Goal: Task Accomplishment & Management: Complete application form

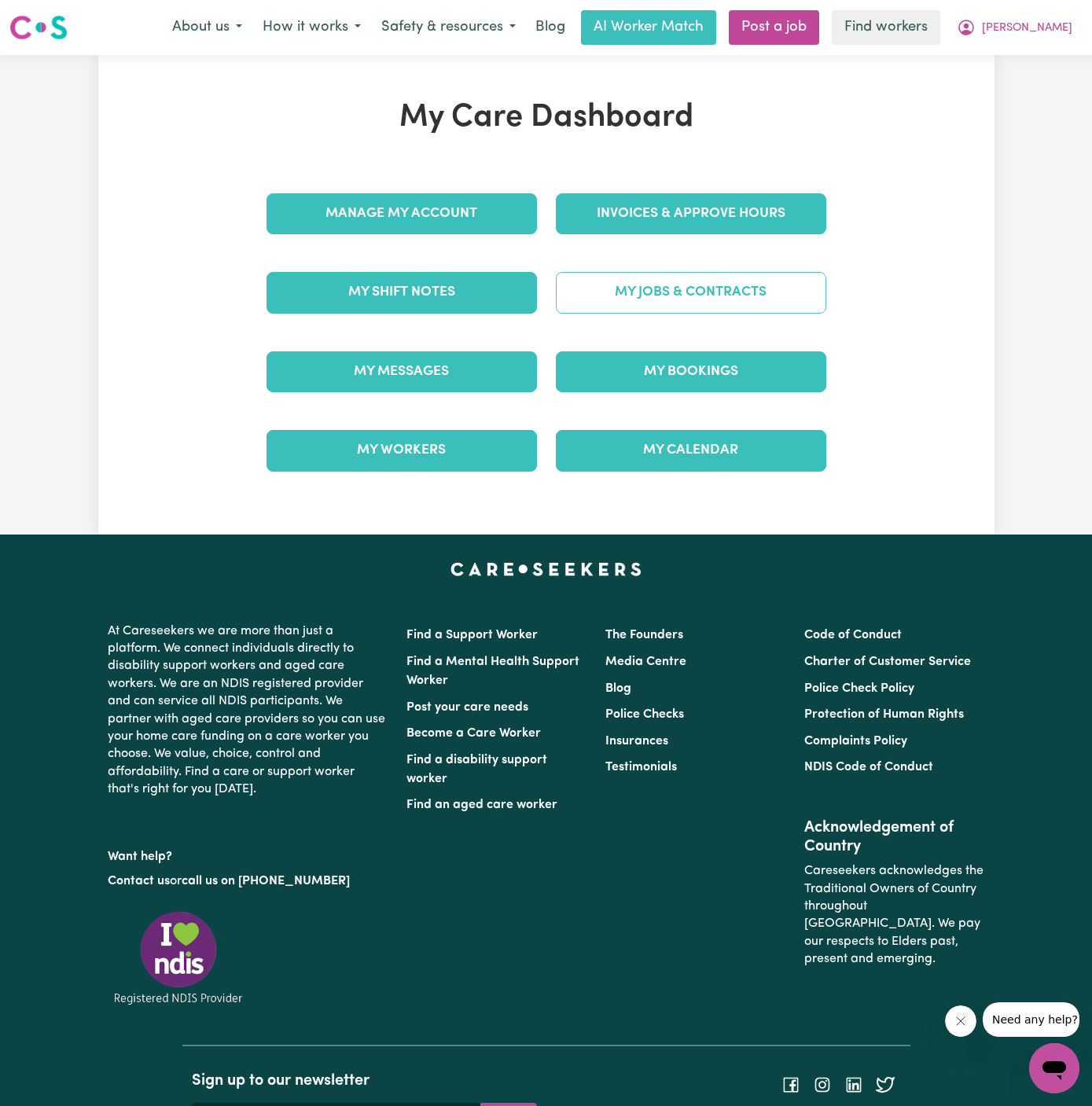
click at [723, 296] on div "My Jobs & Contracts" at bounding box center [691, 292] width 290 height 78
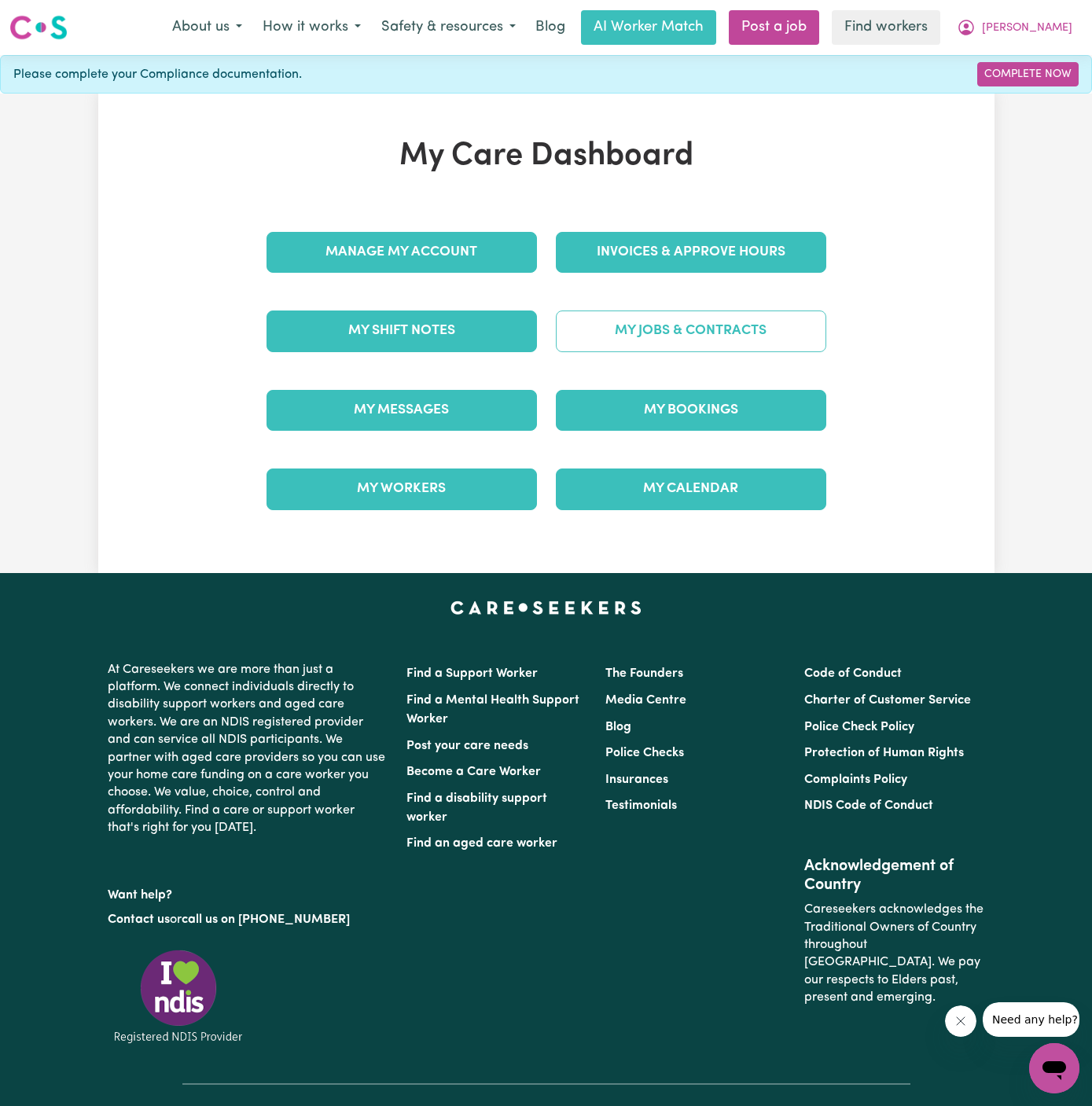
click at [703, 326] on link "My Jobs & Contracts" at bounding box center [691, 331] width 270 height 41
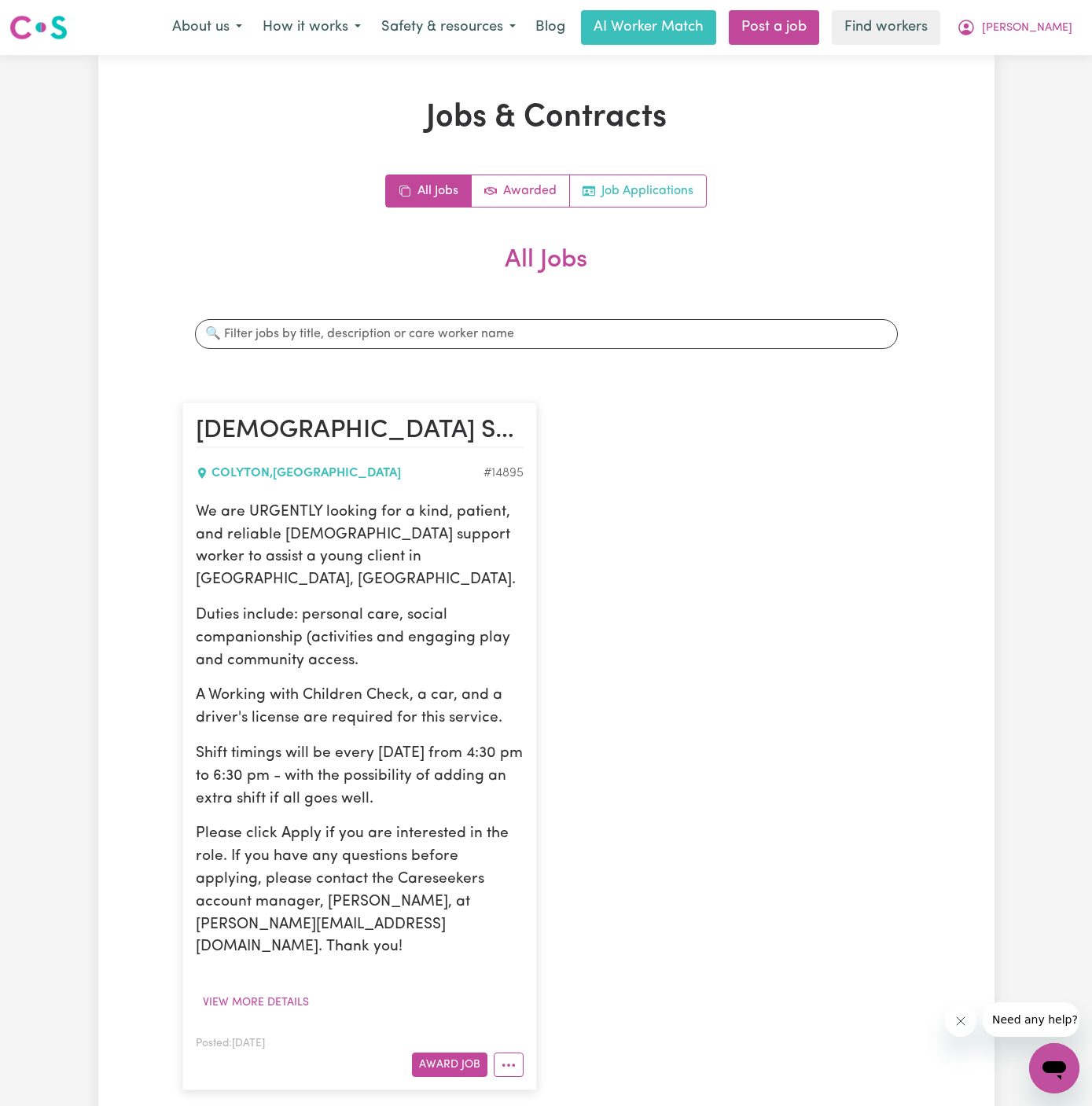
click at [692, 193] on link "Job Applications" at bounding box center [638, 191] width 136 height 31
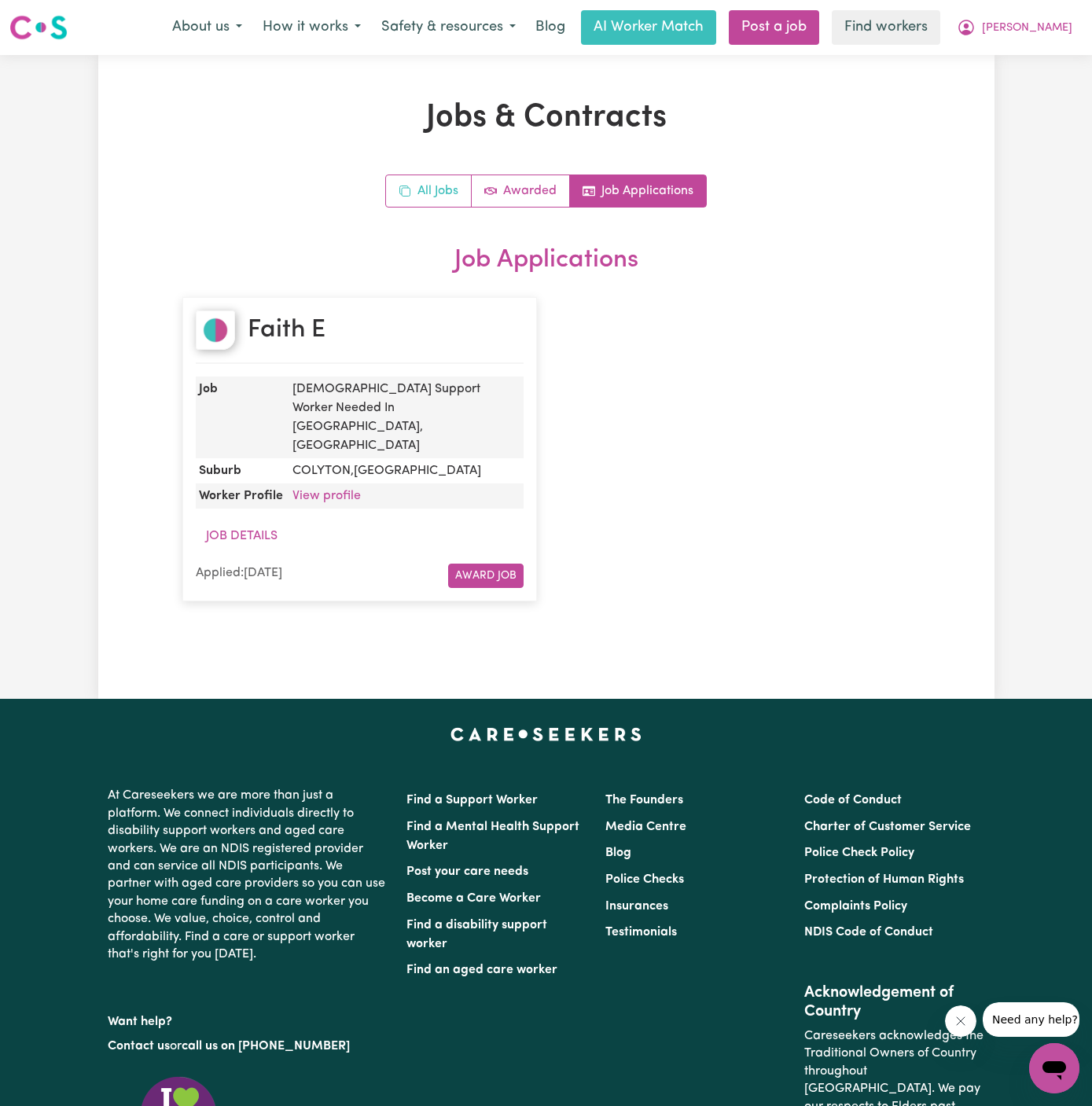
click at [417, 185] on link "All Jobs" at bounding box center [429, 191] width 86 height 31
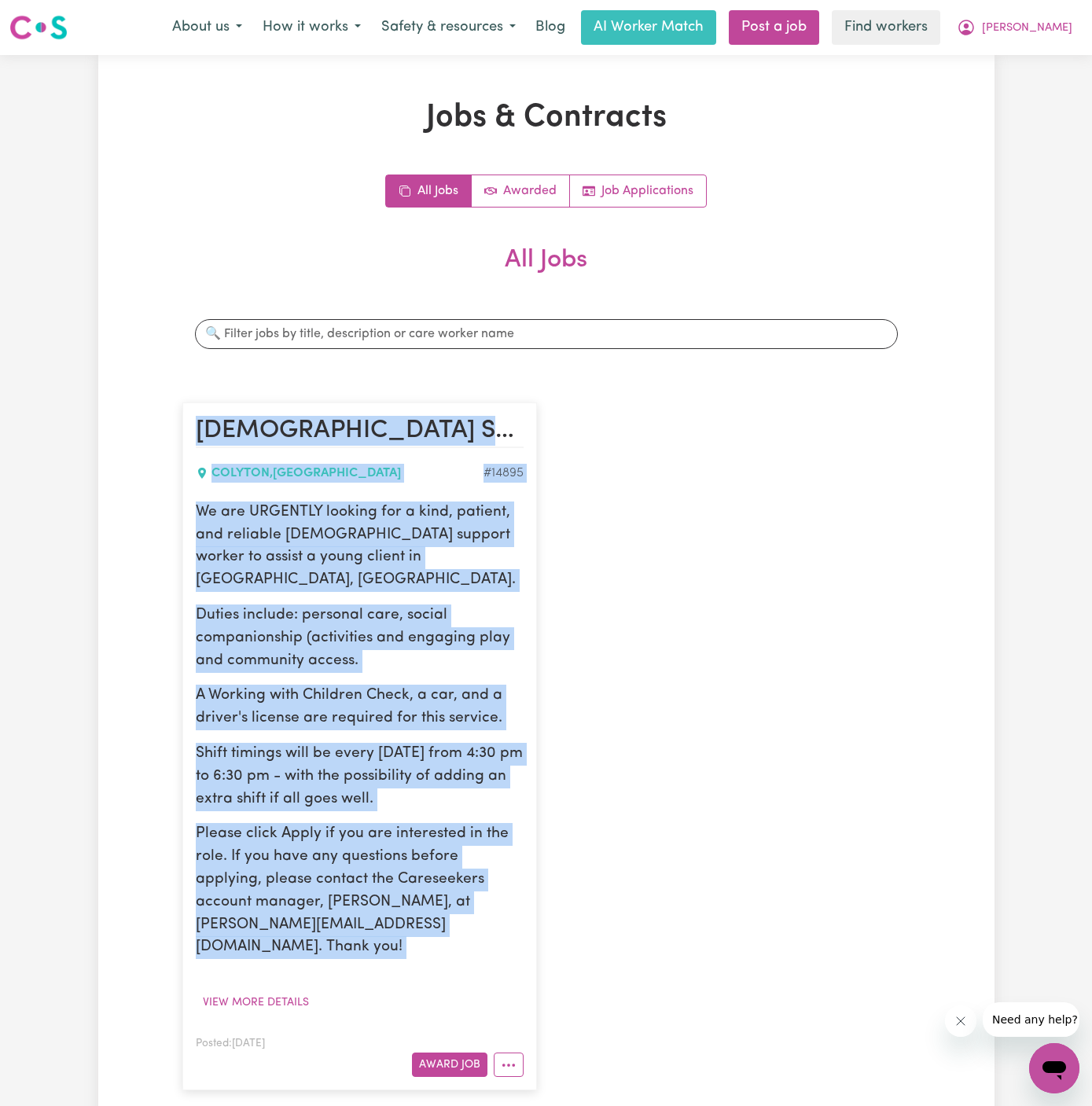
drag, startPoint x: 199, startPoint y: 432, endPoint x: 375, endPoint y: 954, distance: 550.9
click at [375, 954] on article "Female Support Worker Needed In Colyton, NSW COLYTON , New South Wales # 14895 …" at bounding box center [360, 747] width 355 height 688
click at [280, 943] on div "We are URGENTLY looking for a kind, patient, and reliable female support worker…" at bounding box center [360, 758] width 328 height 513
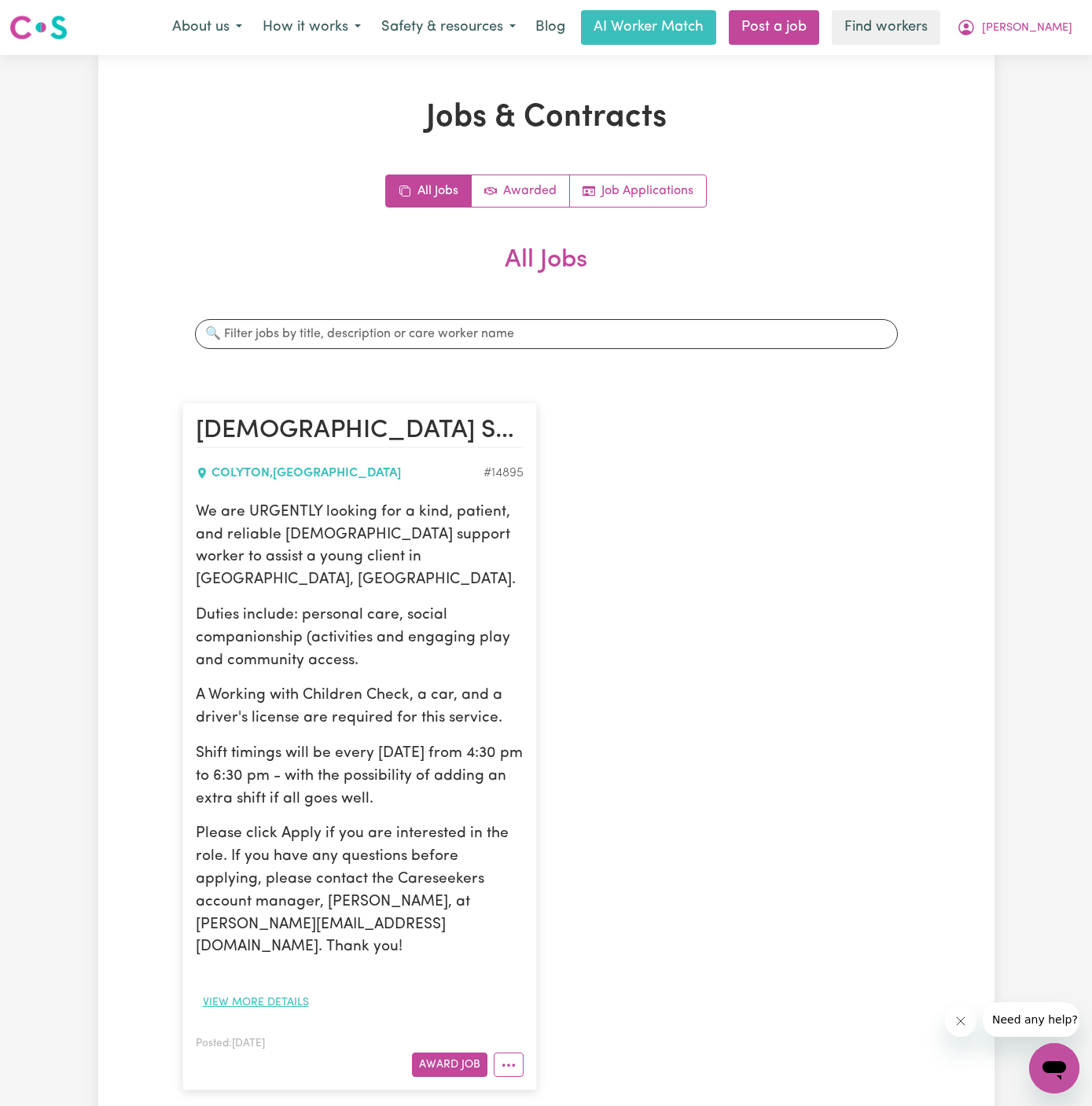
click at [280, 991] on button "View more details" at bounding box center [256, 1003] width 120 height 24
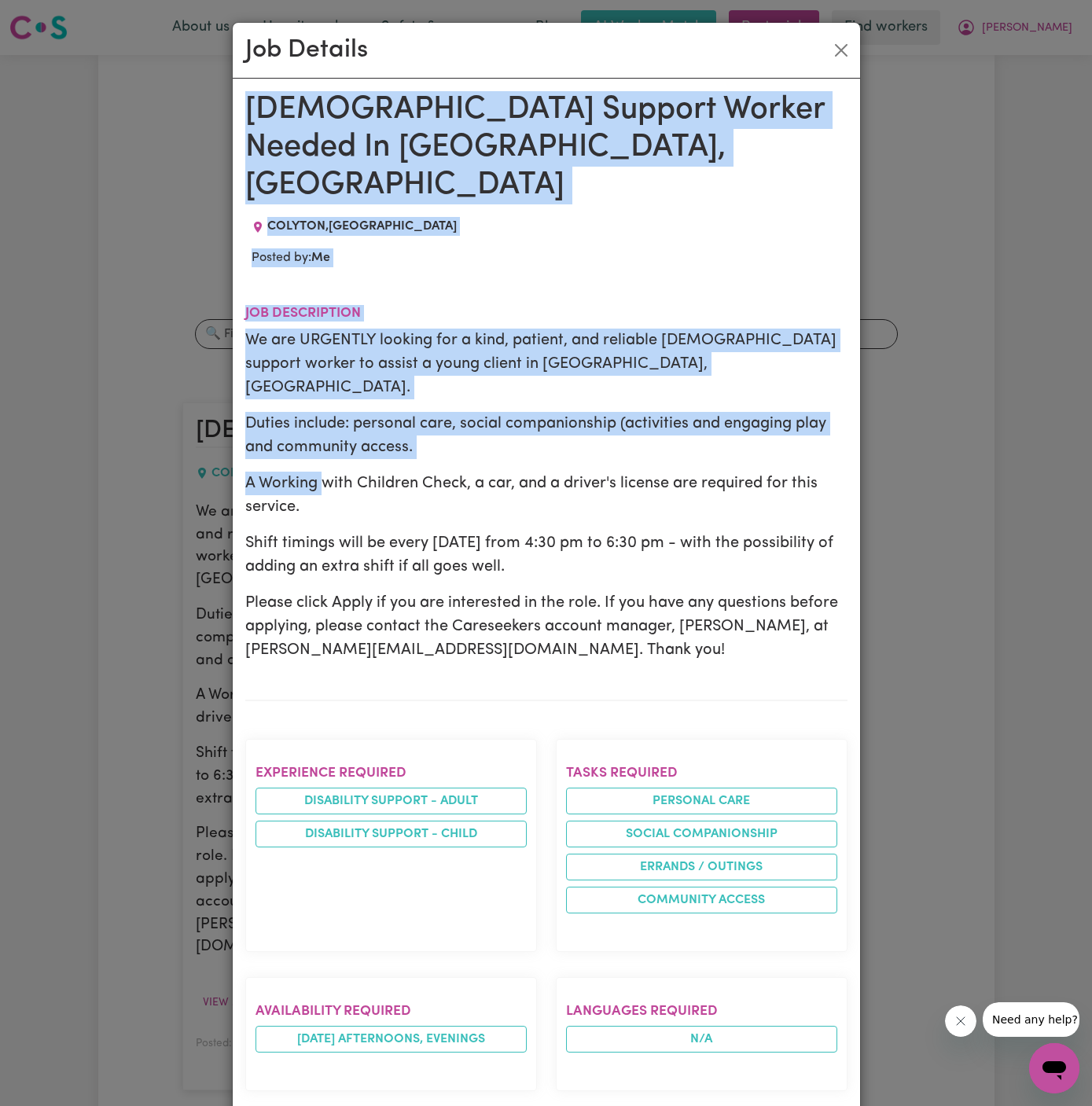
drag, startPoint x: 250, startPoint y: 113, endPoint x: 357, endPoint y: 571, distance: 470.3
click at [357, 571] on div "Female Support Worker Needed In Colyton, NSW COLYTON , New South Wales Posted b…" at bounding box center [546, 979] width 603 height 1778
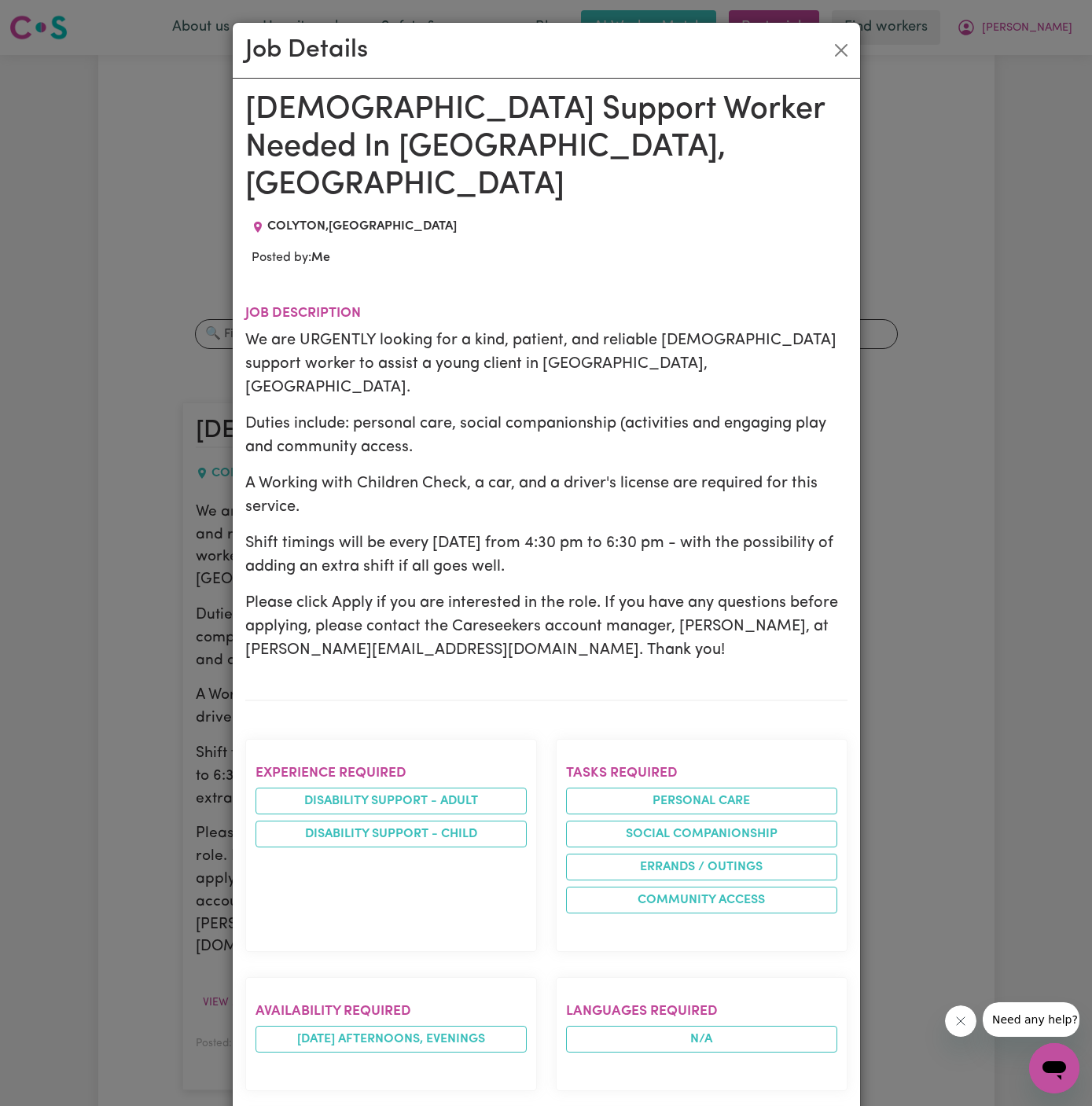
click at [356, 591] on p "Please click Apply if you are interested in the role. If you have any questions…" at bounding box center [546, 626] width 603 height 70
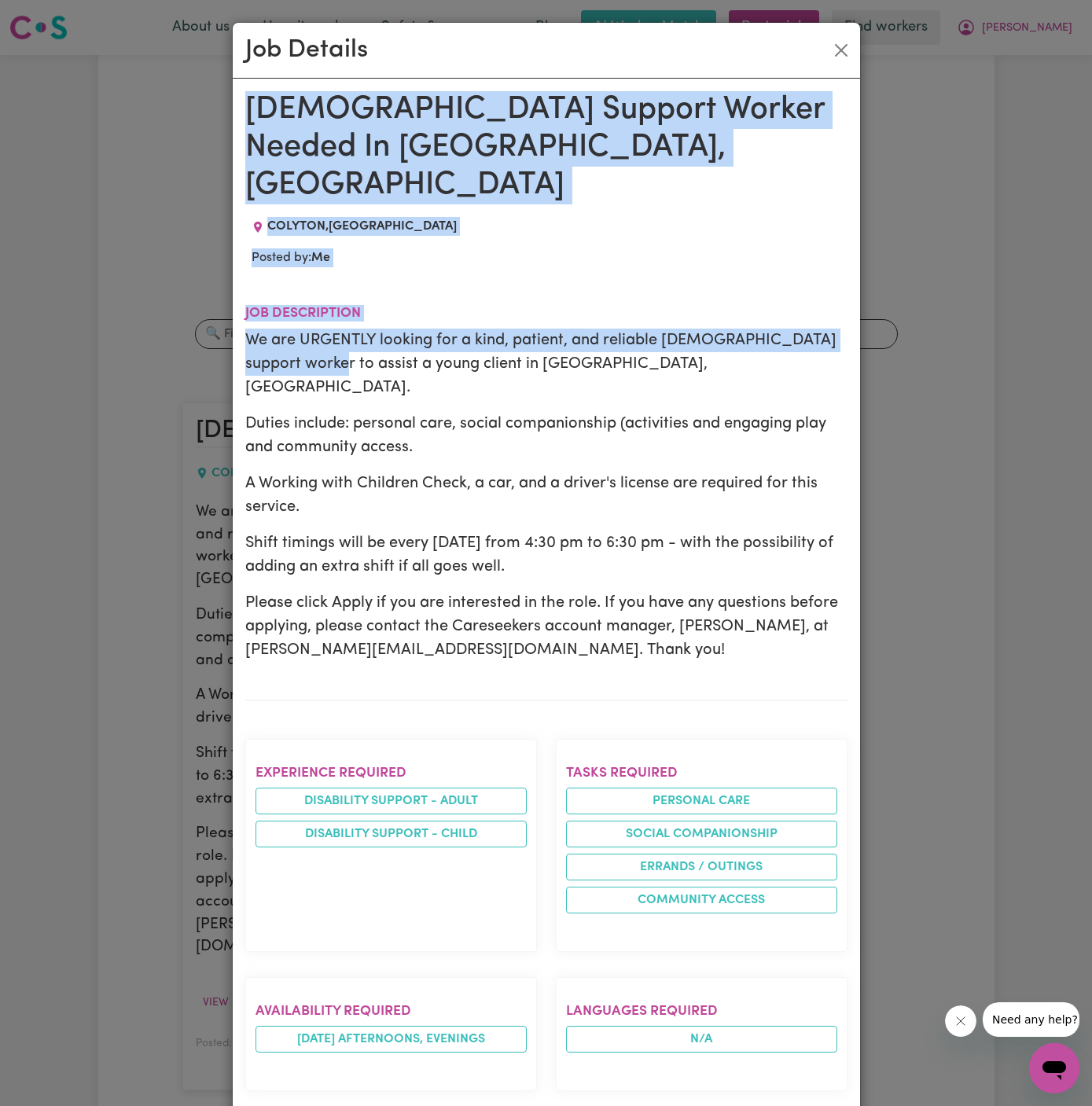
drag, startPoint x: 251, startPoint y: 102, endPoint x: 404, endPoint y: 851, distance: 764.5
click at [404, 851] on div "Female Support Worker Needed In Colyton, NSW COLYTON , New South Wales Posted b…" at bounding box center [546, 979] width 603 height 1778
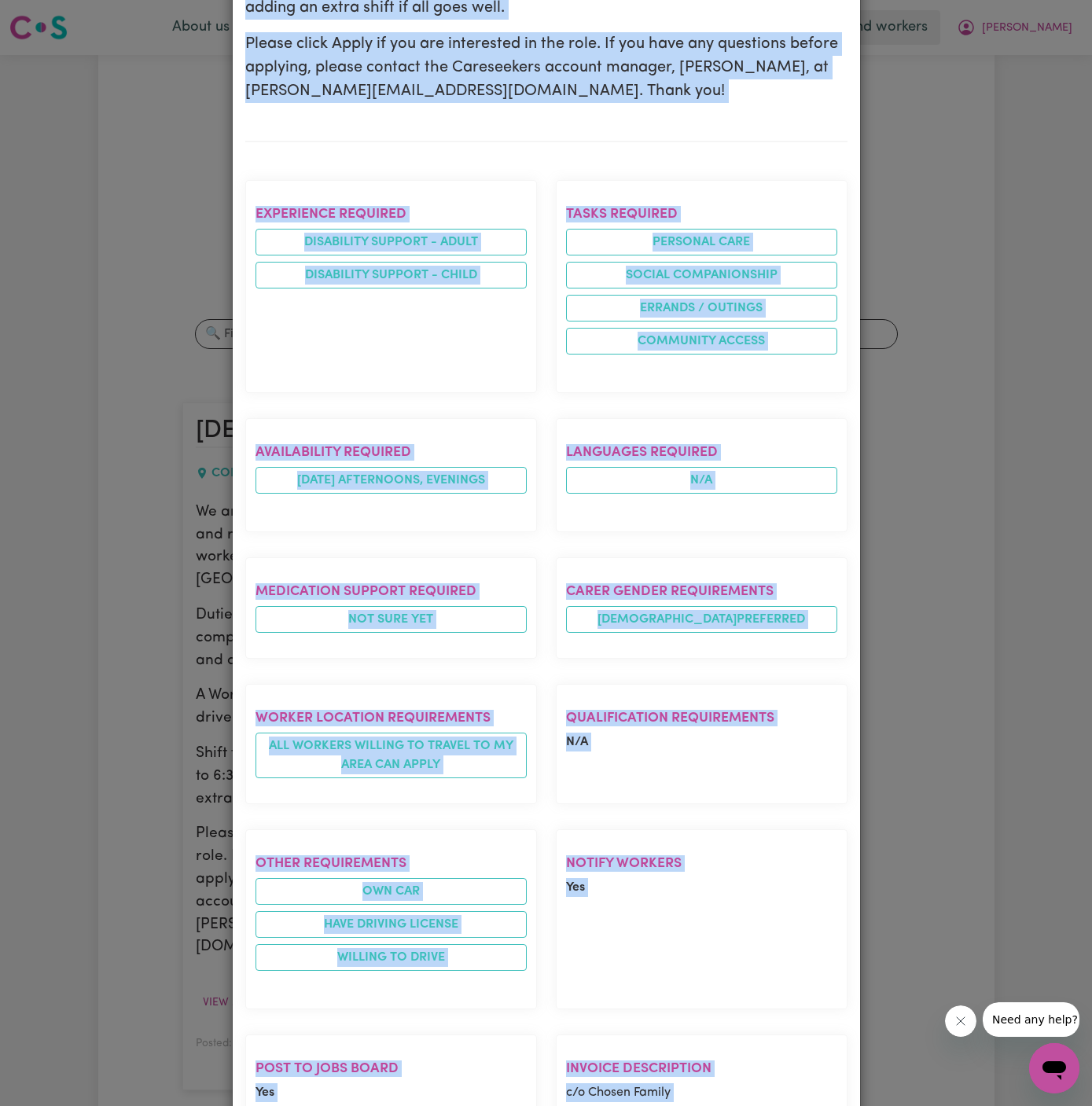
scroll to position [729, 0]
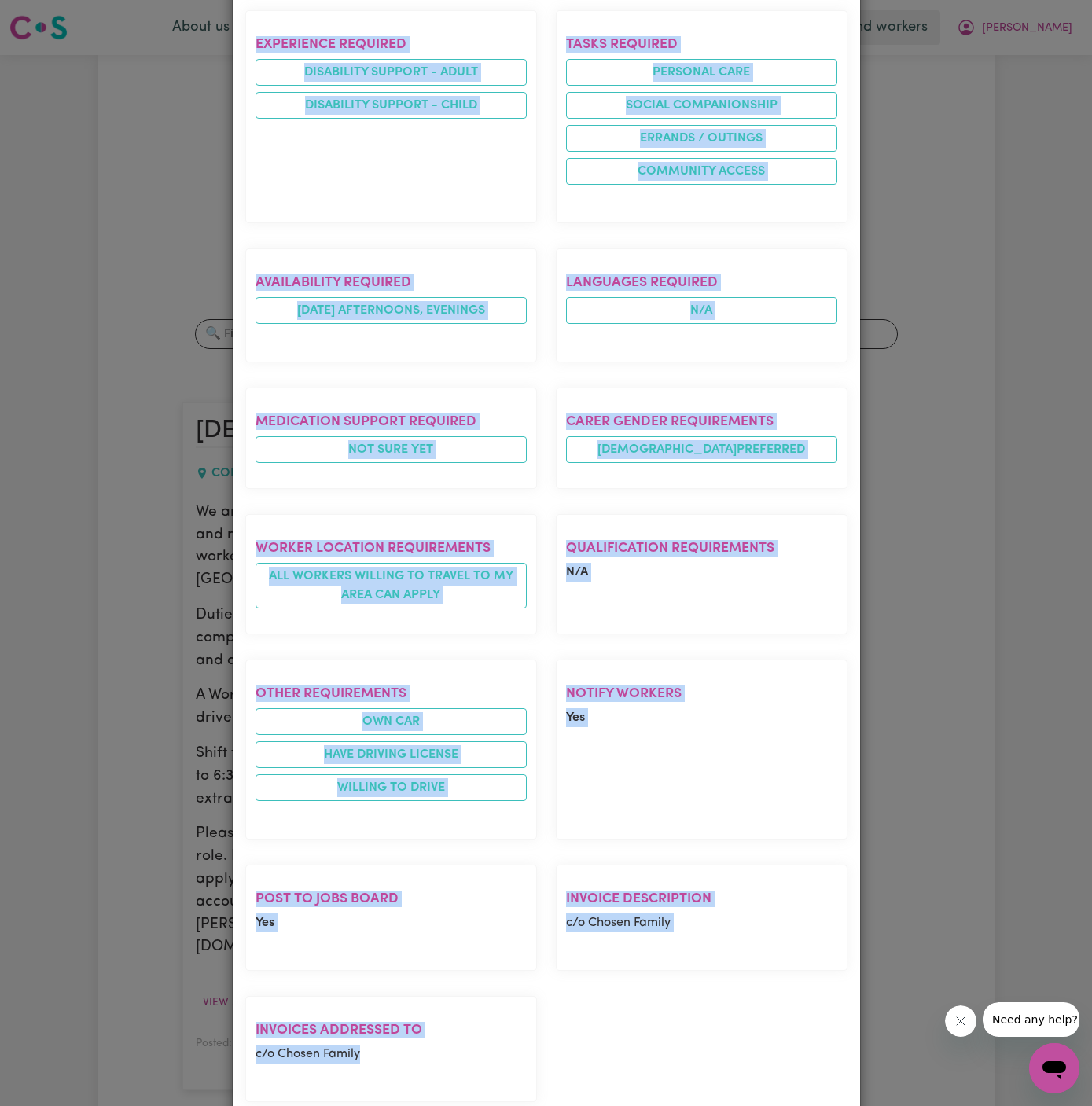
copy div "Female Support Worker Needed In Colyton, NSW COLYTON , New South Wales Posted b…"
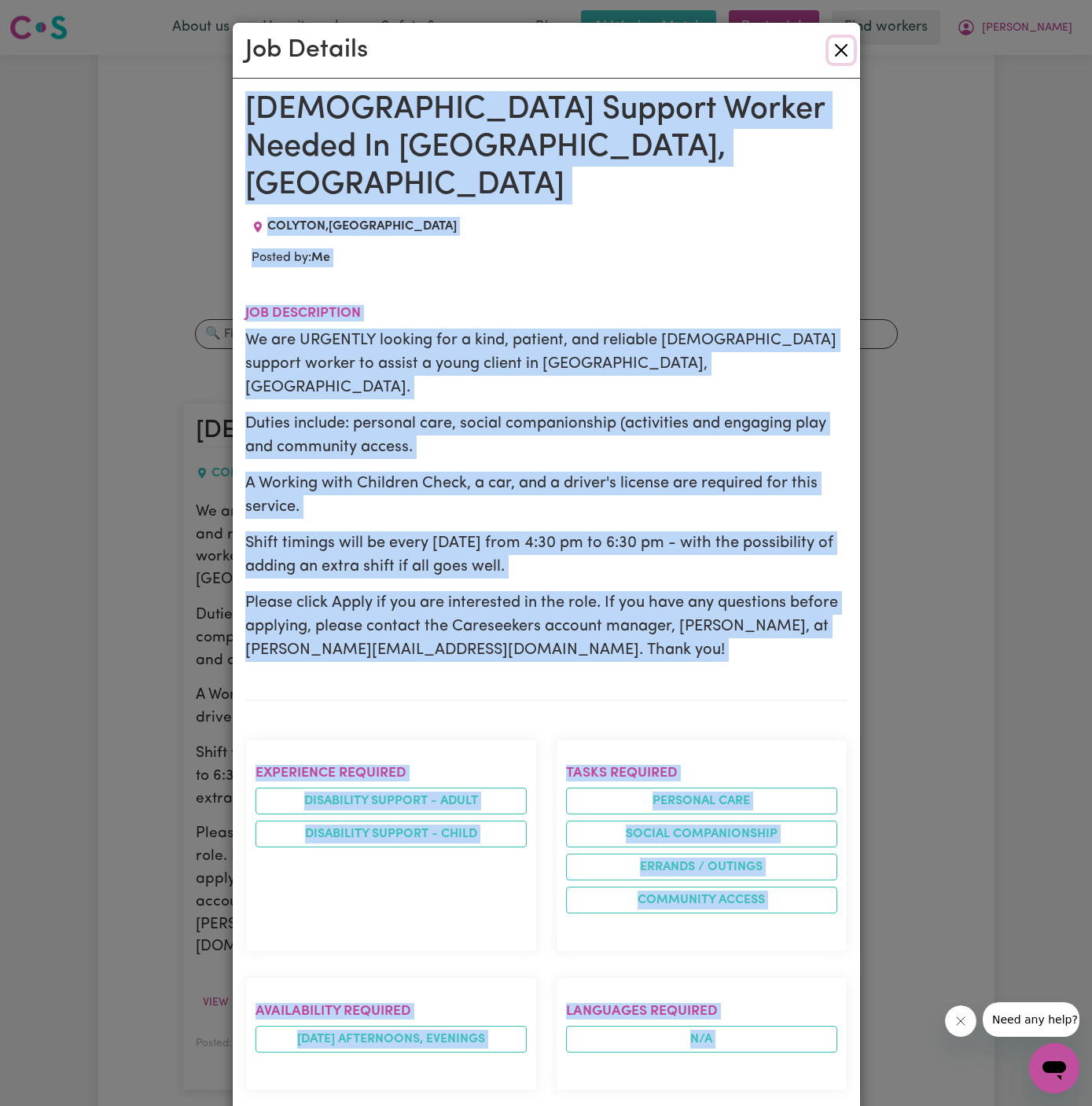
click at [838, 52] on button "Close" at bounding box center [842, 50] width 25 height 25
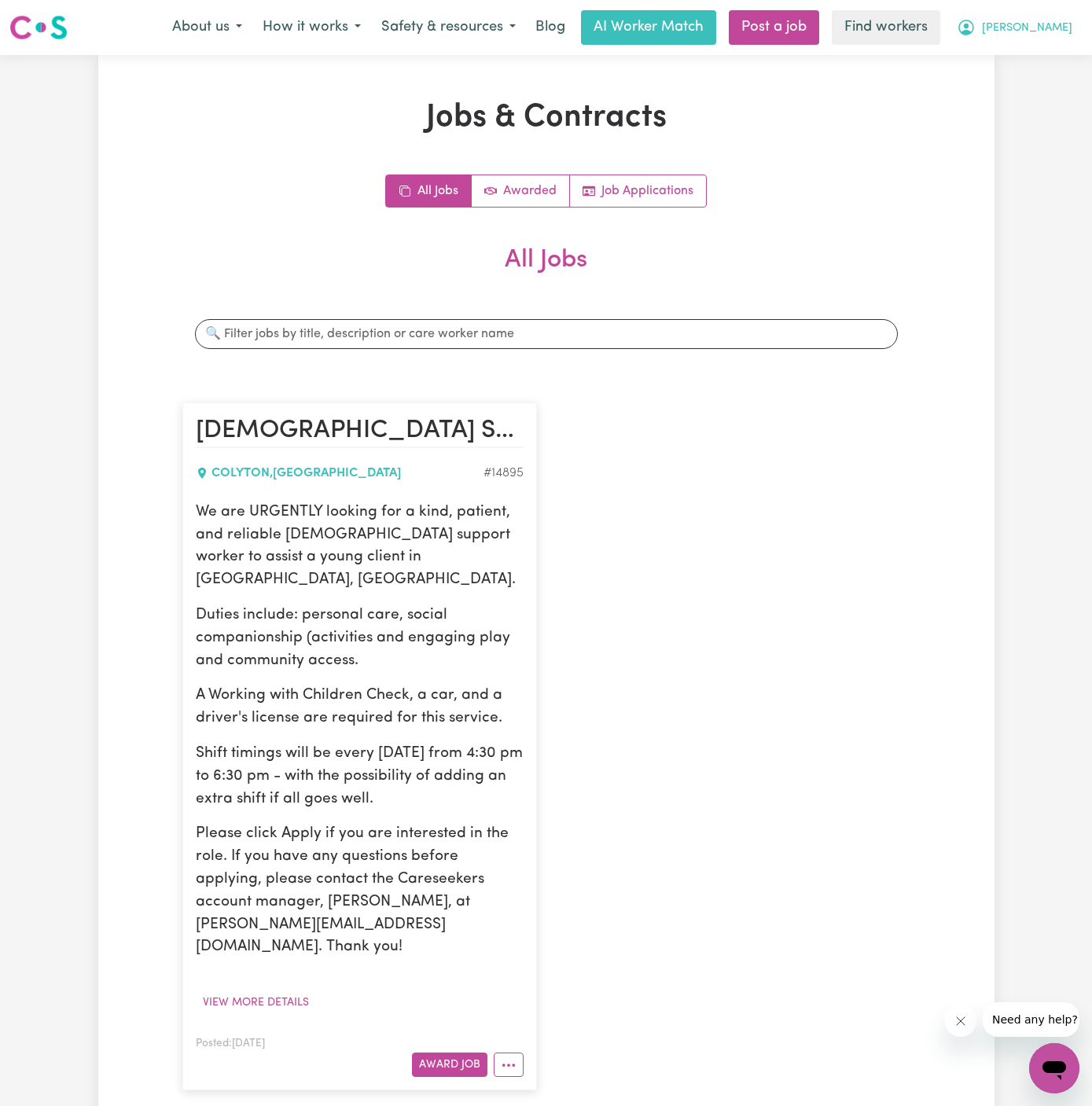
click at [1052, 34] on span "[PERSON_NAME]" at bounding box center [1027, 28] width 90 height 17
click at [819, 31] on link "Post a job" at bounding box center [774, 27] width 90 height 35
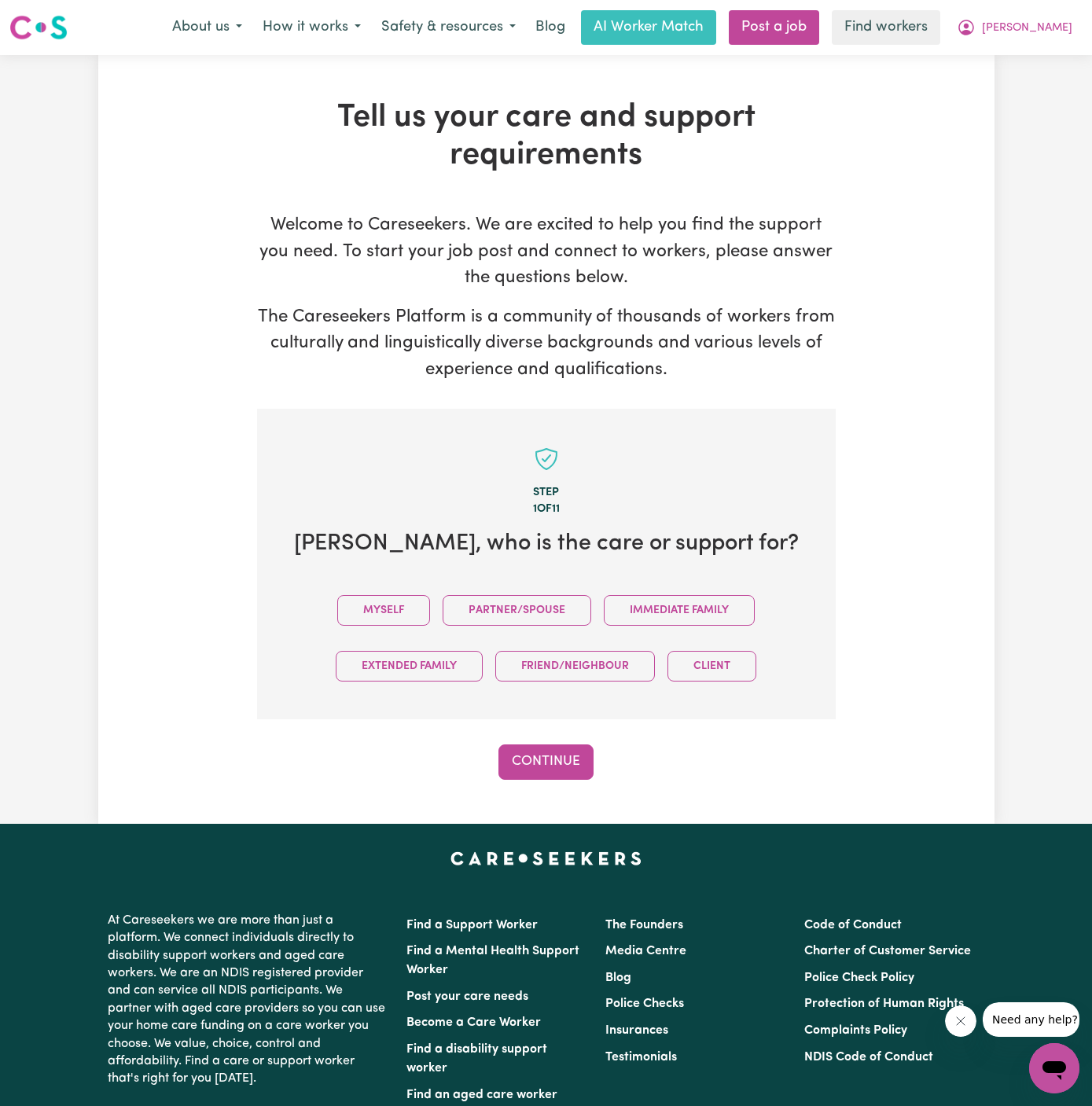
scroll to position [1, 0]
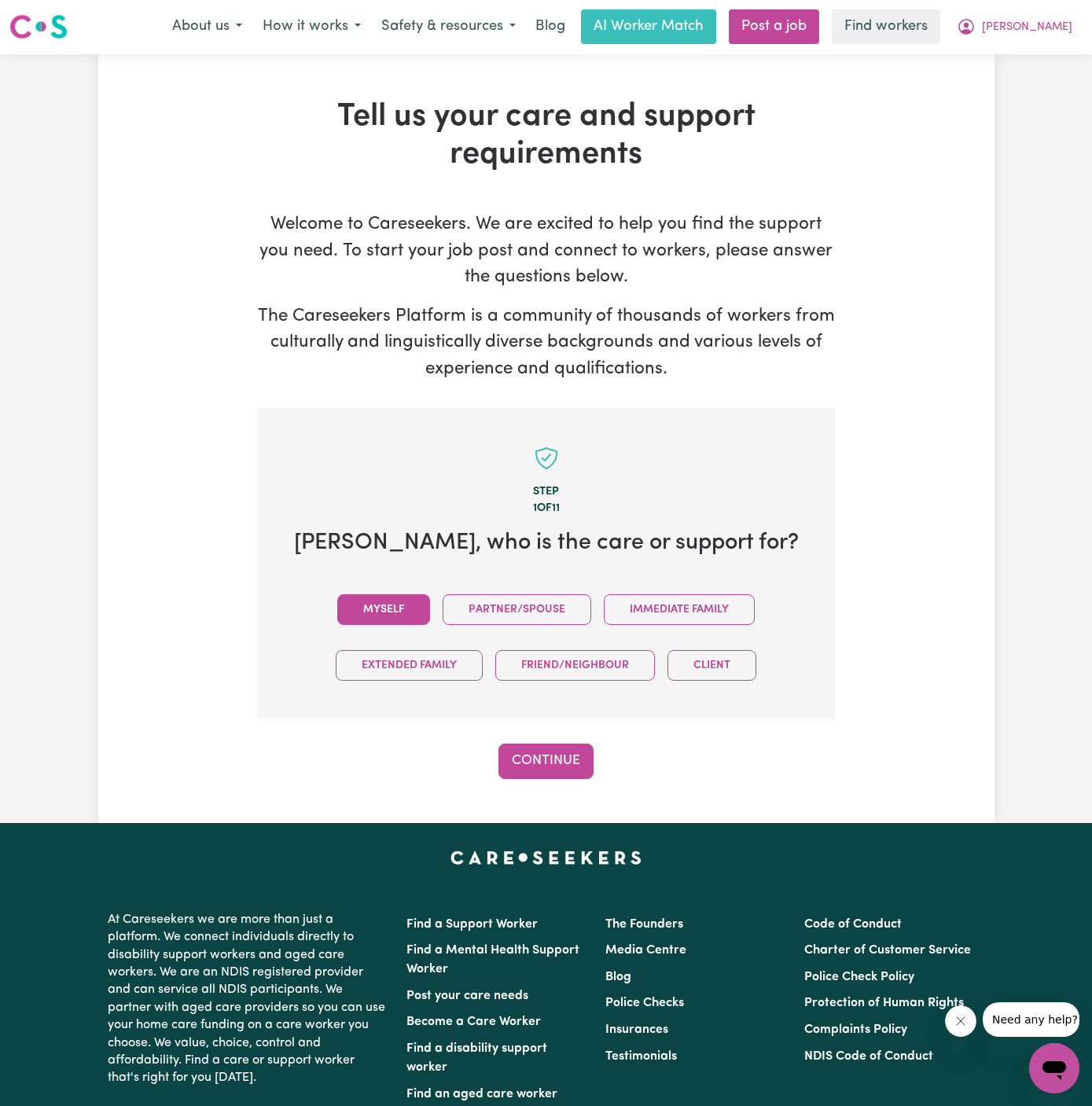
click at [414, 596] on button "Myself" at bounding box center [383, 610] width 93 height 30
click at [535, 758] on button "Continue" at bounding box center [546, 761] width 95 height 35
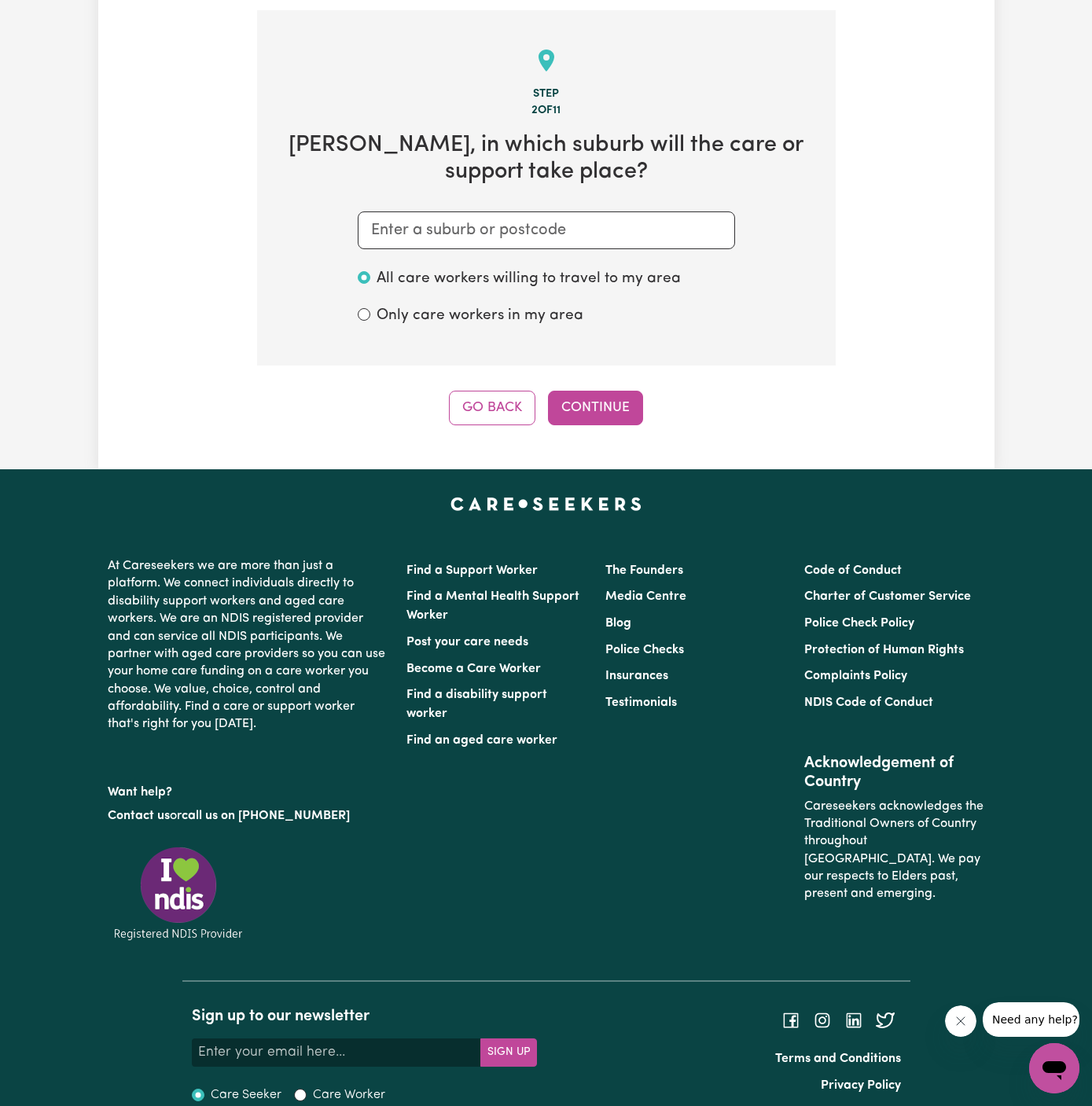
scroll to position [408, 0]
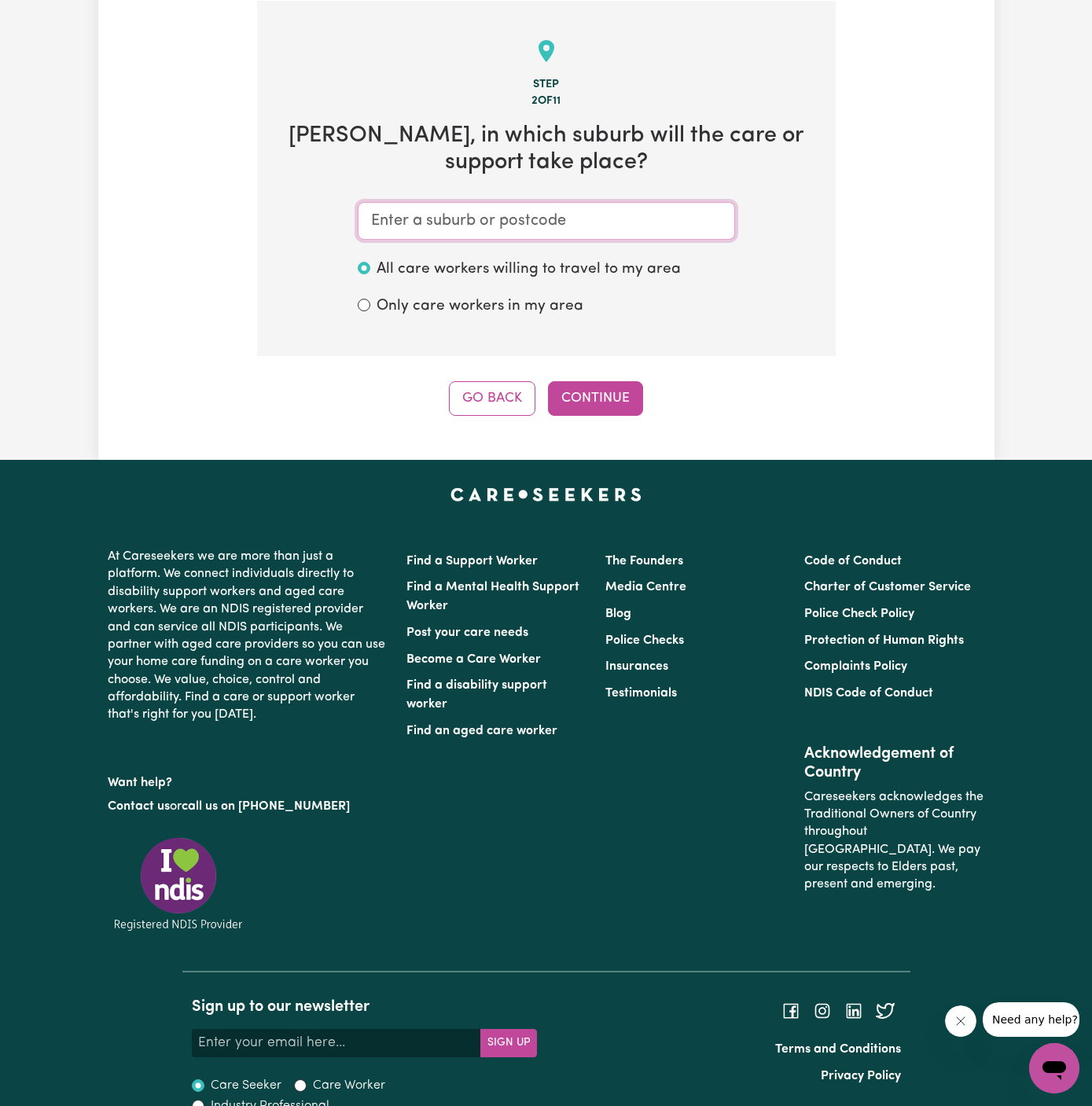
click at [625, 219] on input "text" at bounding box center [546, 221] width 377 height 37
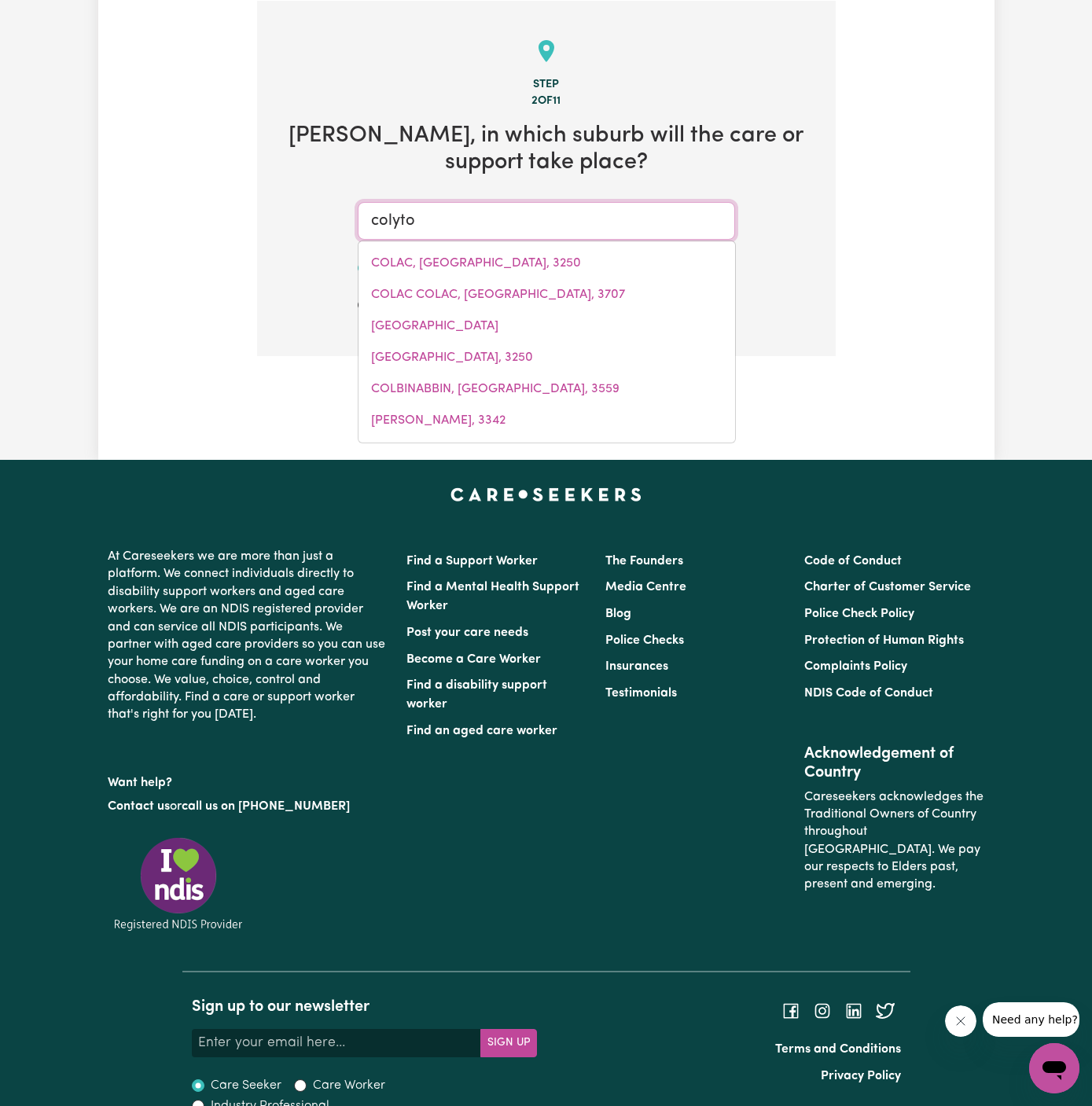
type input "colyton"
type input "colyton, New South Wales, 2760"
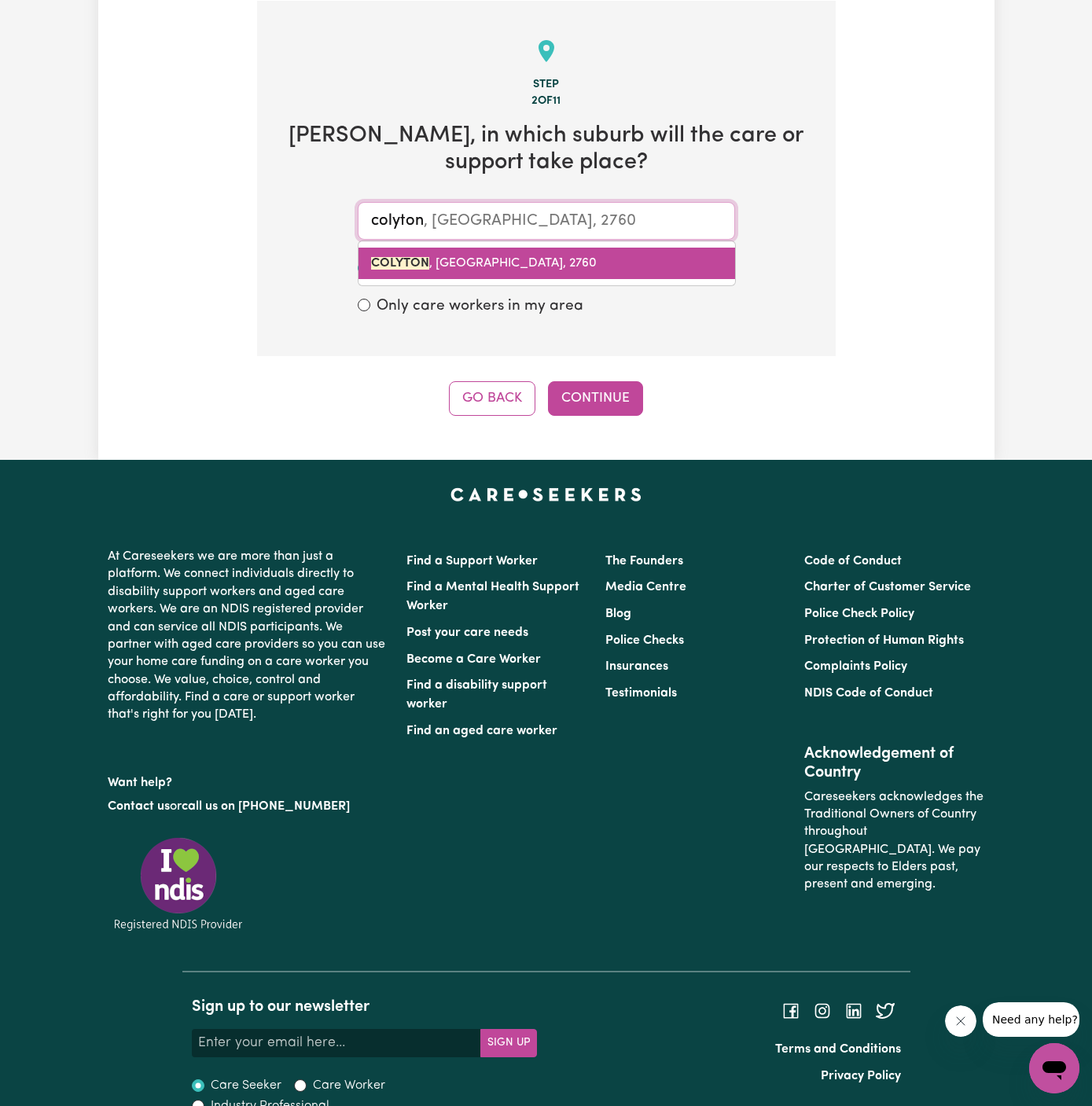
click at [483, 258] on span "COLYTON , New South Wales, 2760" at bounding box center [483, 263] width 226 height 12
type input "COLYTON, New South Wales, 2760"
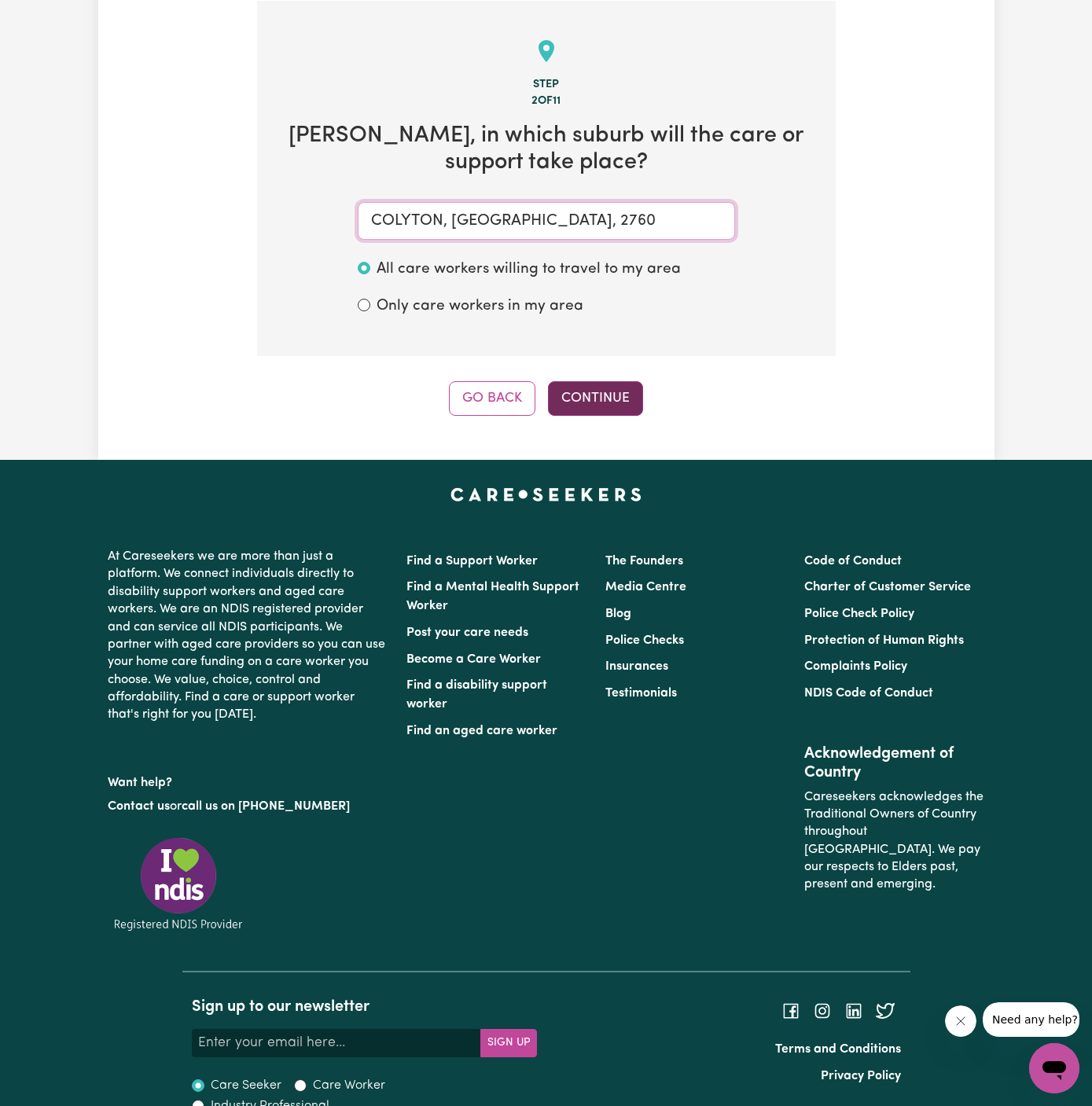
type input "COLYTON, New South Wales, 2760"
click at [612, 397] on button "Continue" at bounding box center [595, 398] width 95 height 35
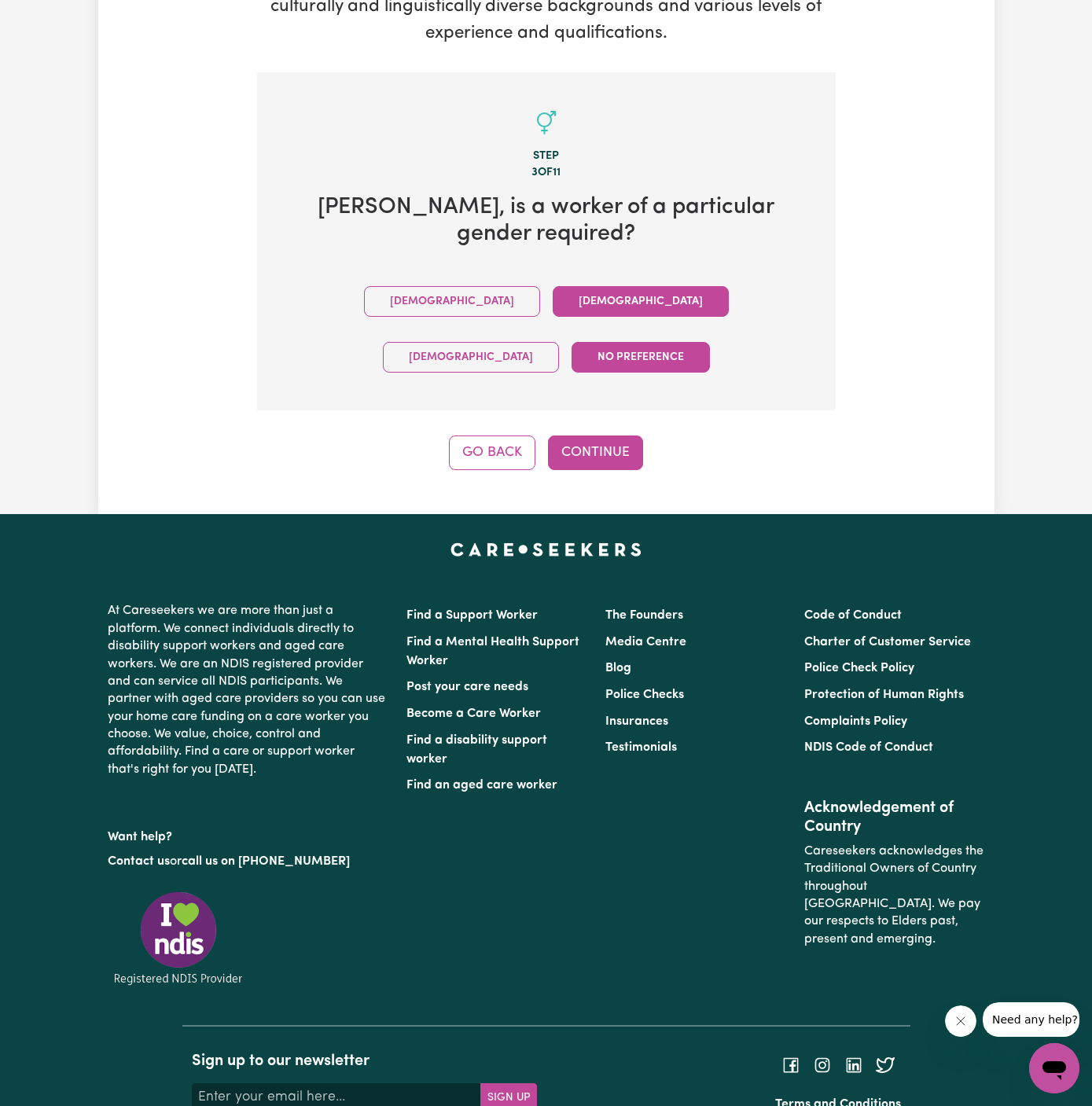
click at [553, 286] on button "Female" at bounding box center [641, 301] width 177 height 30
click at [607, 436] on button "Continue" at bounding box center [595, 453] width 95 height 35
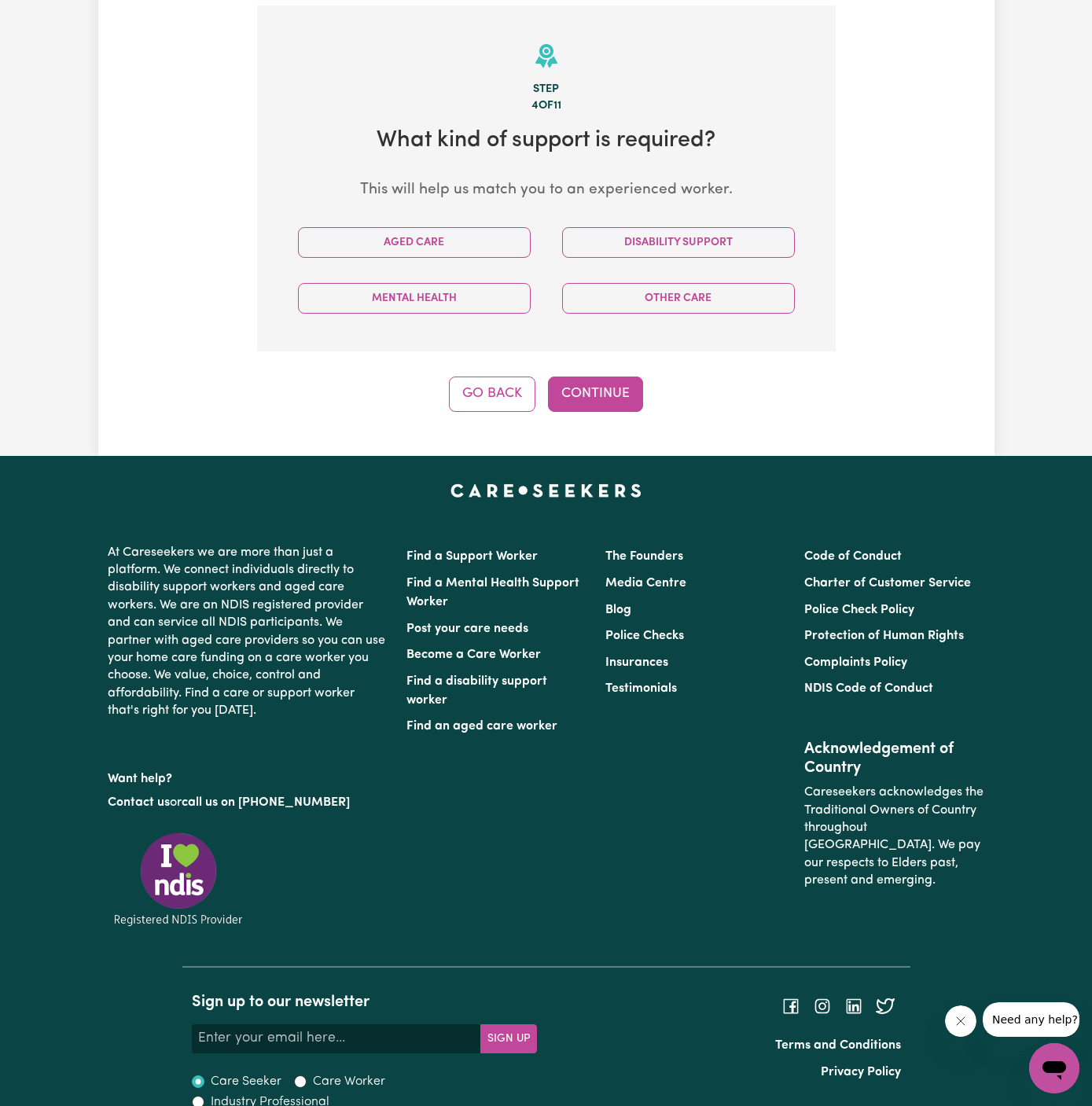
scroll to position [408, 0]
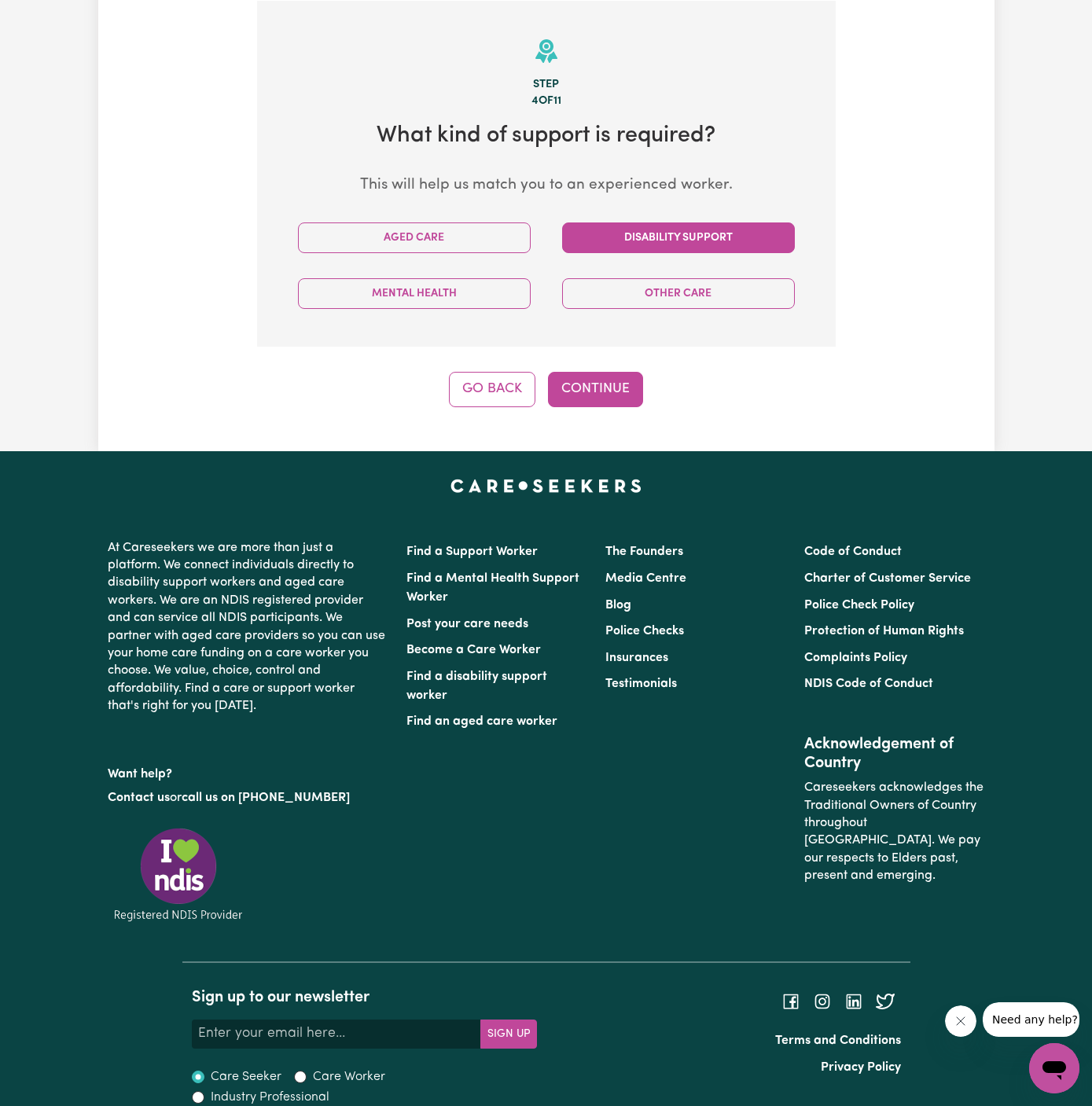
click at [620, 242] on button "Disability Support" at bounding box center [678, 238] width 233 height 30
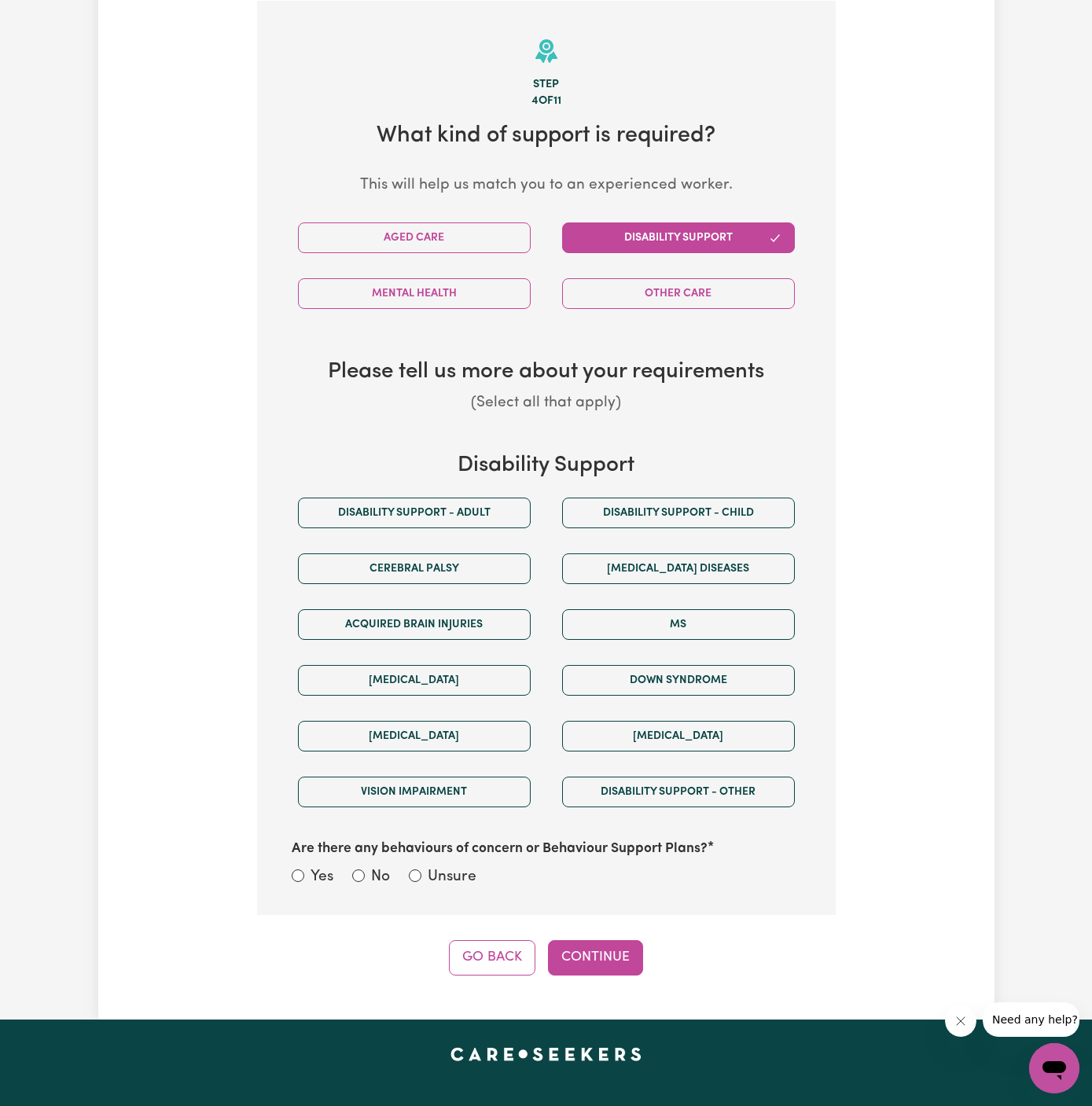
click at [431, 490] on div "Disability support - Adult" at bounding box center [415, 512] width 264 height 56
click at [432, 504] on button "Disability support - Adult" at bounding box center [414, 512] width 233 height 30
click at [458, 872] on label "Unsure" at bounding box center [452, 878] width 49 height 23
click at [422, 872] on input "Unsure" at bounding box center [415, 876] width 12 height 12
radio input "true"
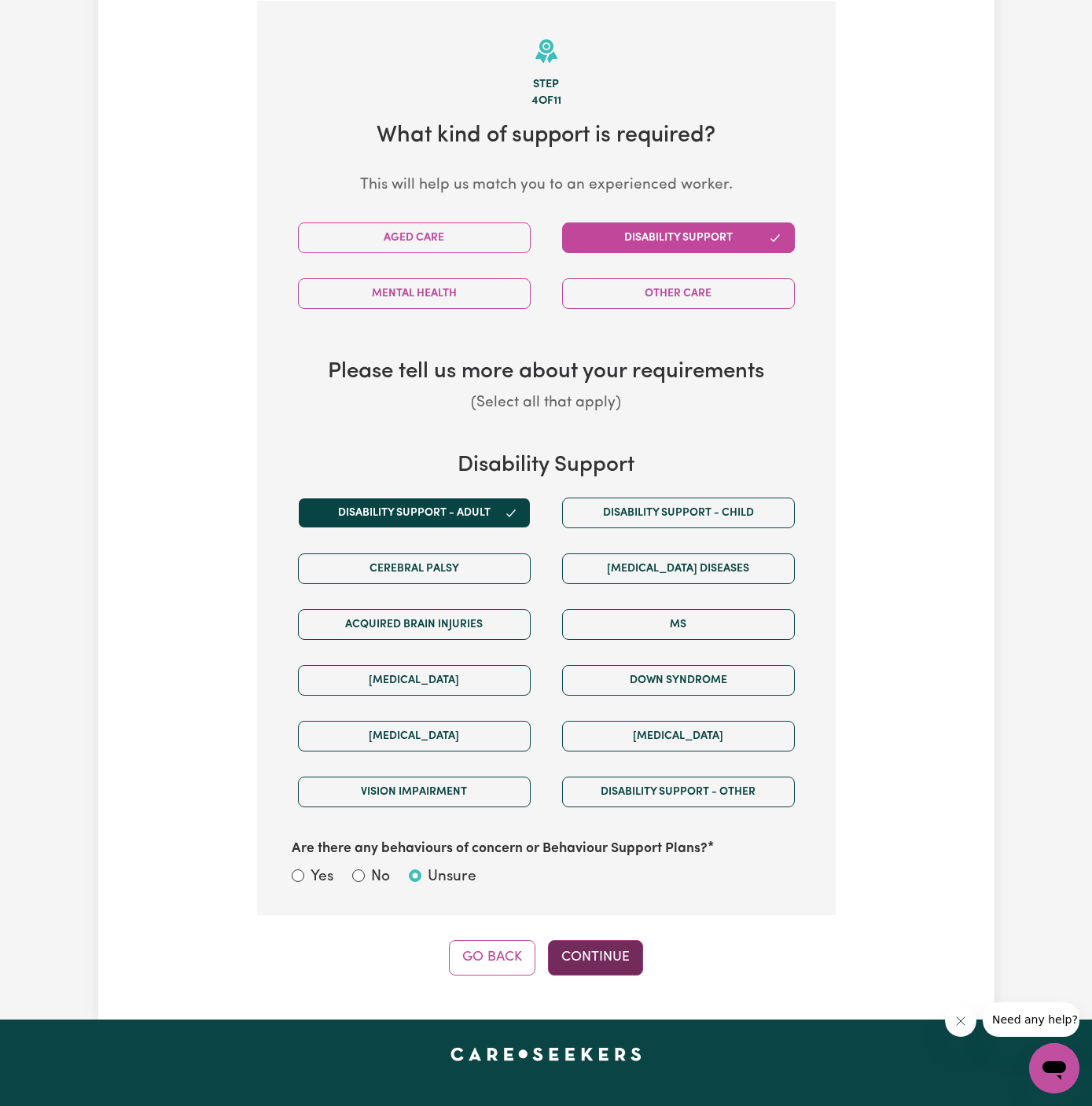
click at [591, 958] on button "Continue" at bounding box center [595, 957] width 95 height 35
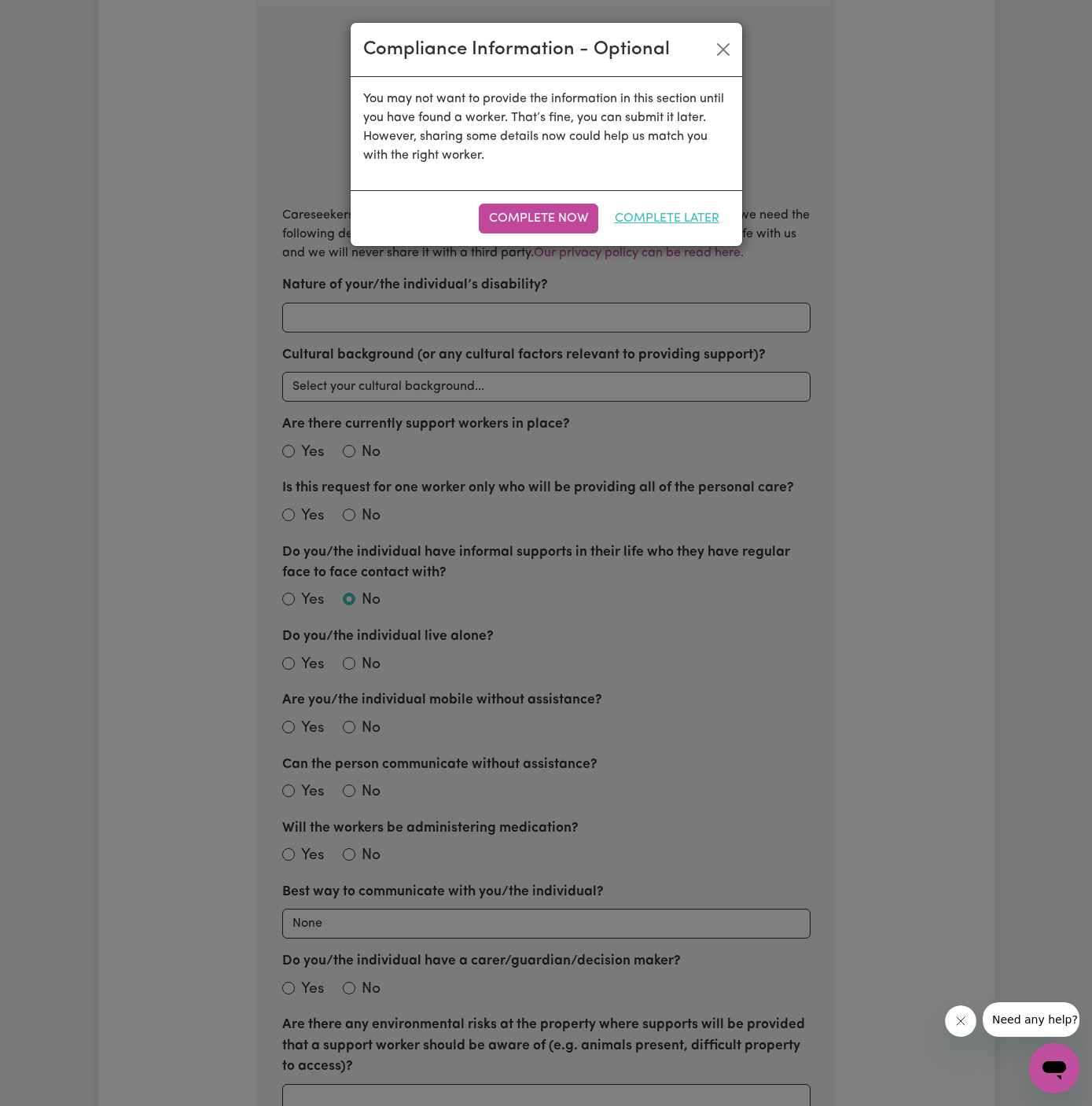
click at [679, 212] on button "Complete Later" at bounding box center [667, 219] width 125 height 30
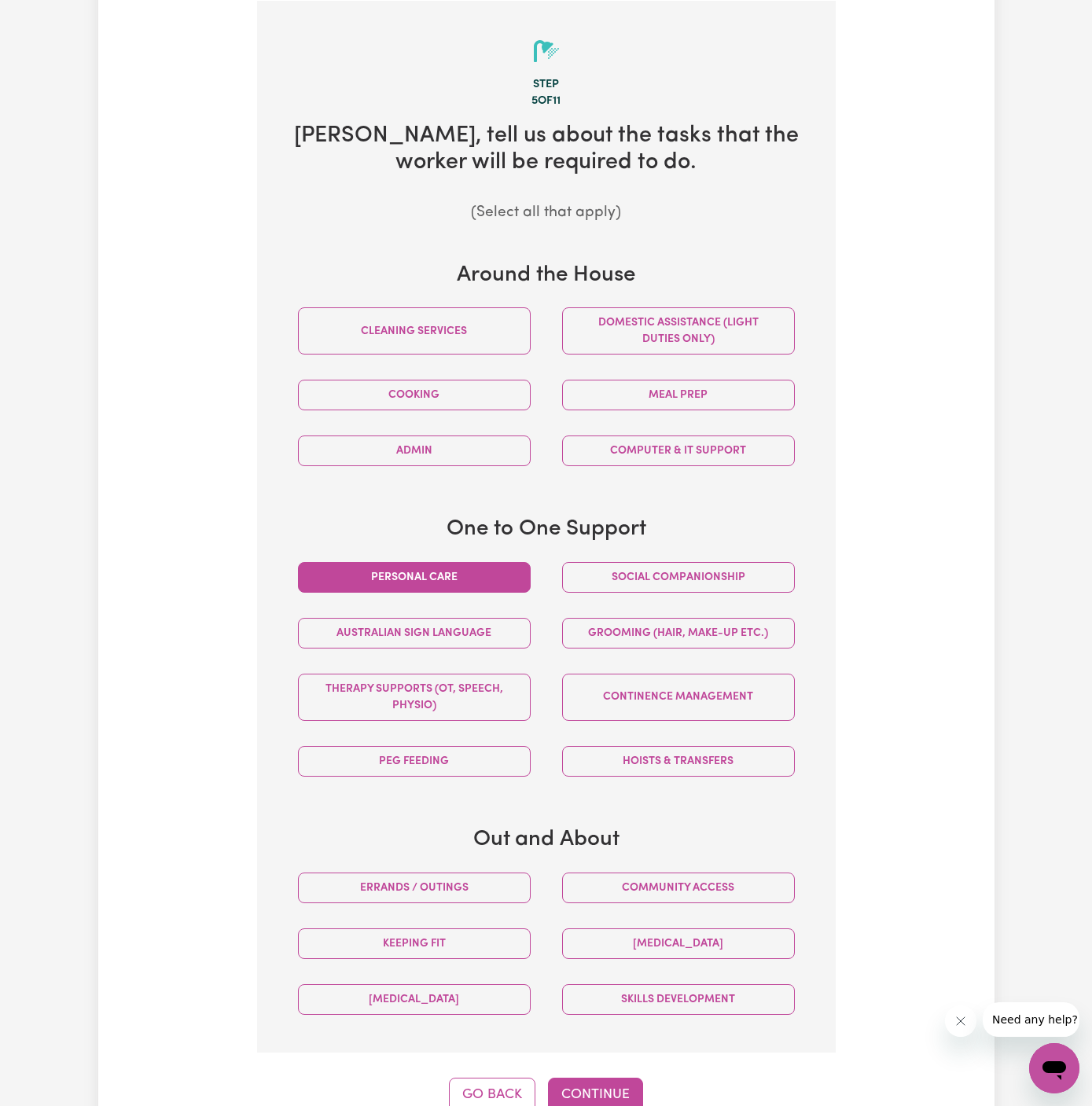
click at [493, 583] on button "Personal care" at bounding box center [414, 578] width 233 height 30
click at [633, 578] on button "Social companionship" at bounding box center [678, 578] width 233 height 30
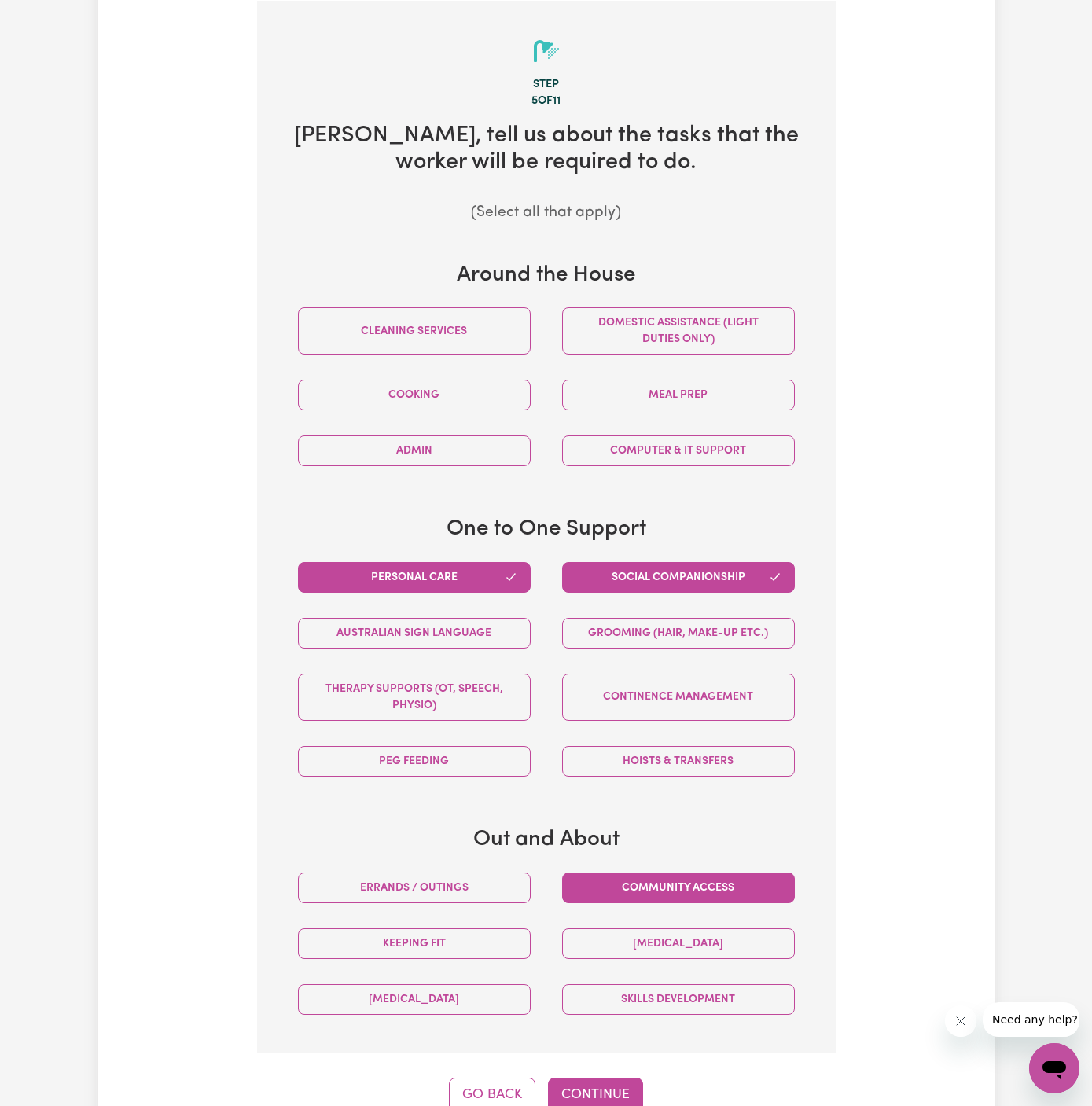
click at [739, 873] on button "Community access" at bounding box center [678, 888] width 233 height 30
click at [606, 1085] on button "Continue" at bounding box center [595, 1095] width 95 height 35
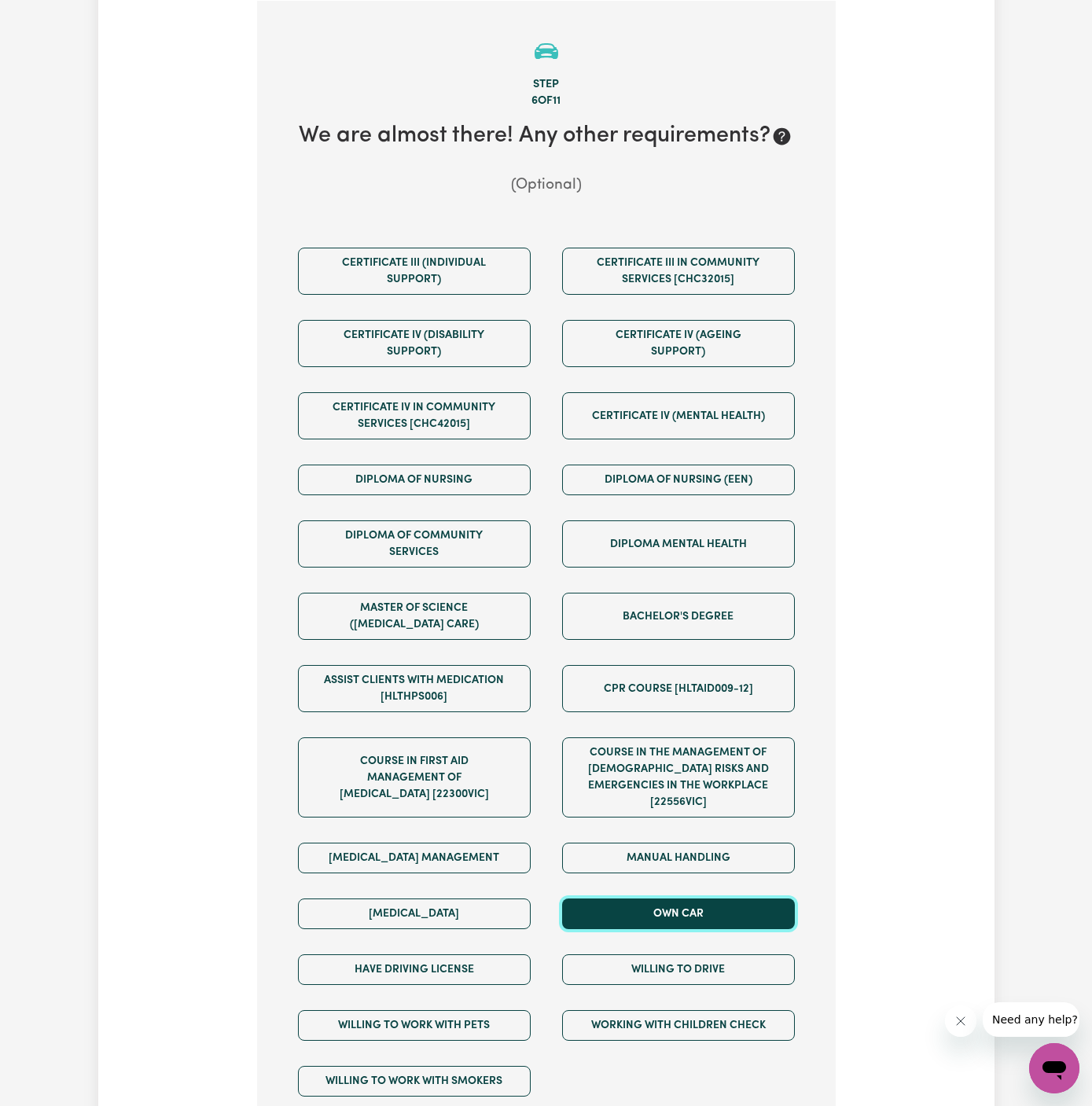
click at [678, 903] on button "Own Car" at bounding box center [678, 913] width 233 height 30
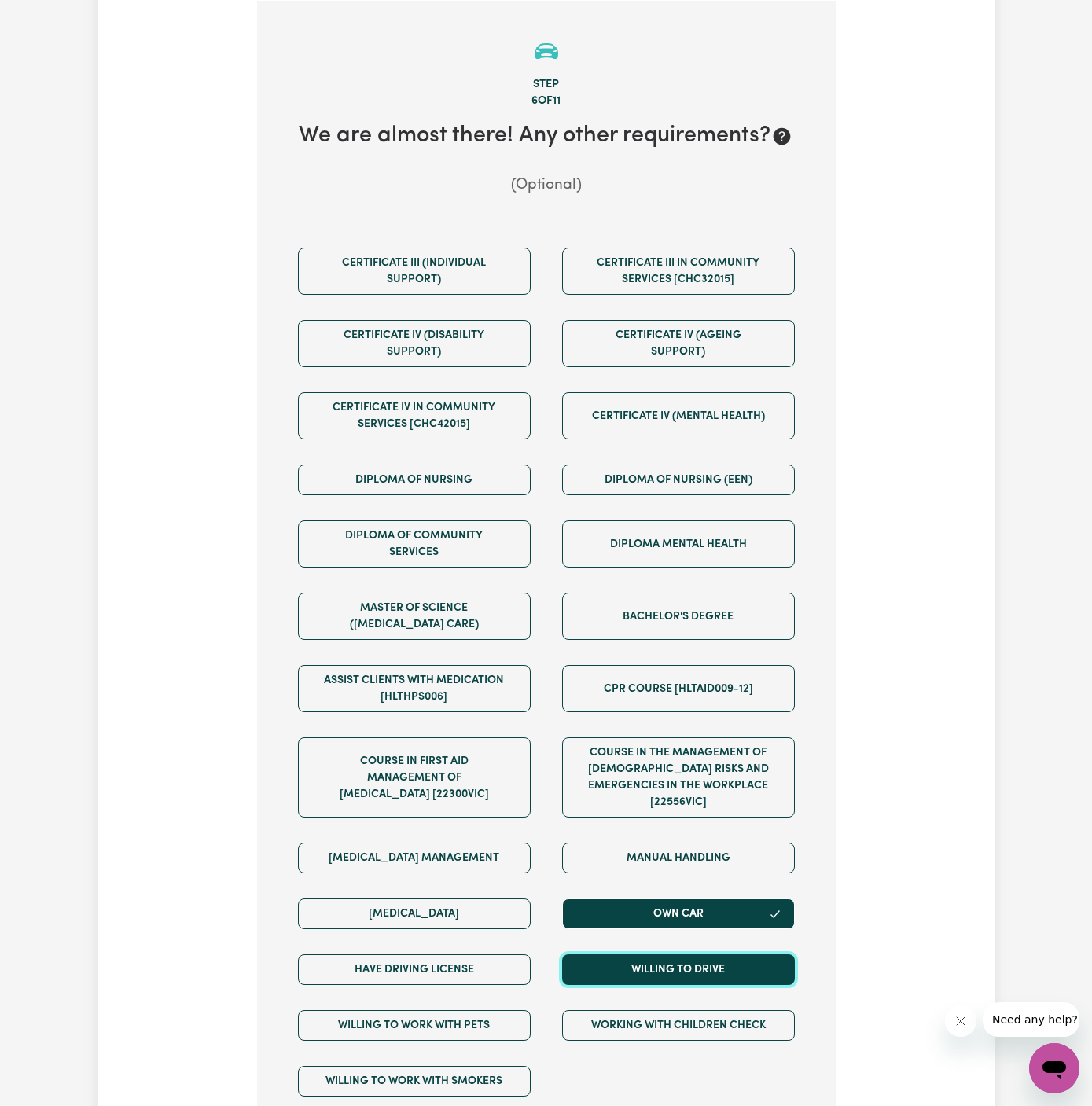
click at [680, 954] on button "Willing to drive" at bounding box center [678, 970] width 233 height 30
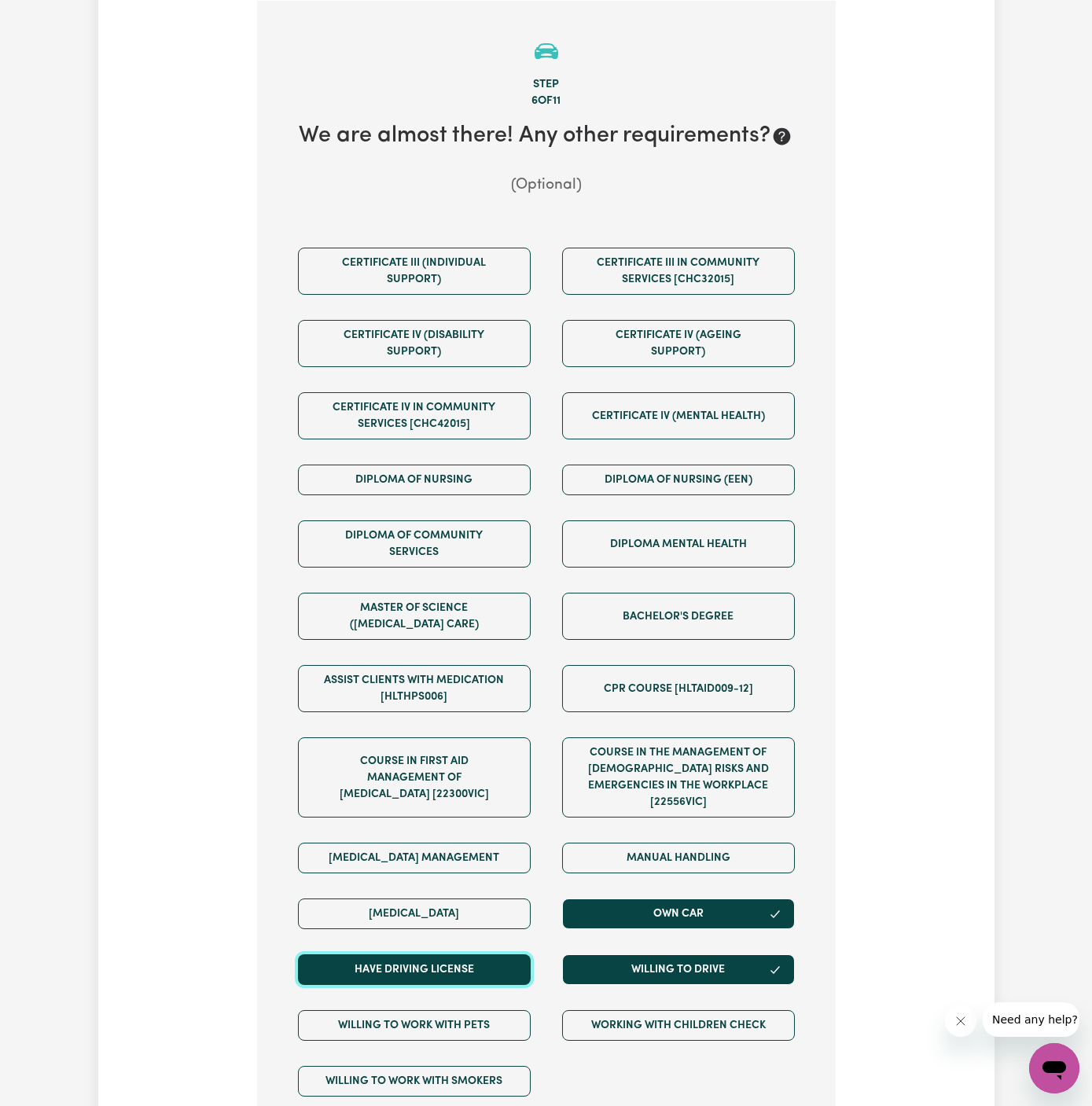
click at [484, 954] on button "Have driving license" at bounding box center [414, 970] width 233 height 30
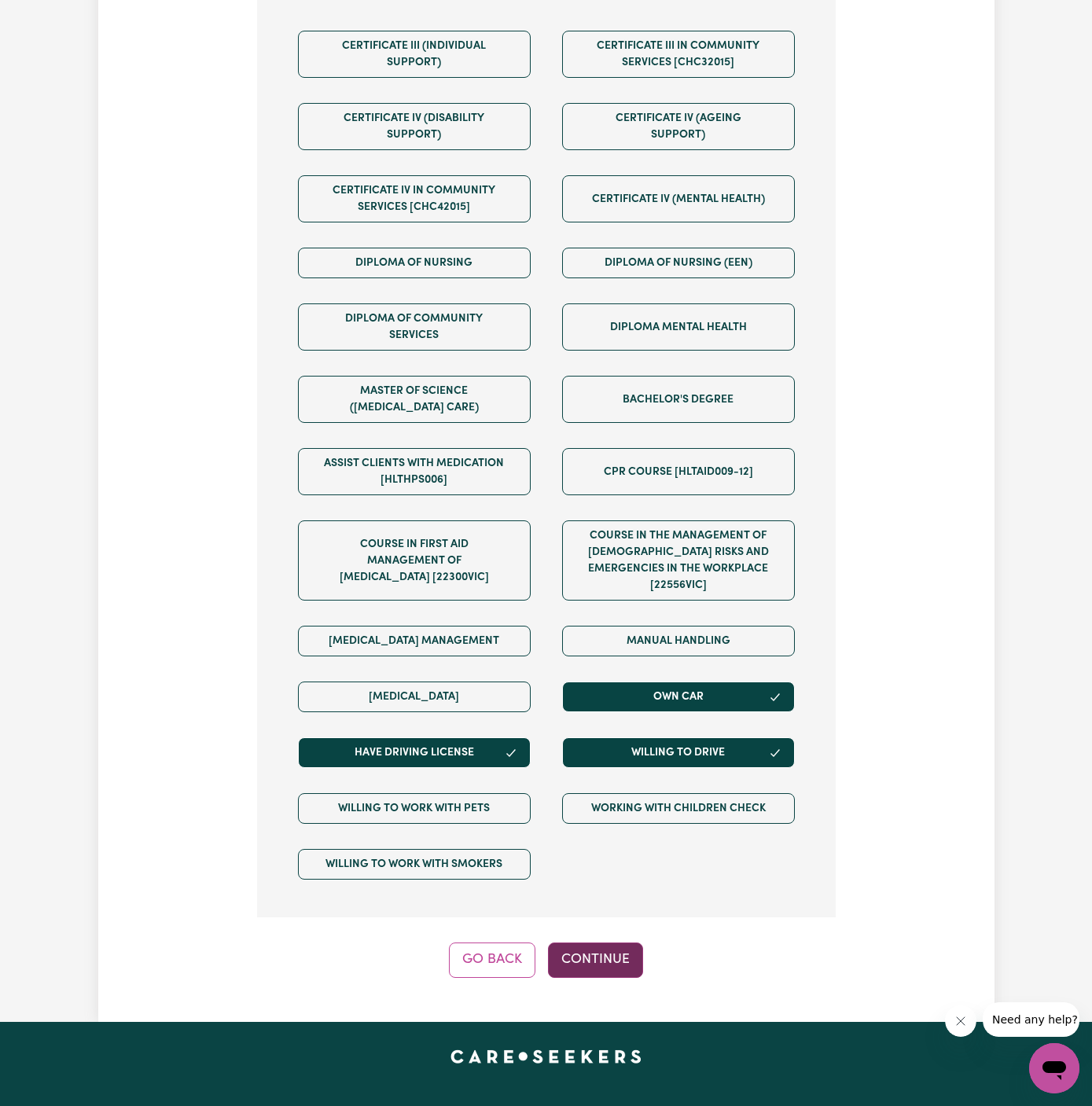
click at [586, 943] on button "Continue" at bounding box center [595, 960] width 95 height 35
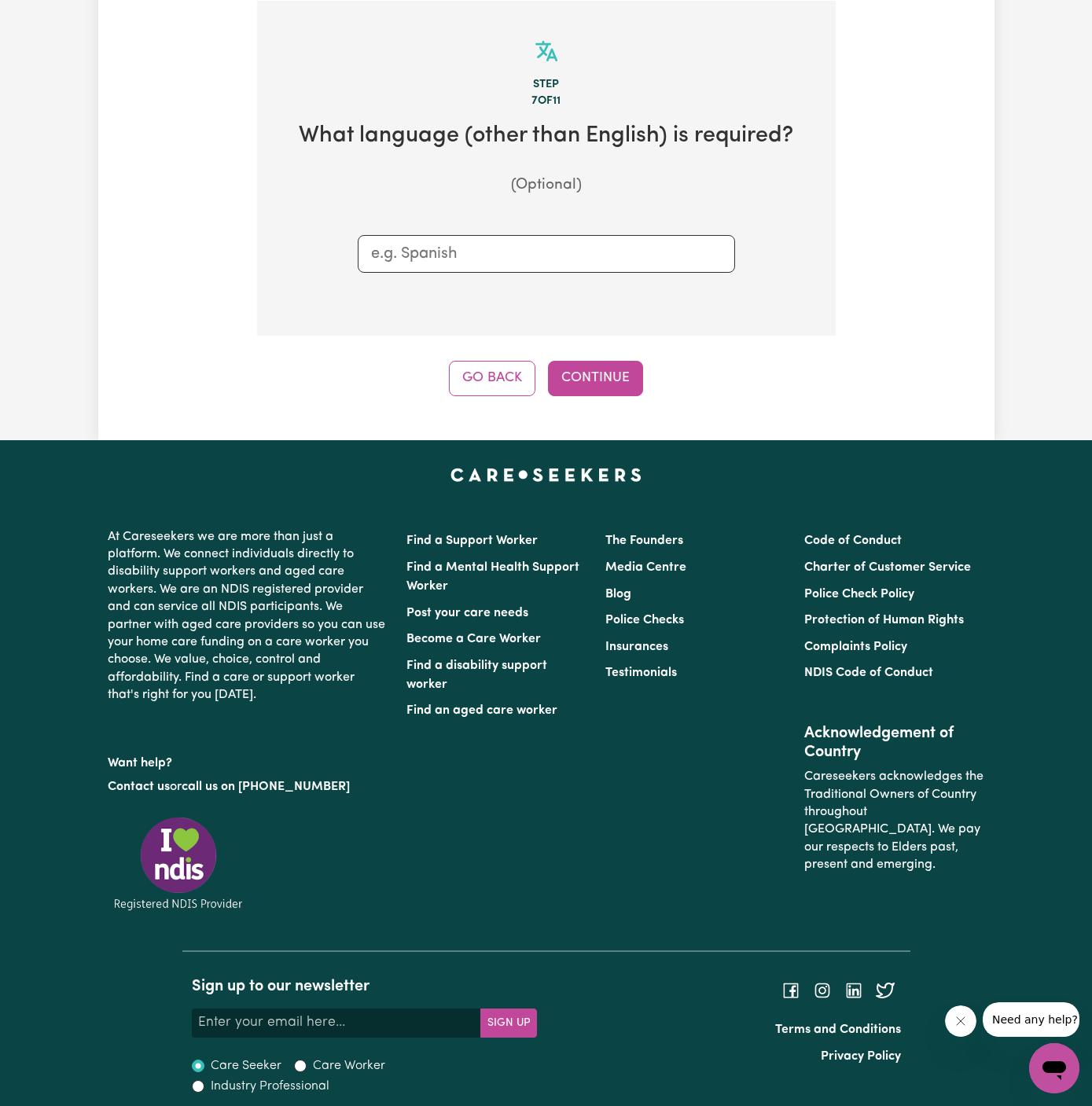
click at [603, 356] on div "Step 7 of 11 What language (other than English) is required? (Optional) Go Back…" at bounding box center [546, 199] width 579 height 396
click at [603, 367] on button "Continue" at bounding box center [595, 378] width 95 height 35
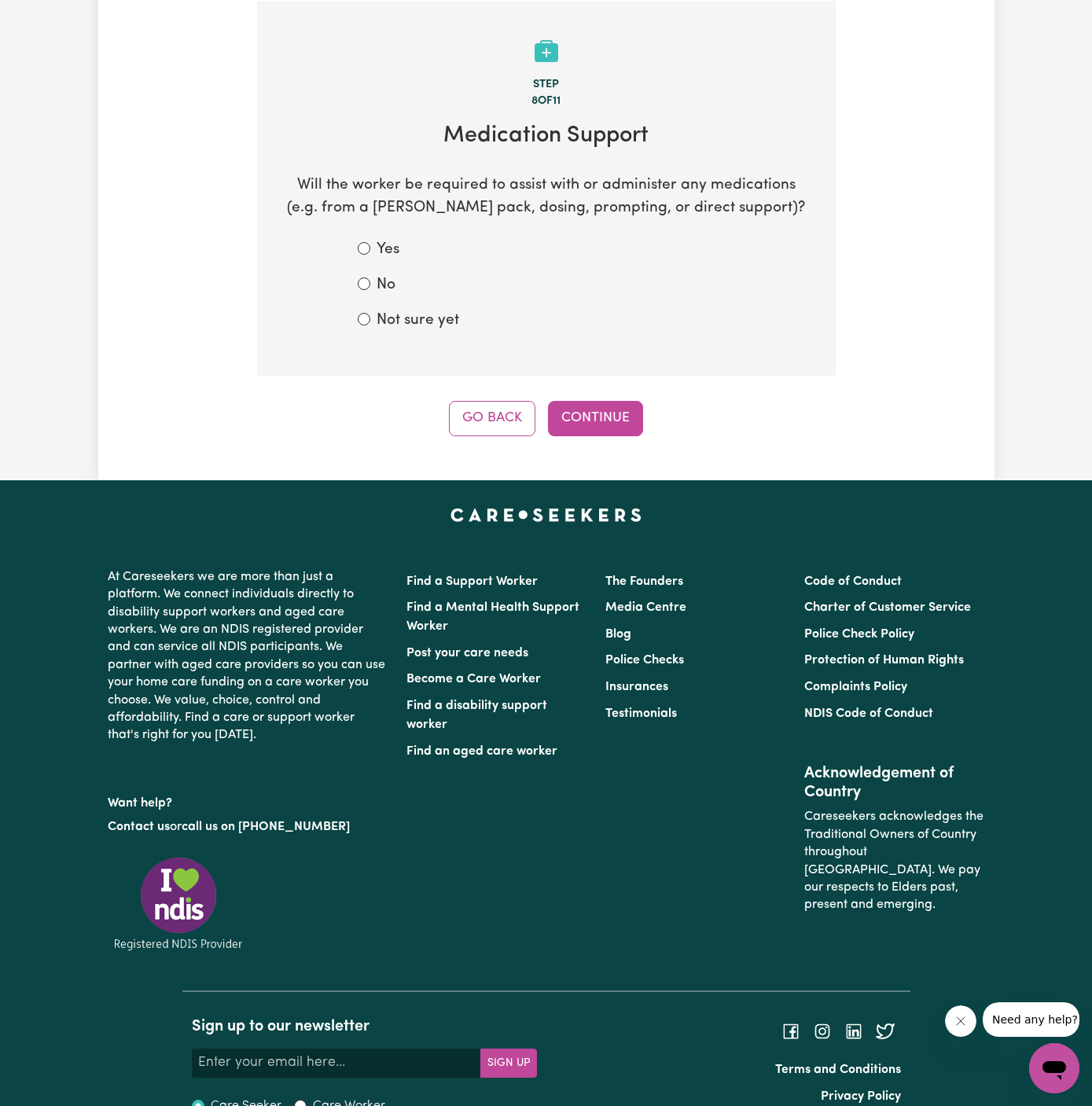
drag, startPoint x: 400, startPoint y: 310, endPoint x: 416, endPoint y: 321, distance: 19.4
click at [400, 310] on label "Not sure yet" at bounding box center [418, 322] width 83 height 23
click at [371, 313] on input "Not sure yet" at bounding box center [364, 319] width 12 height 12
radio input "true"
click at [585, 434] on button "Continue" at bounding box center [595, 418] width 95 height 35
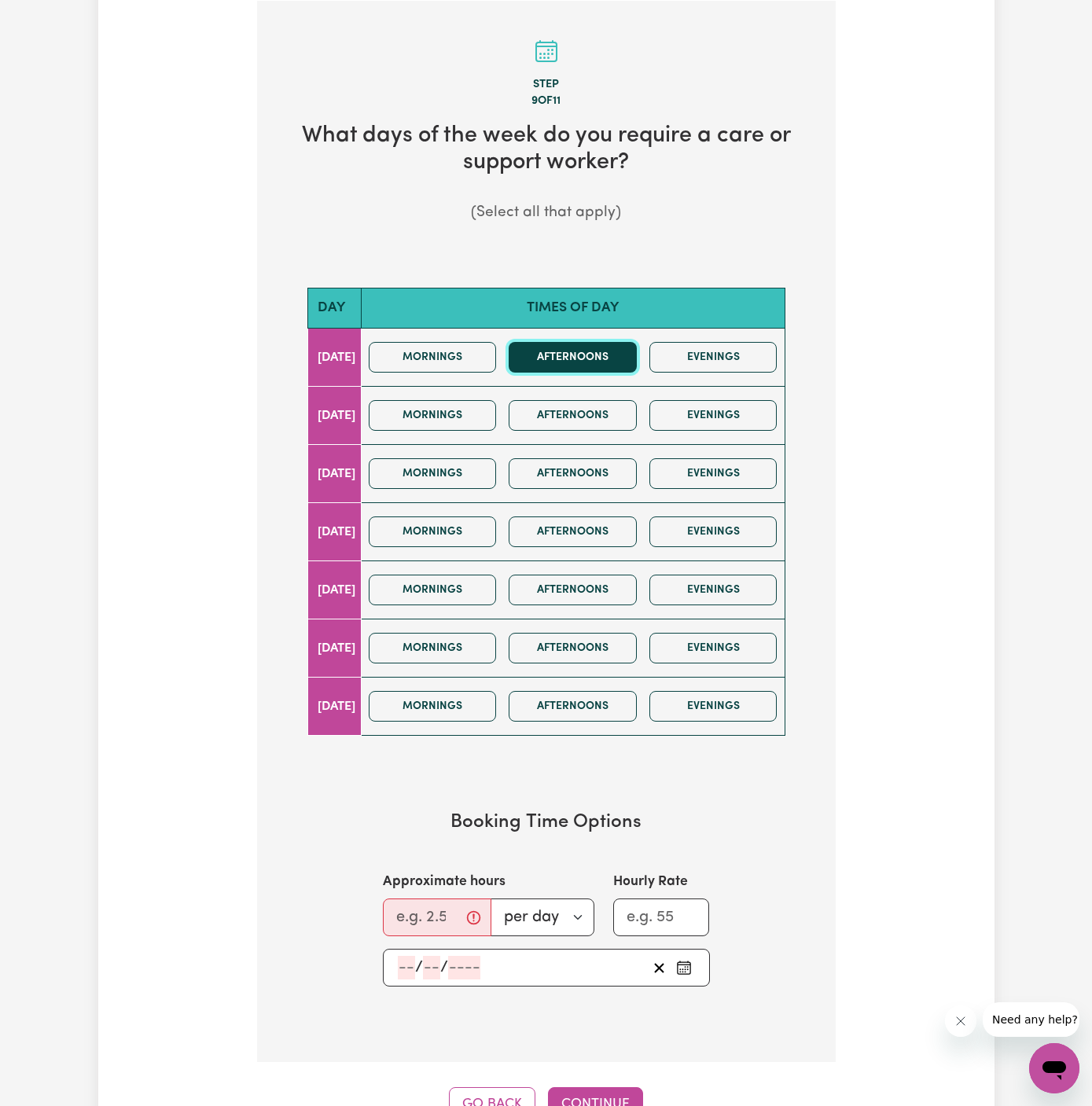
click at [618, 354] on button "Afternoons" at bounding box center [573, 357] width 128 height 30
click at [728, 357] on button "Evenings" at bounding box center [714, 357] width 128 height 30
click at [420, 922] on input "Approximate hours" at bounding box center [438, 917] width 109 height 37
type input "2"
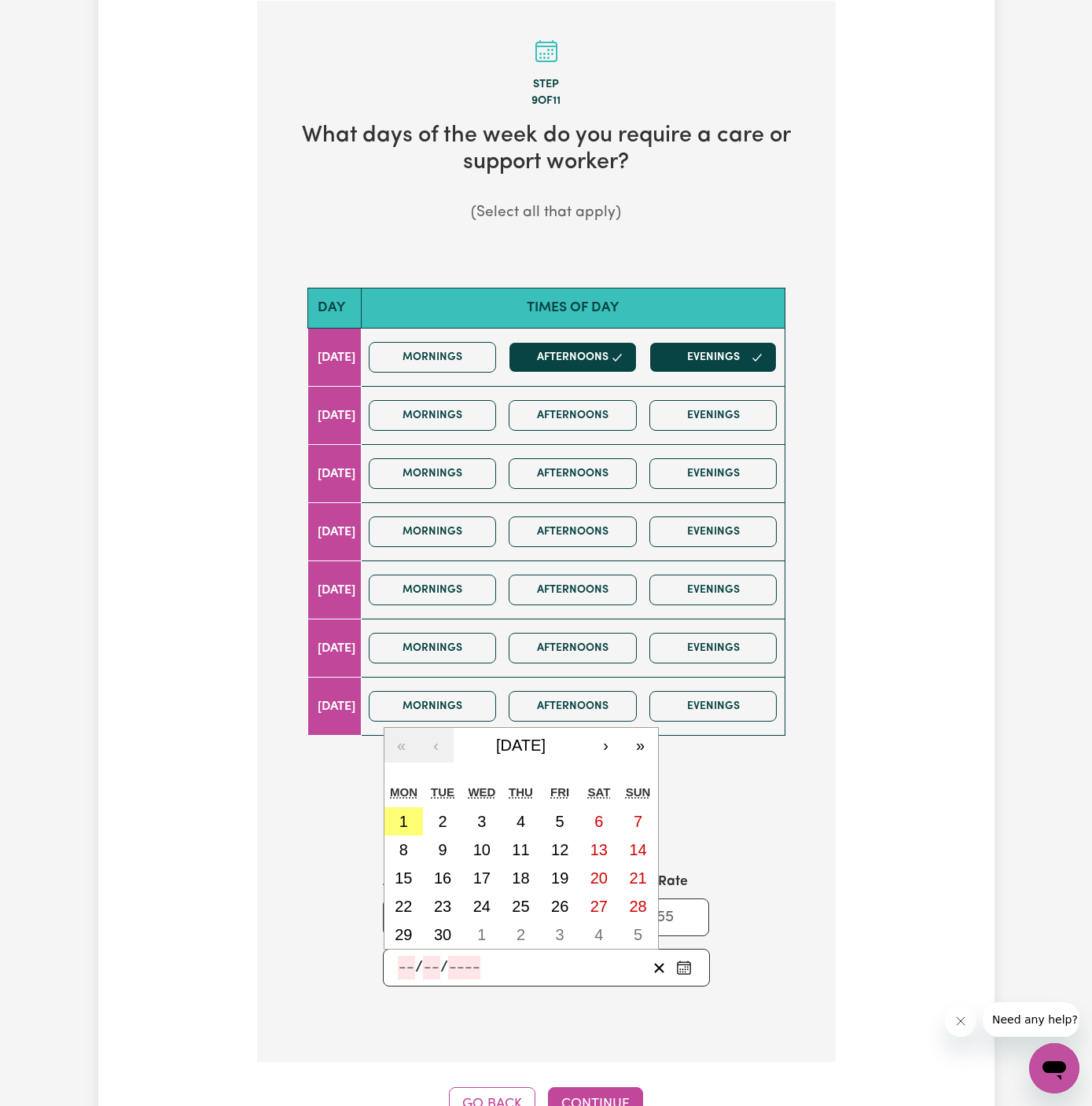
click at [404, 960] on input "number" at bounding box center [406, 968] width 17 height 23
click at [408, 815] on button "1" at bounding box center [404, 822] width 39 height 29
type input "2025-09-01"
type input "1"
type input "9"
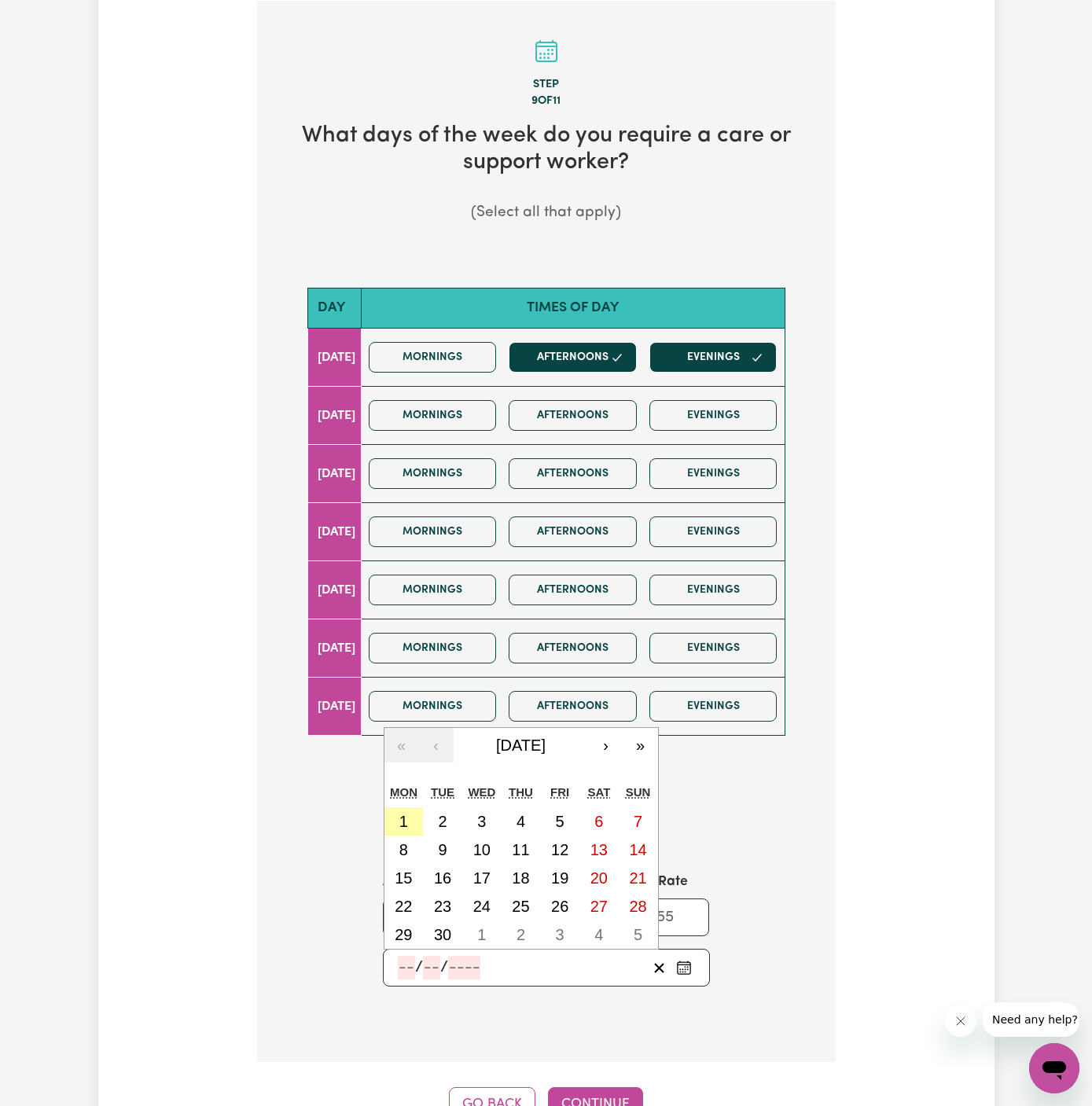
type input "2025"
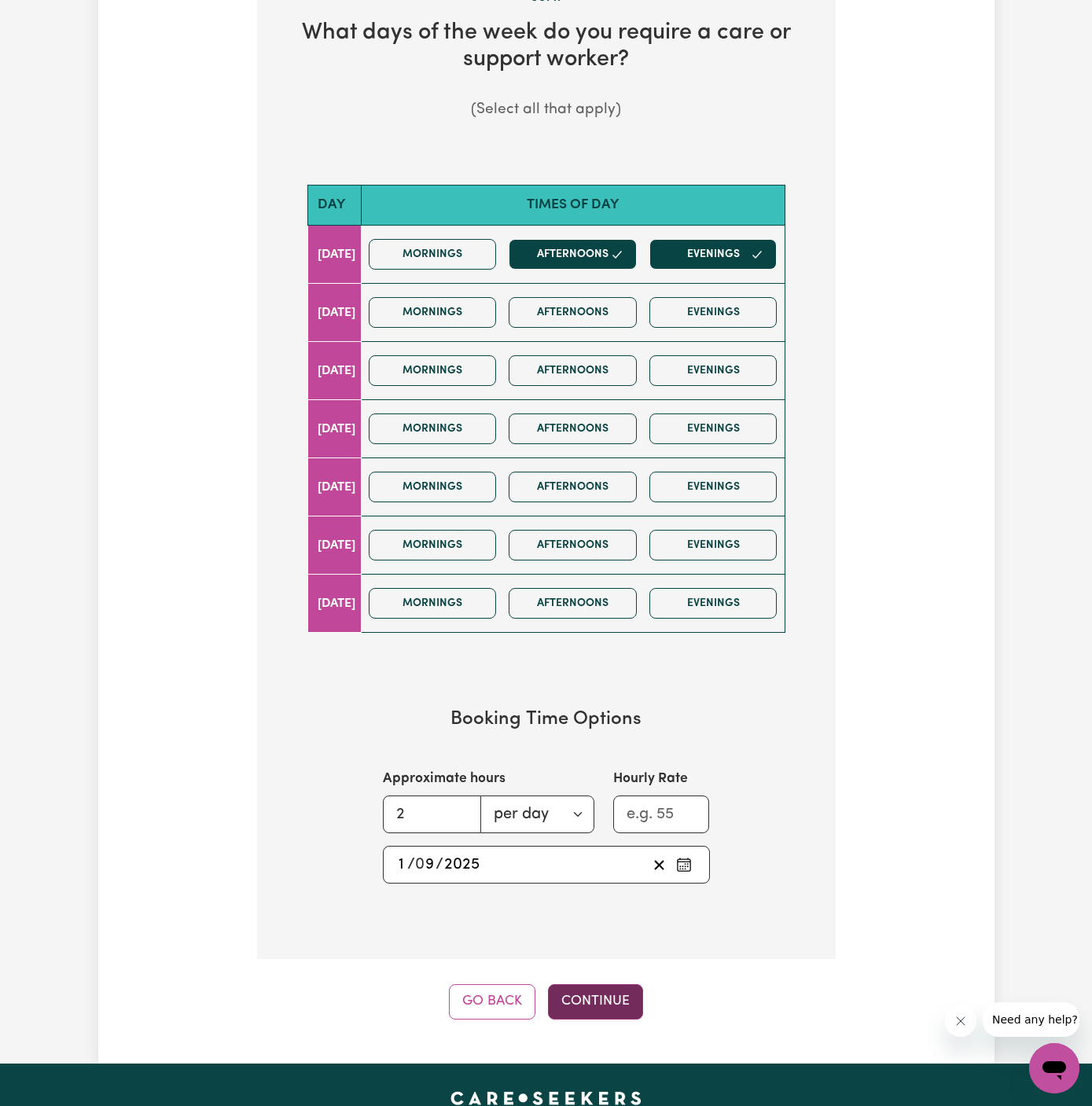
click at [604, 1003] on button "Continue" at bounding box center [595, 1002] width 95 height 35
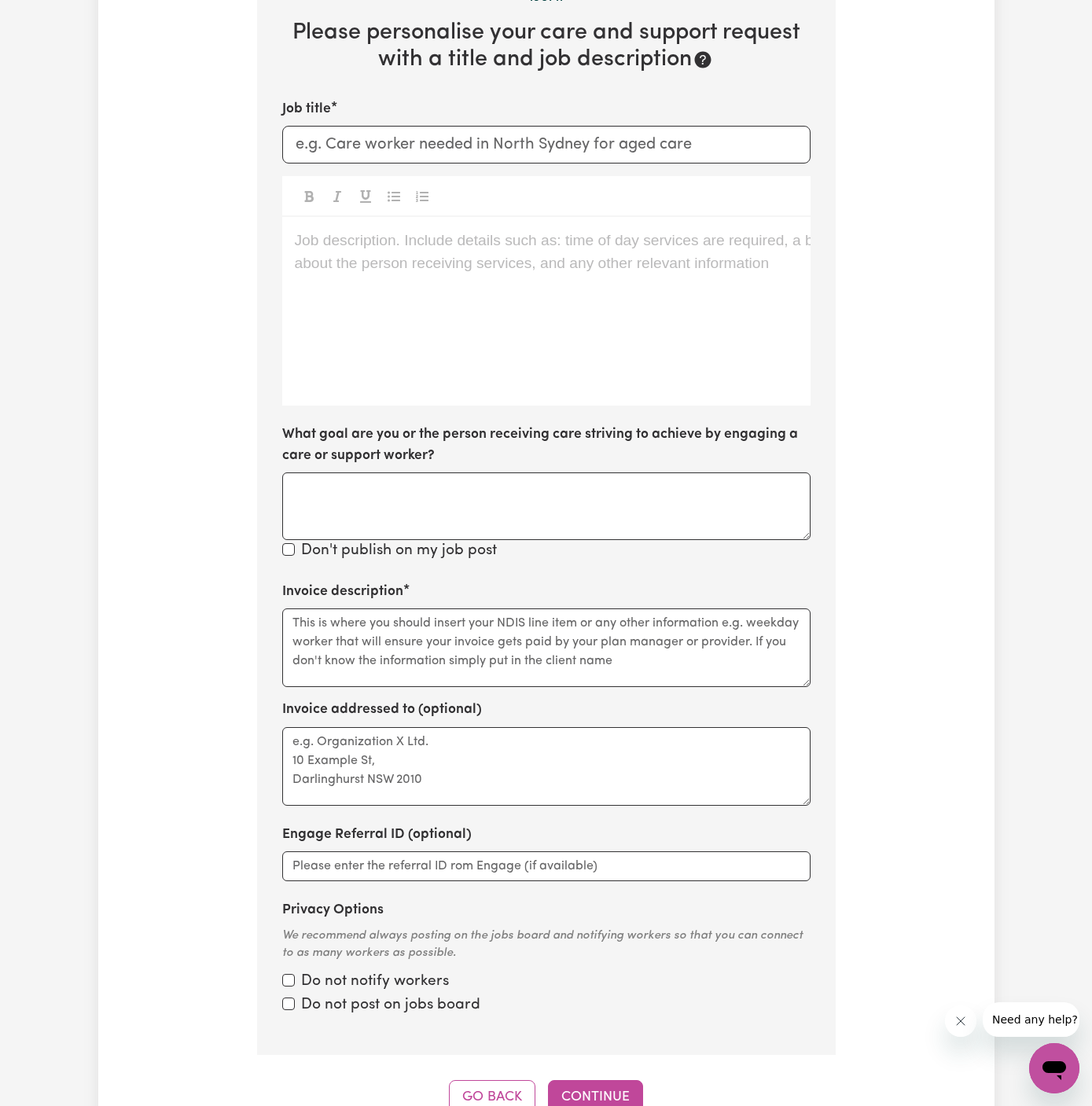
scroll to position [408, 0]
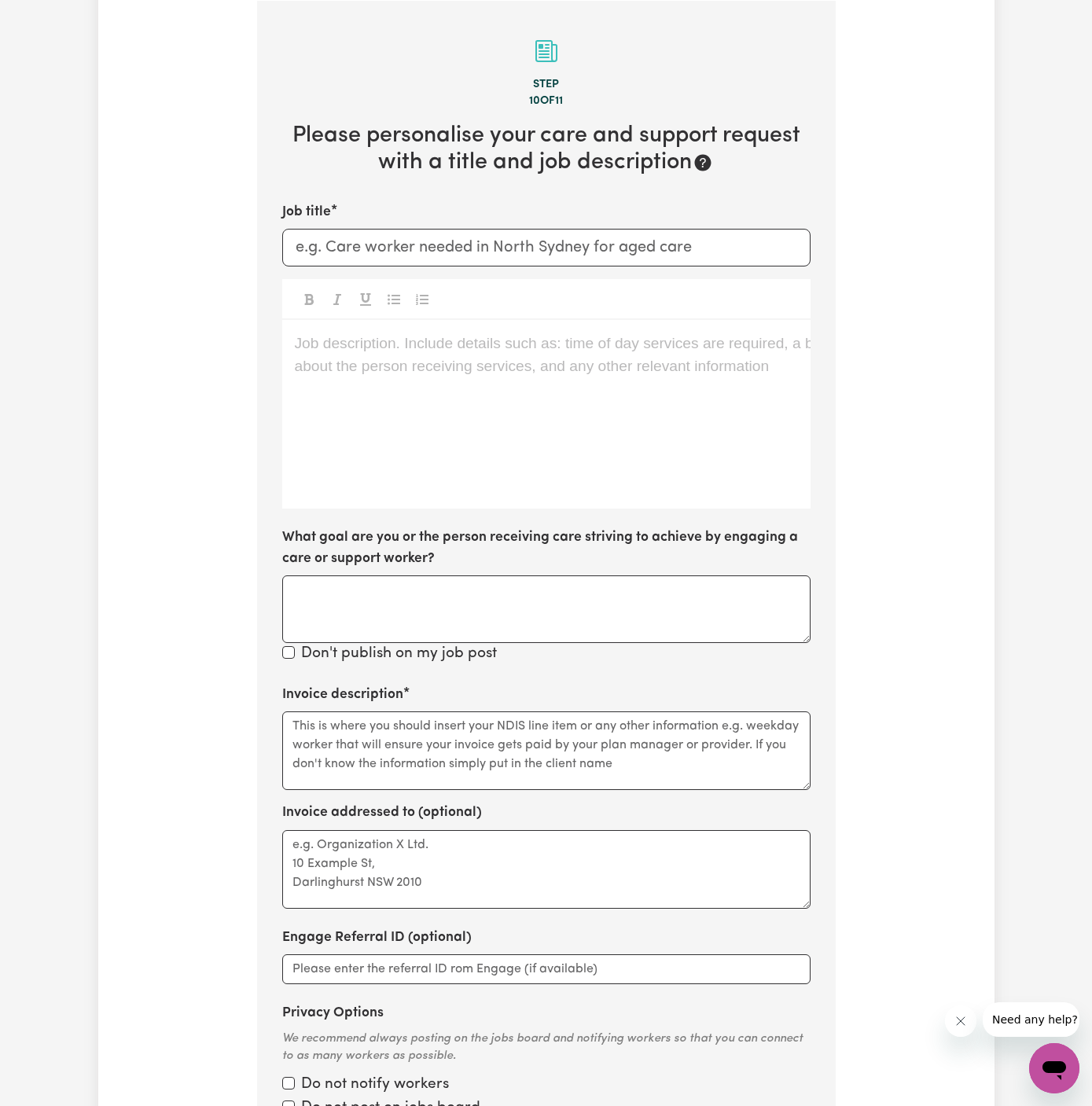
click at [694, 366] on div "Job description. Include details such as: time of day services are required, a …" at bounding box center [546, 414] width 529 height 189
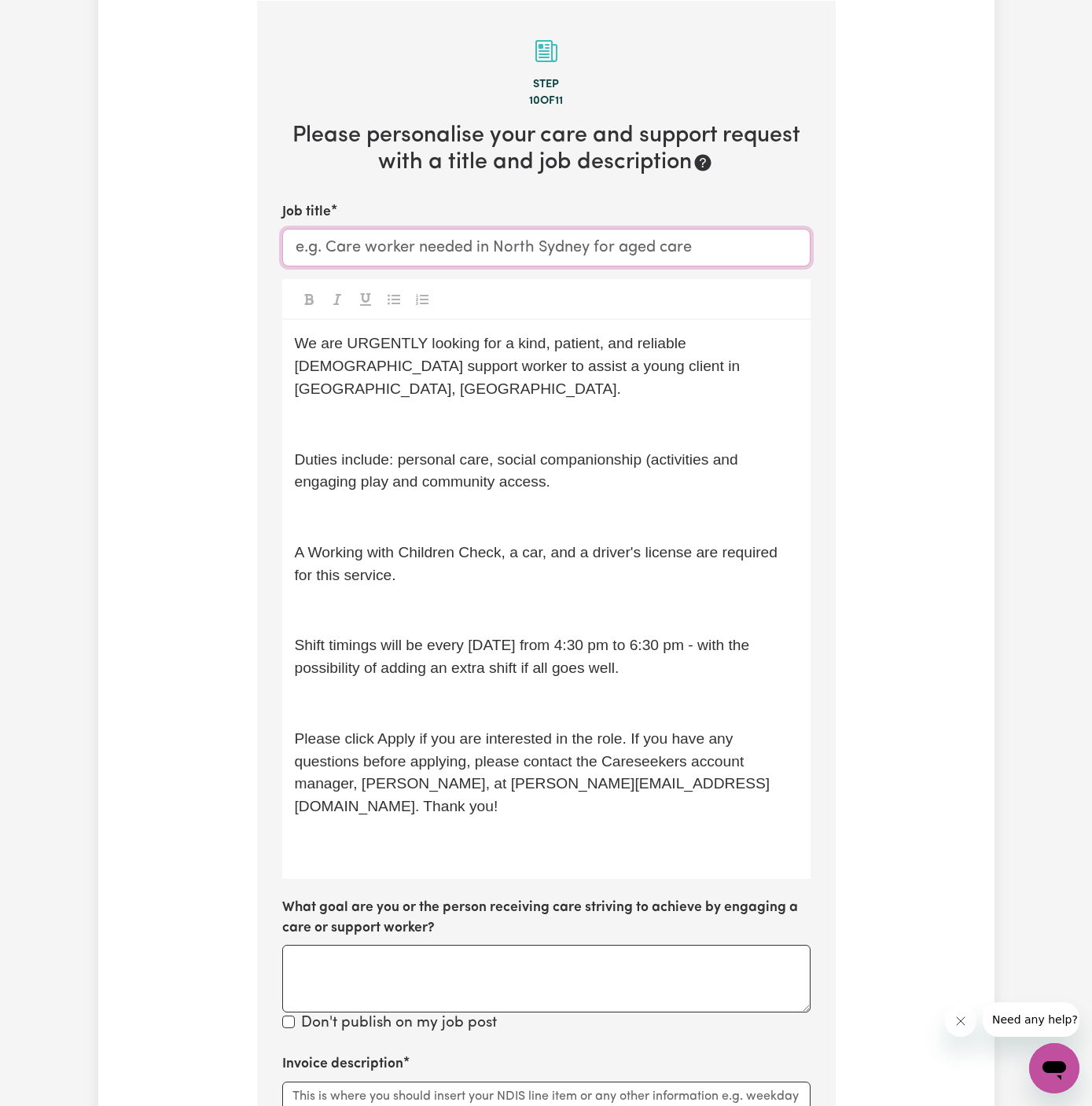
click at [472, 231] on input "Job title" at bounding box center [546, 248] width 529 height 37
paste input "Female Support Worker Needed In Colyton, NSW"
type input "Female Support Worker Needed In Colyton, NSW"
click at [453, 451] on span "Duties include: personal care, social companionship (activities and engaging pl…" at bounding box center [519, 471] width 448 height 39
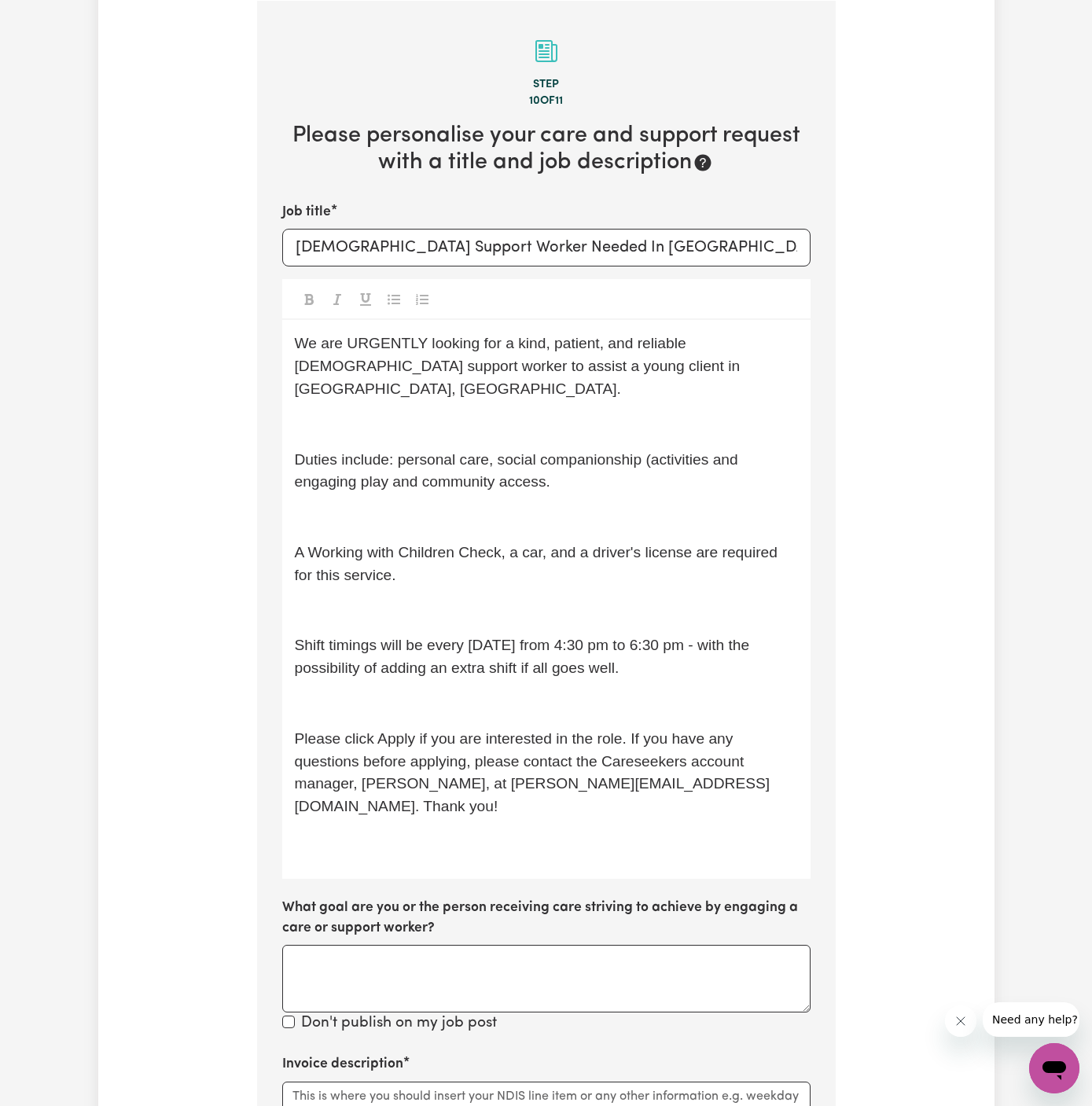
click at [472, 414] on p "﻿" at bounding box center [546, 425] width 504 height 23
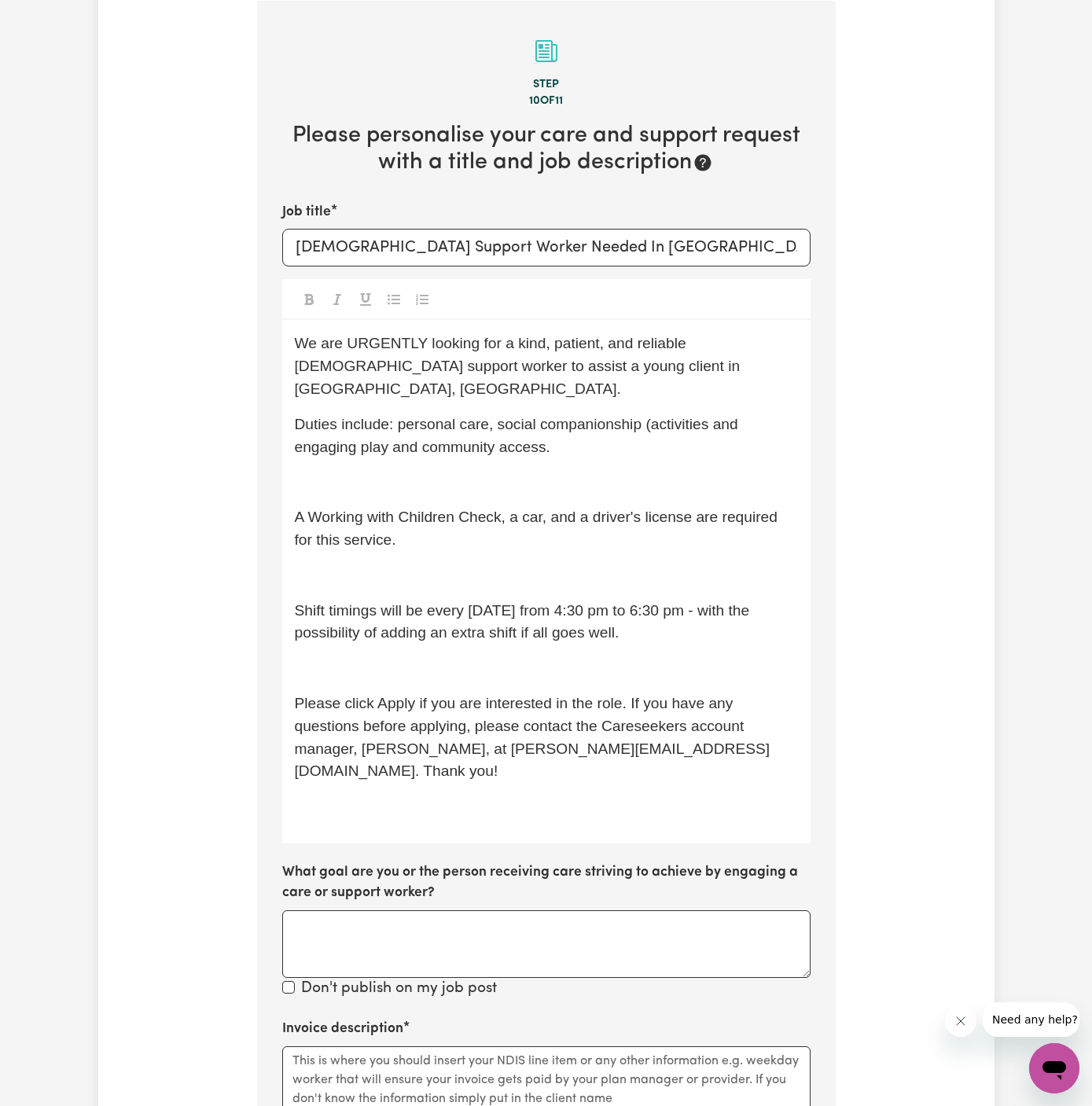
click at [472, 439] on div "We are URGENTLY looking for a kind, patient, and reliable female support worker…" at bounding box center [546, 582] width 529 height 524
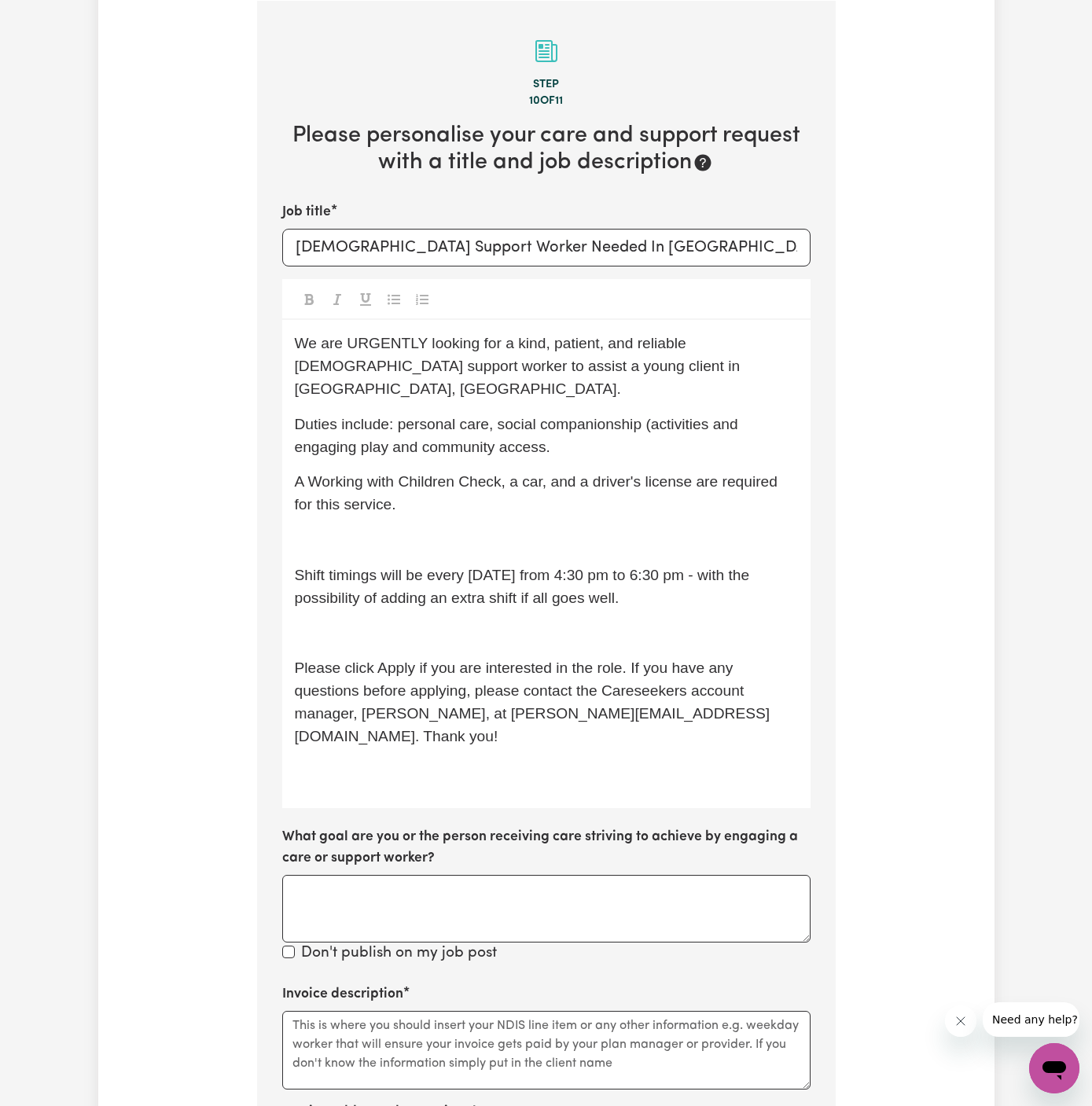
click at [469, 480] on p "A Working with Children Check, a car, and a driver's license are required for t…" at bounding box center [546, 493] width 504 height 45
click at [469, 496] on div "We are URGENTLY looking for a kind, patient, and reliable female support worker…" at bounding box center [546, 564] width 529 height 488
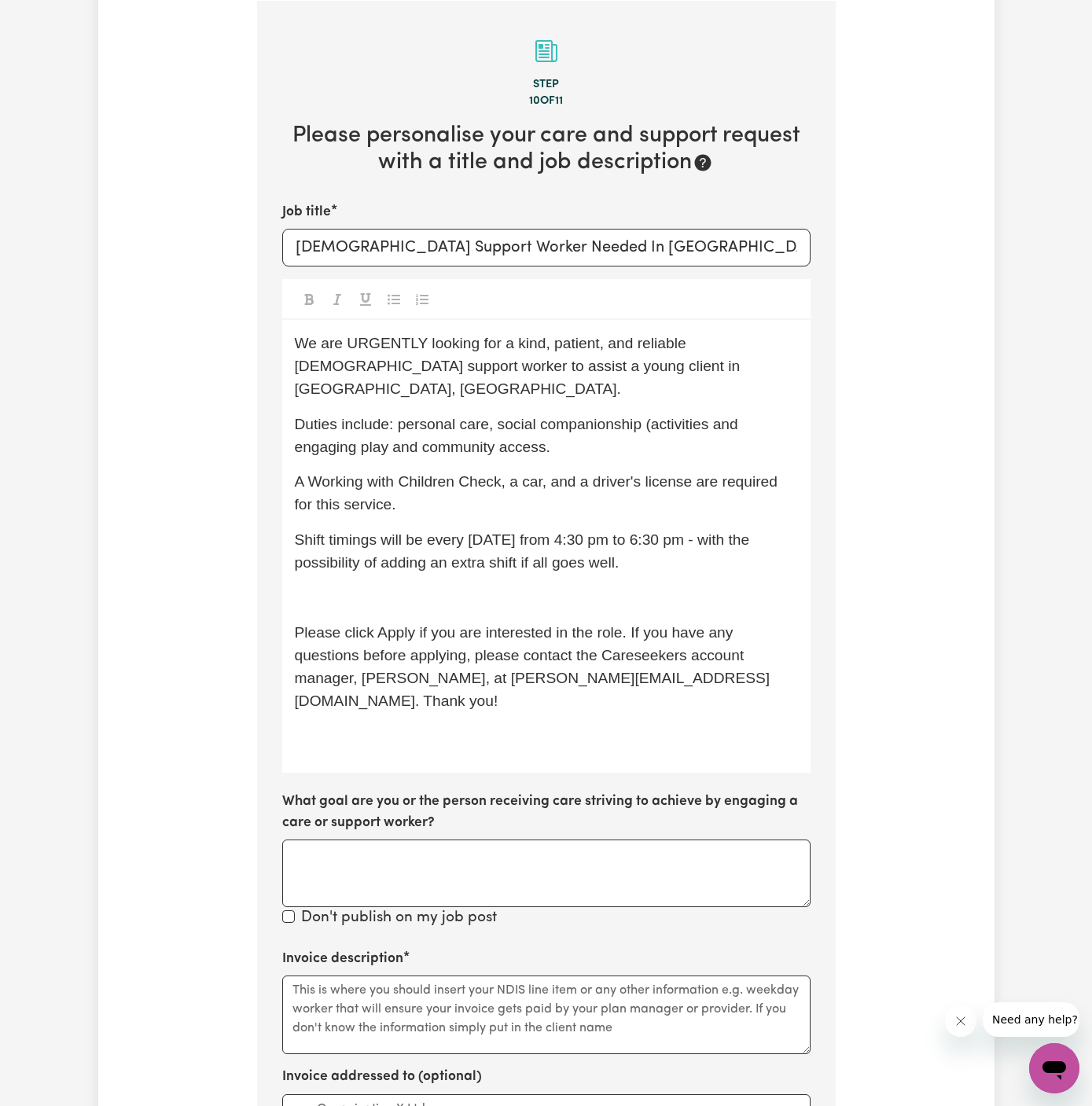
click at [473, 625] on span "Please click Apply if you are interested in the role. If you have any questions…" at bounding box center [533, 667] width 476 height 84
click at [468, 587] on p "﻿" at bounding box center [546, 599] width 504 height 23
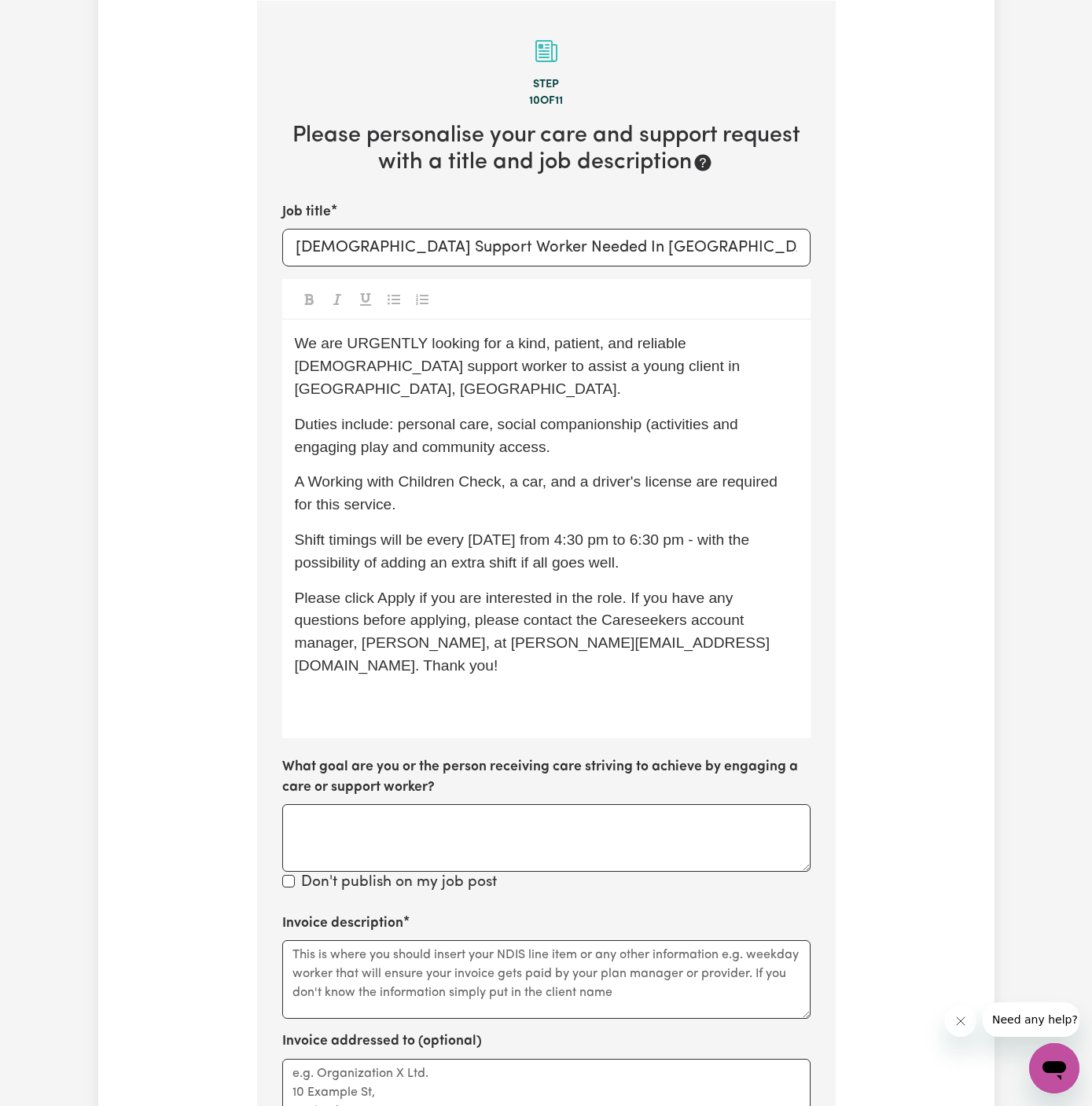
click at [484, 638] on div "We are URGENTLY looking for a kind, patient, and reliable female support worker…" at bounding box center [546, 528] width 529 height 417
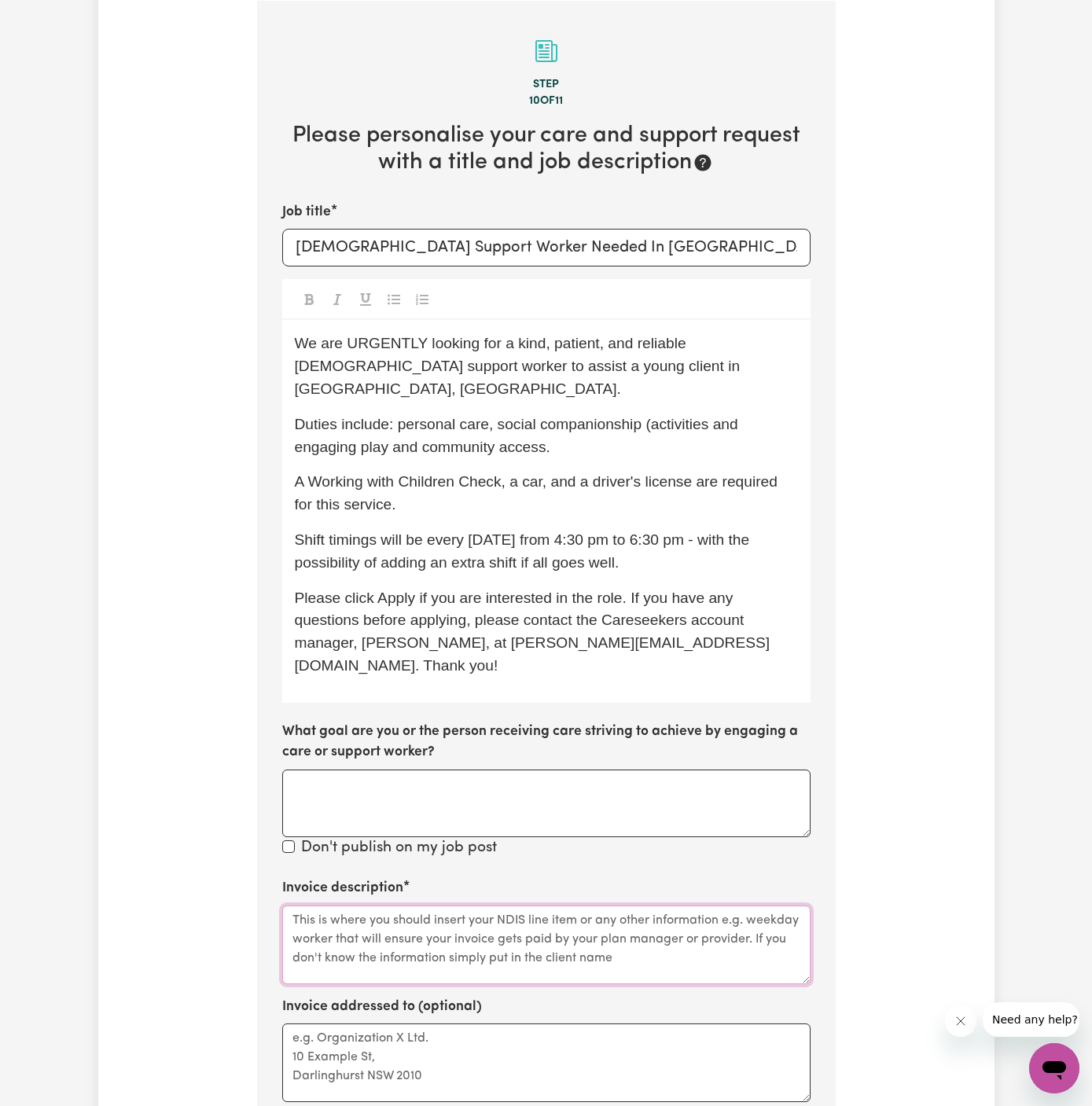
click at [592, 905] on textarea "Invoice description" at bounding box center [546, 945] width 529 height 78
paste textarea "c/o Chosen Family"
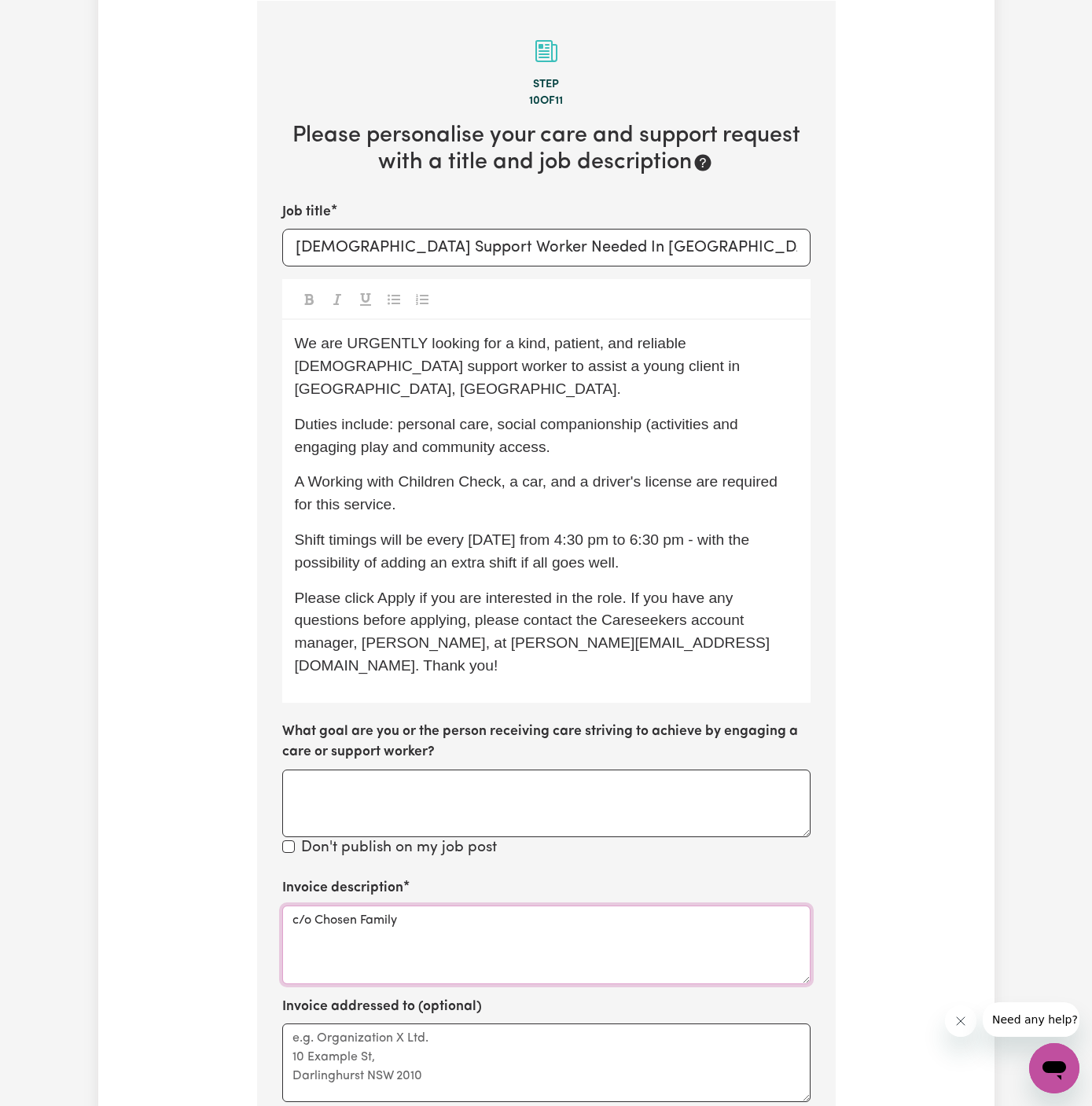
type textarea "c/o Chosen Family"
click at [572, 1024] on textarea "Invoice addressed to (optional)" at bounding box center [546, 1063] width 529 height 78
paste textarea "c/o Chosen Family"
click at [572, 1024] on textarea "c/o Chosen Family" at bounding box center [546, 1063] width 529 height 78
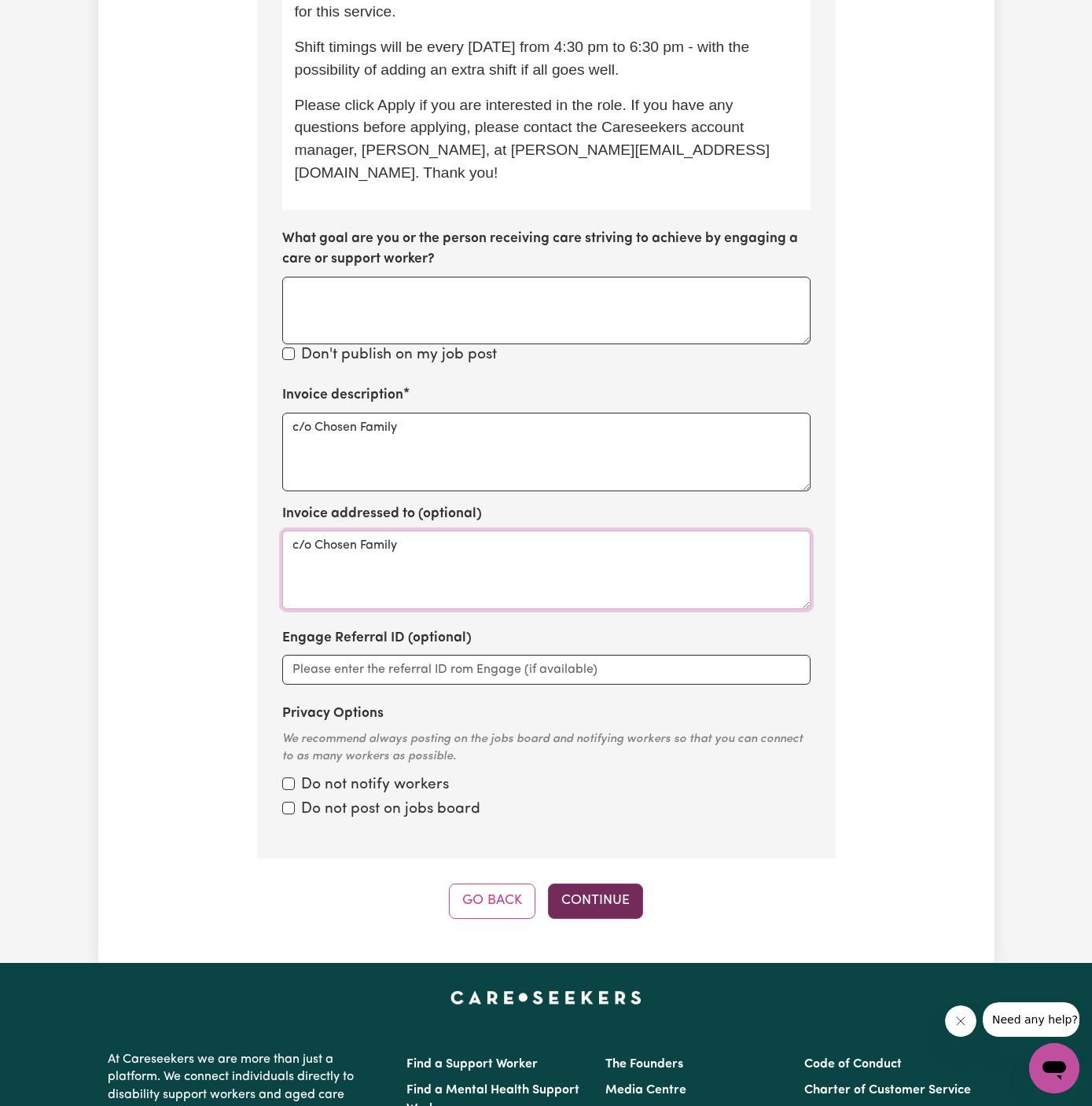
type textarea "c/o Chosen Family"
click at [610, 884] on button "Continue" at bounding box center [595, 901] width 95 height 35
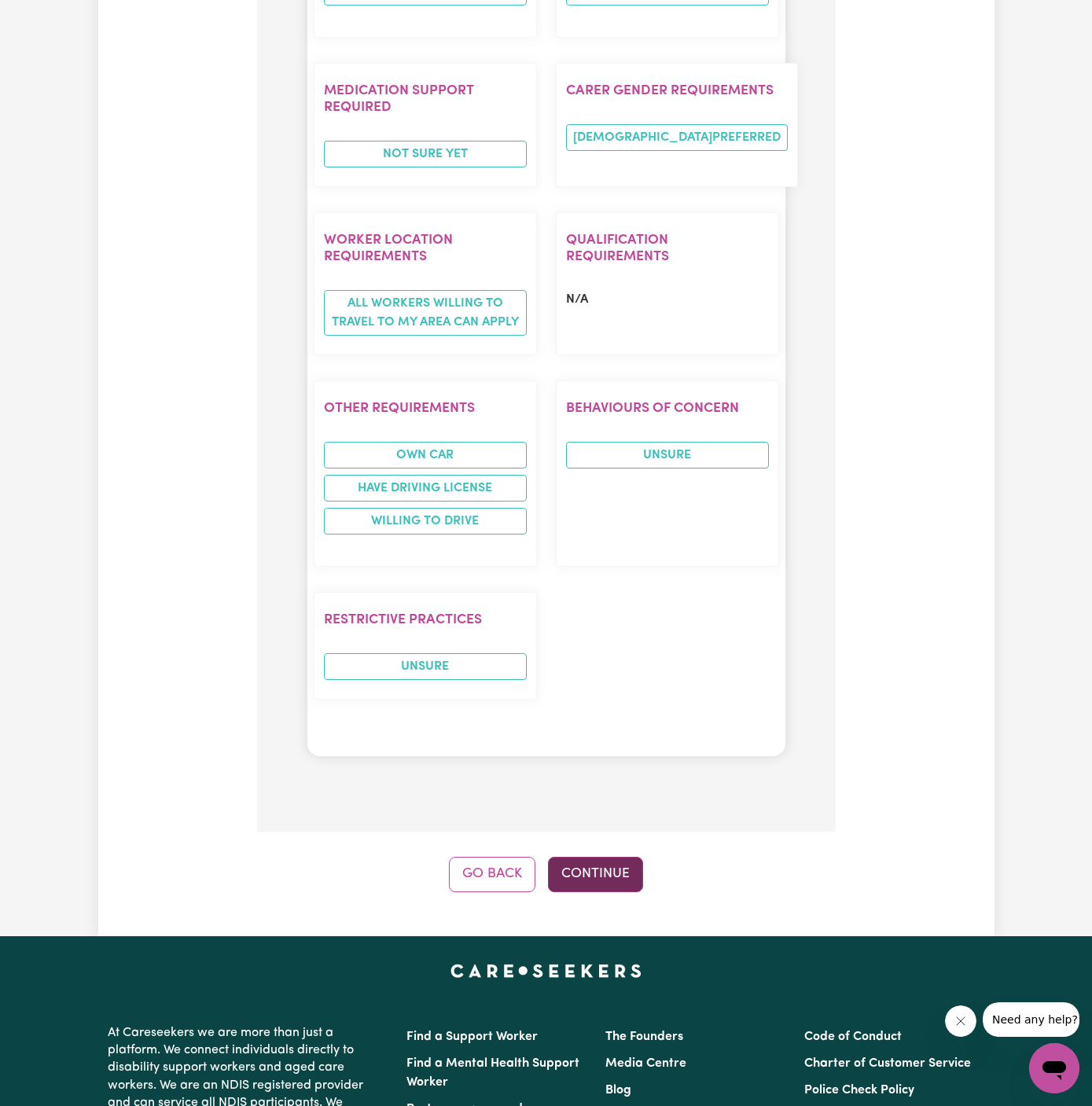
click at [609, 857] on button "Continue" at bounding box center [595, 874] width 95 height 35
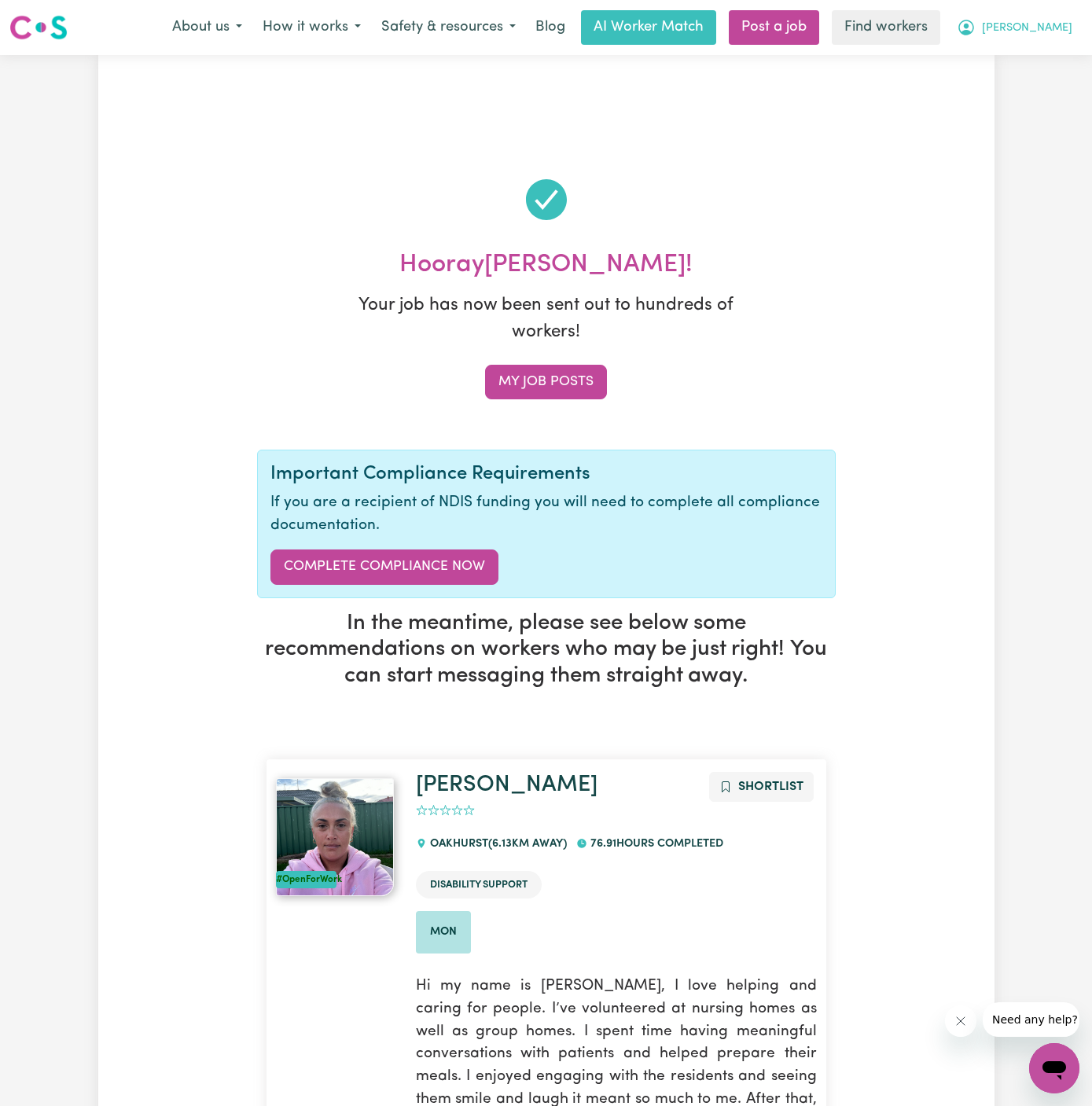
click at [1053, 23] on span "[PERSON_NAME]" at bounding box center [1027, 28] width 90 height 17
click at [1052, 42] on button "[PERSON_NAME]" at bounding box center [1014, 27] width 136 height 33
click at [1049, 29] on span "[PERSON_NAME]" at bounding box center [1027, 28] width 90 height 17
click at [1049, 56] on link "My Dashboard" at bounding box center [1020, 61] width 124 height 30
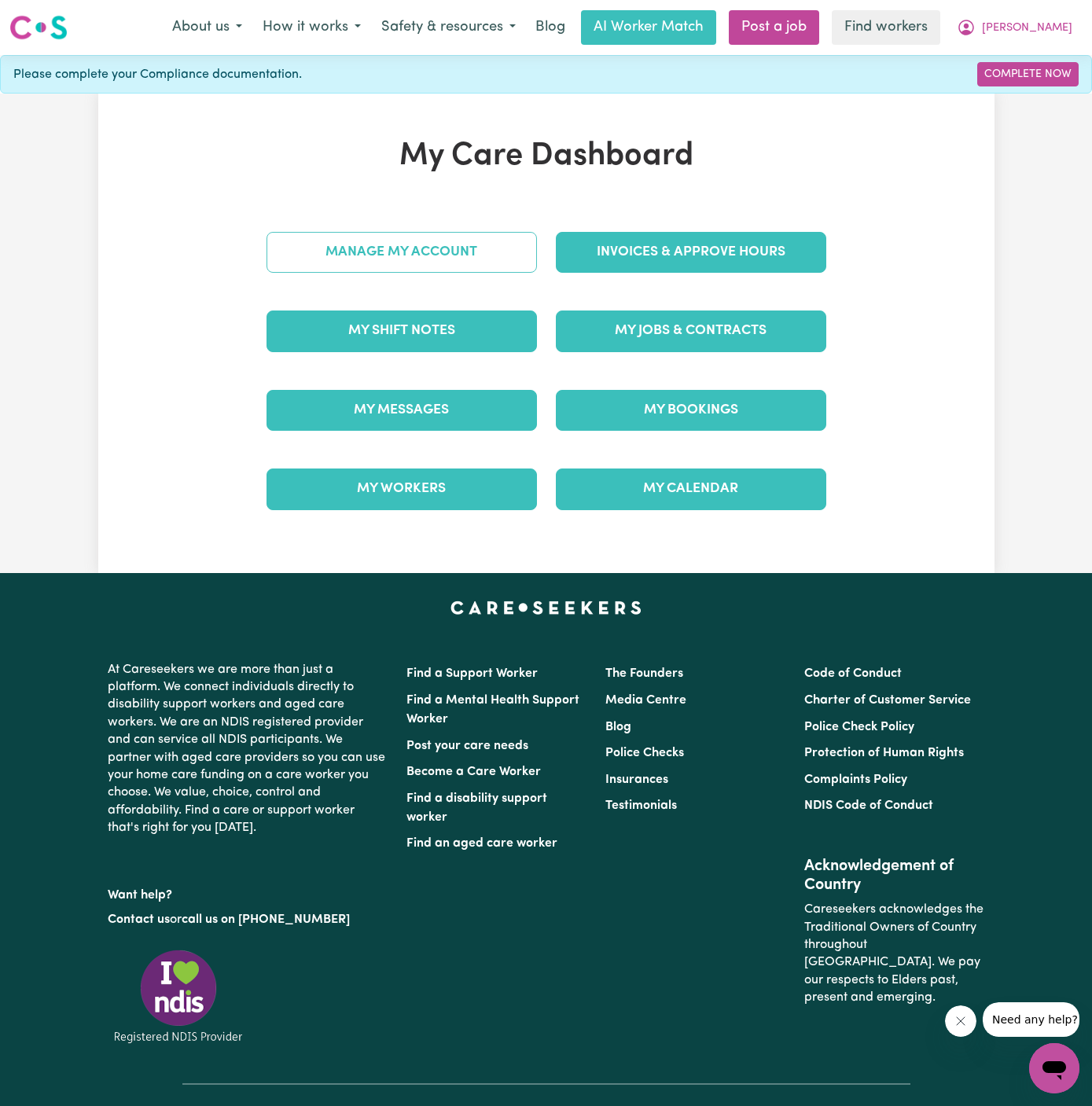
click at [368, 257] on link "Manage My Account" at bounding box center [401, 252] width 270 height 41
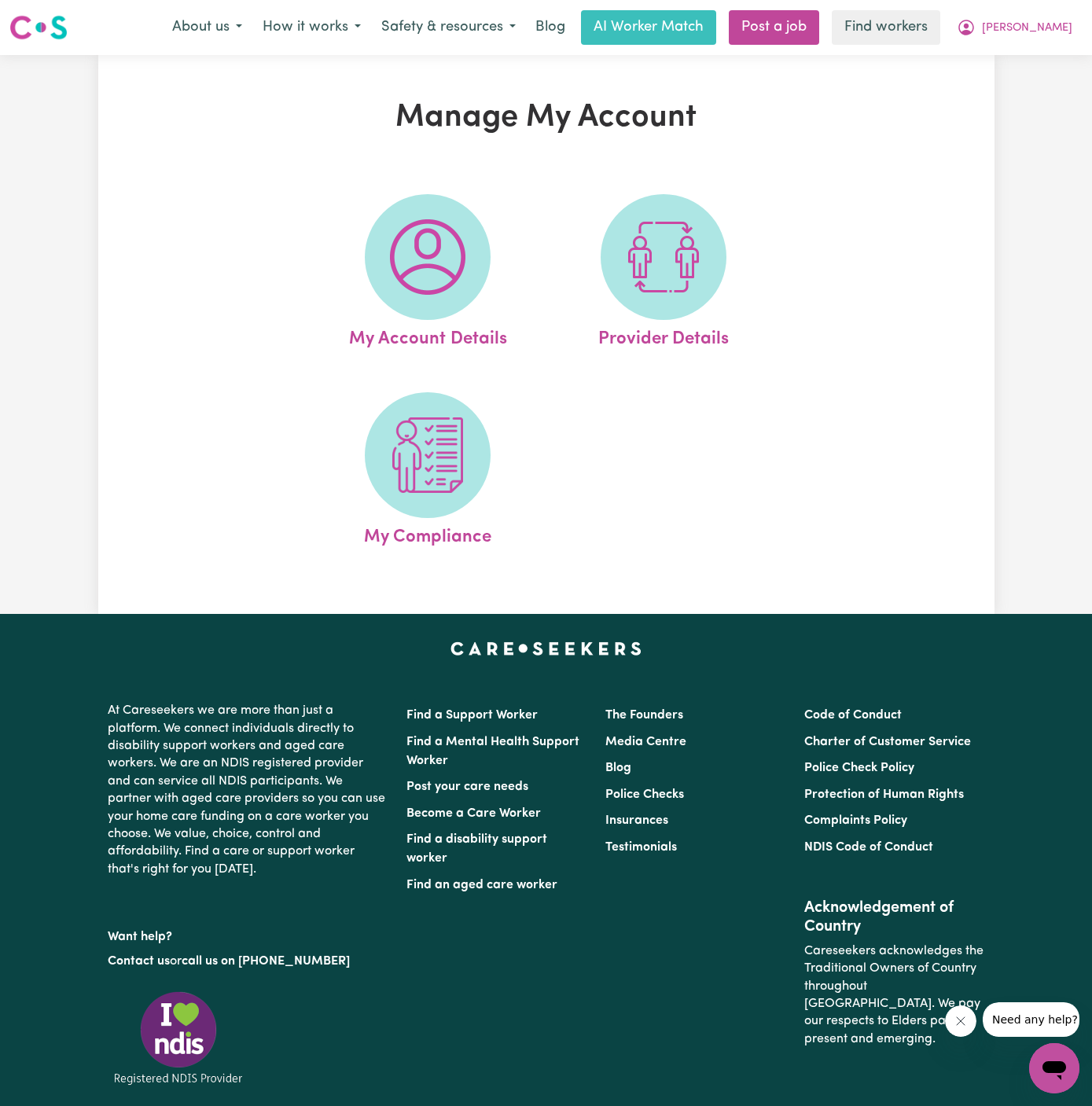
click at [368, 257] on span at bounding box center [427, 257] width 126 height 126
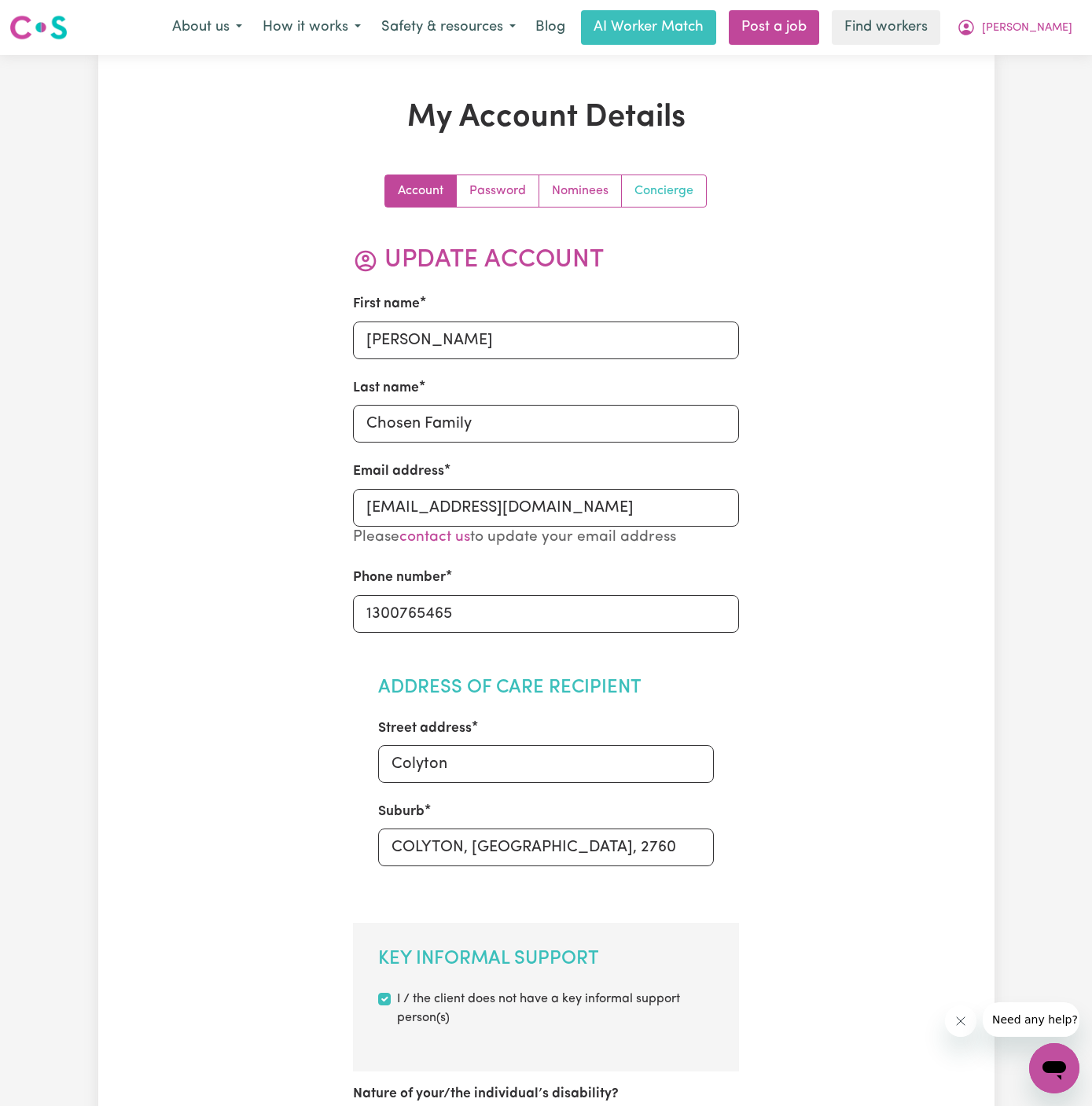
click at [654, 193] on link "Concierge" at bounding box center [664, 191] width 84 height 31
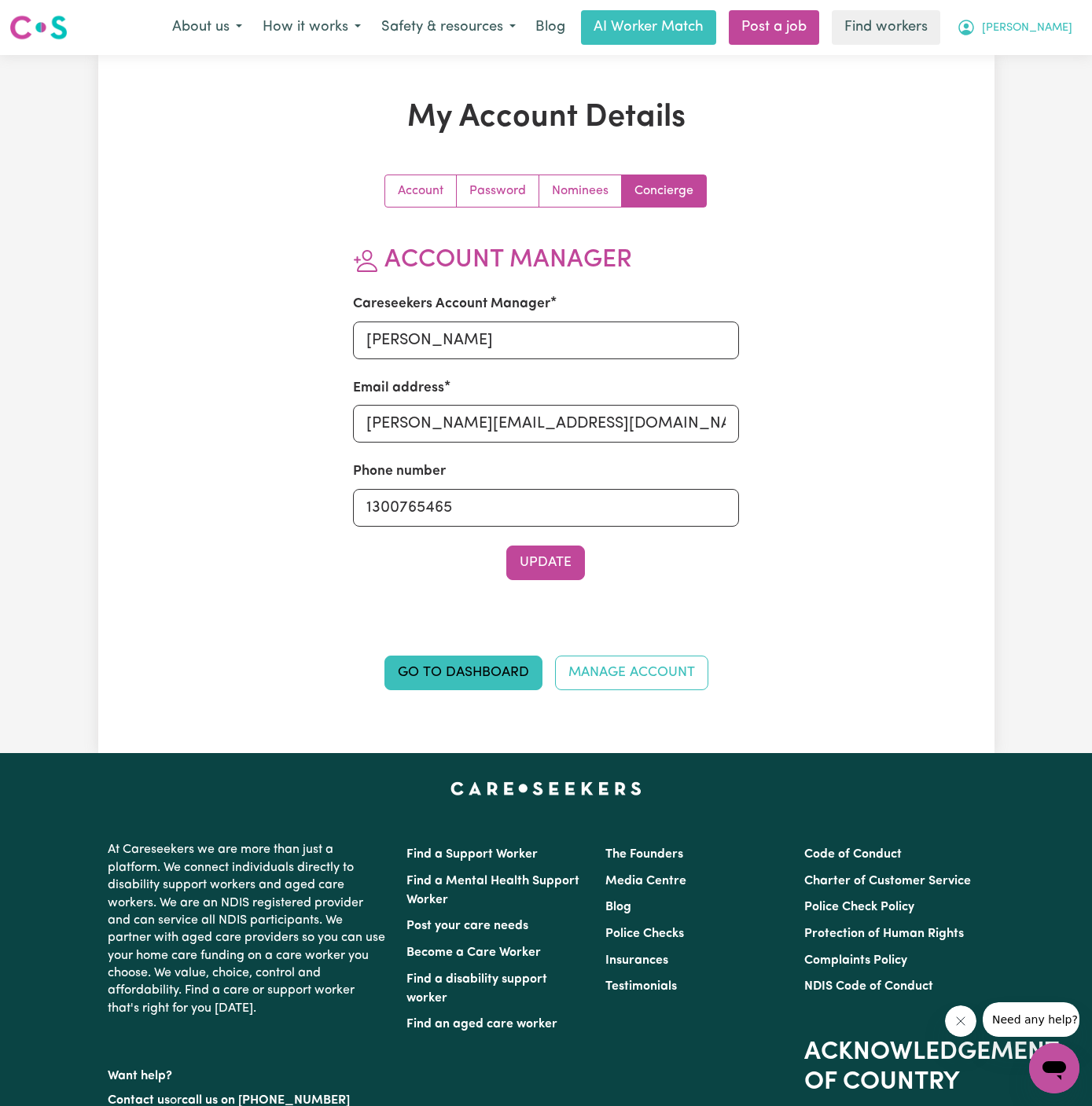
click at [1056, 24] on span "[PERSON_NAME]" at bounding box center [1027, 28] width 90 height 17
click at [1056, 50] on link "My Dashboard" at bounding box center [1020, 61] width 124 height 30
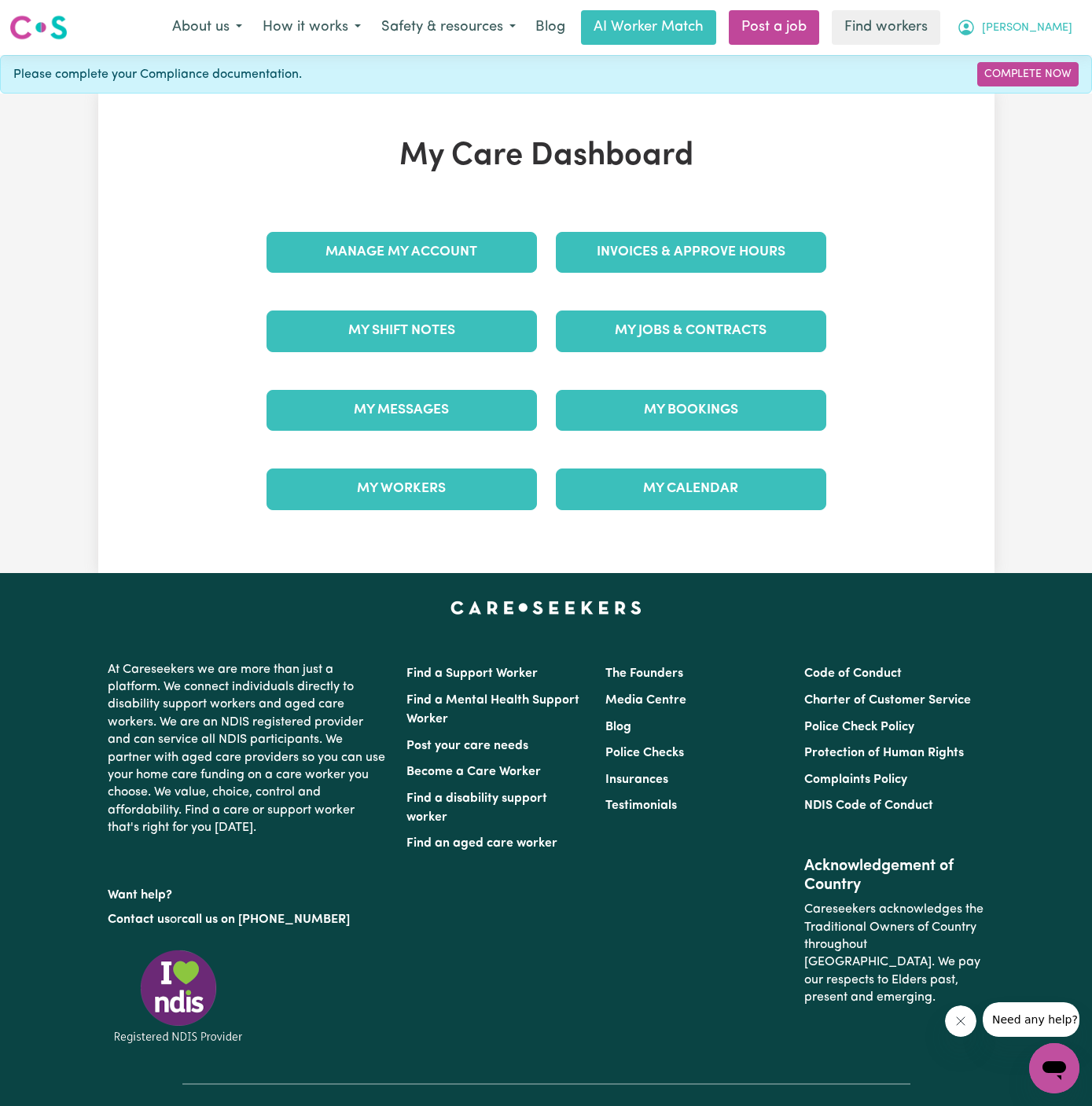
click at [1069, 23] on button "[PERSON_NAME]" at bounding box center [1014, 27] width 136 height 33
click at [1047, 84] on link "Logout" at bounding box center [1020, 91] width 124 height 30
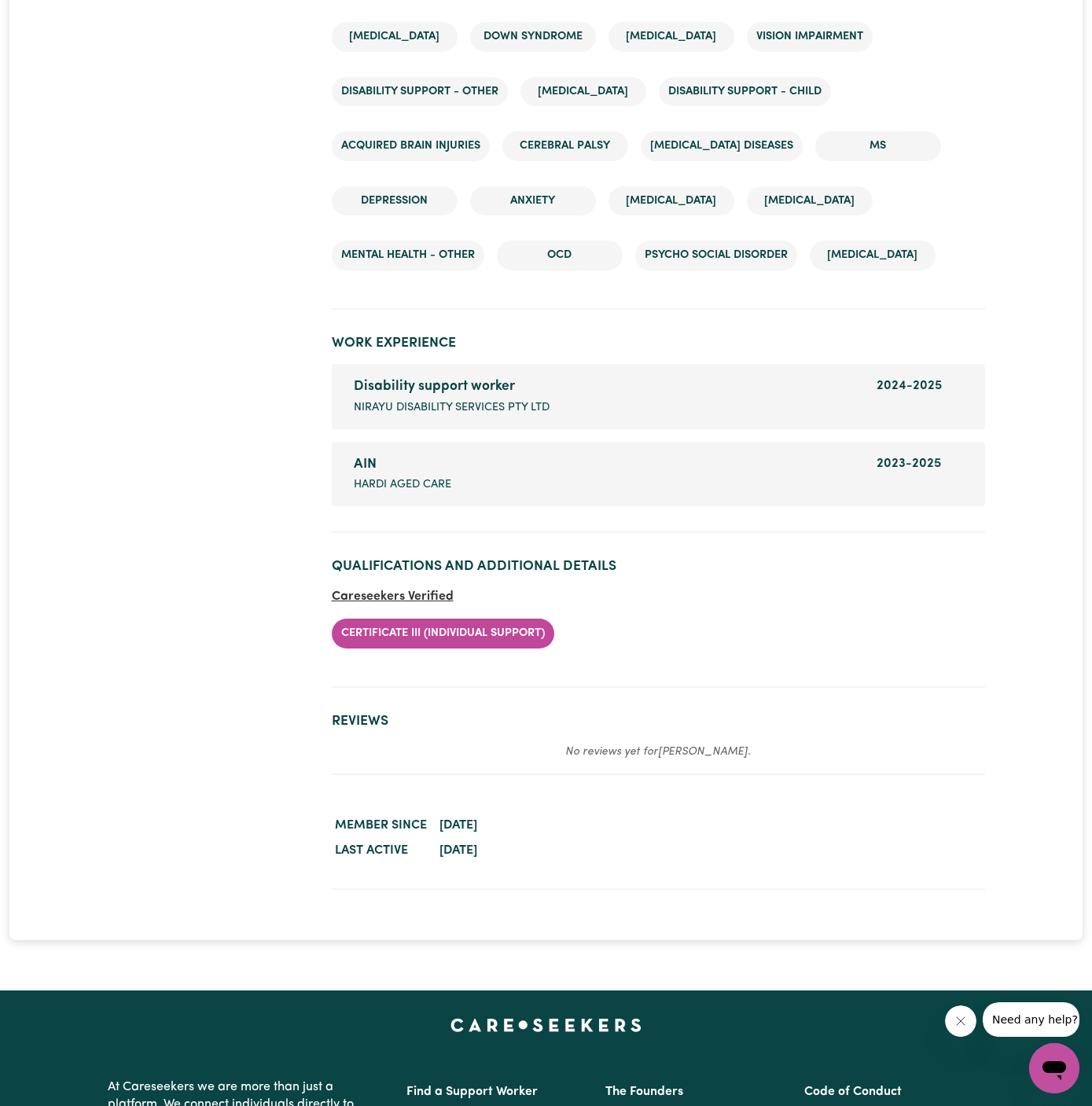
scroll to position [2840, 0]
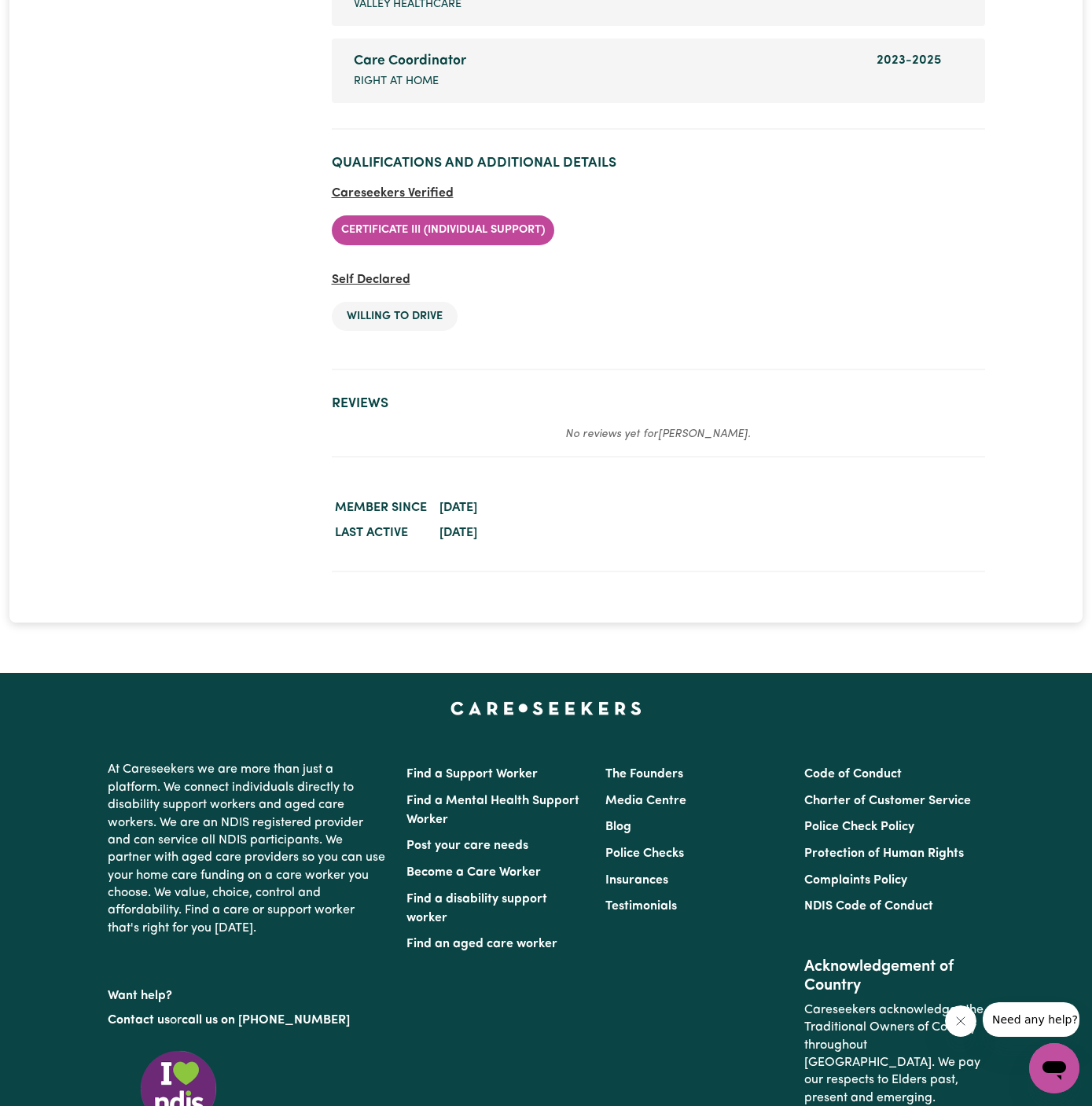
scroll to position [2860, 0]
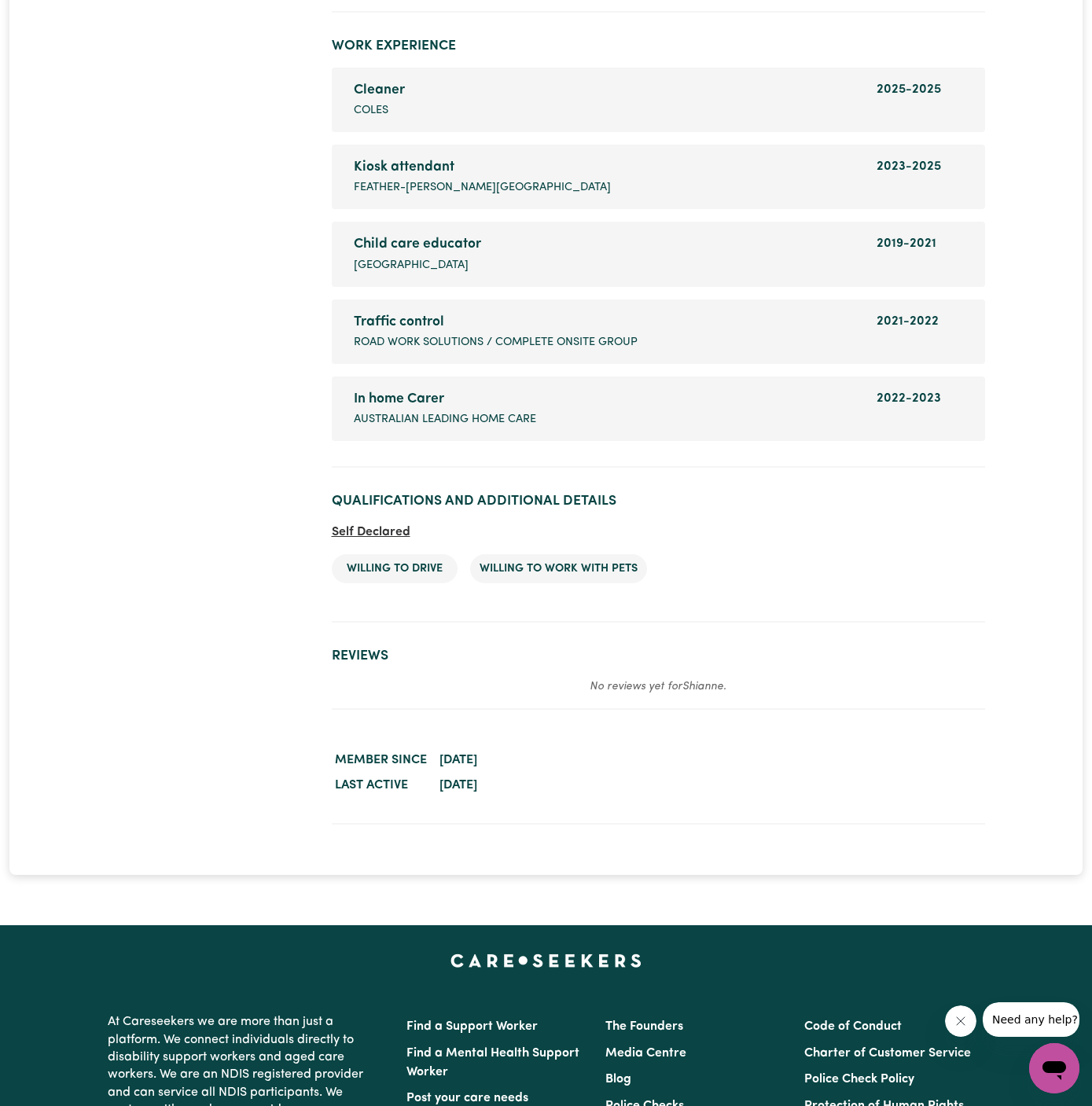
scroll to position [2665, 0]
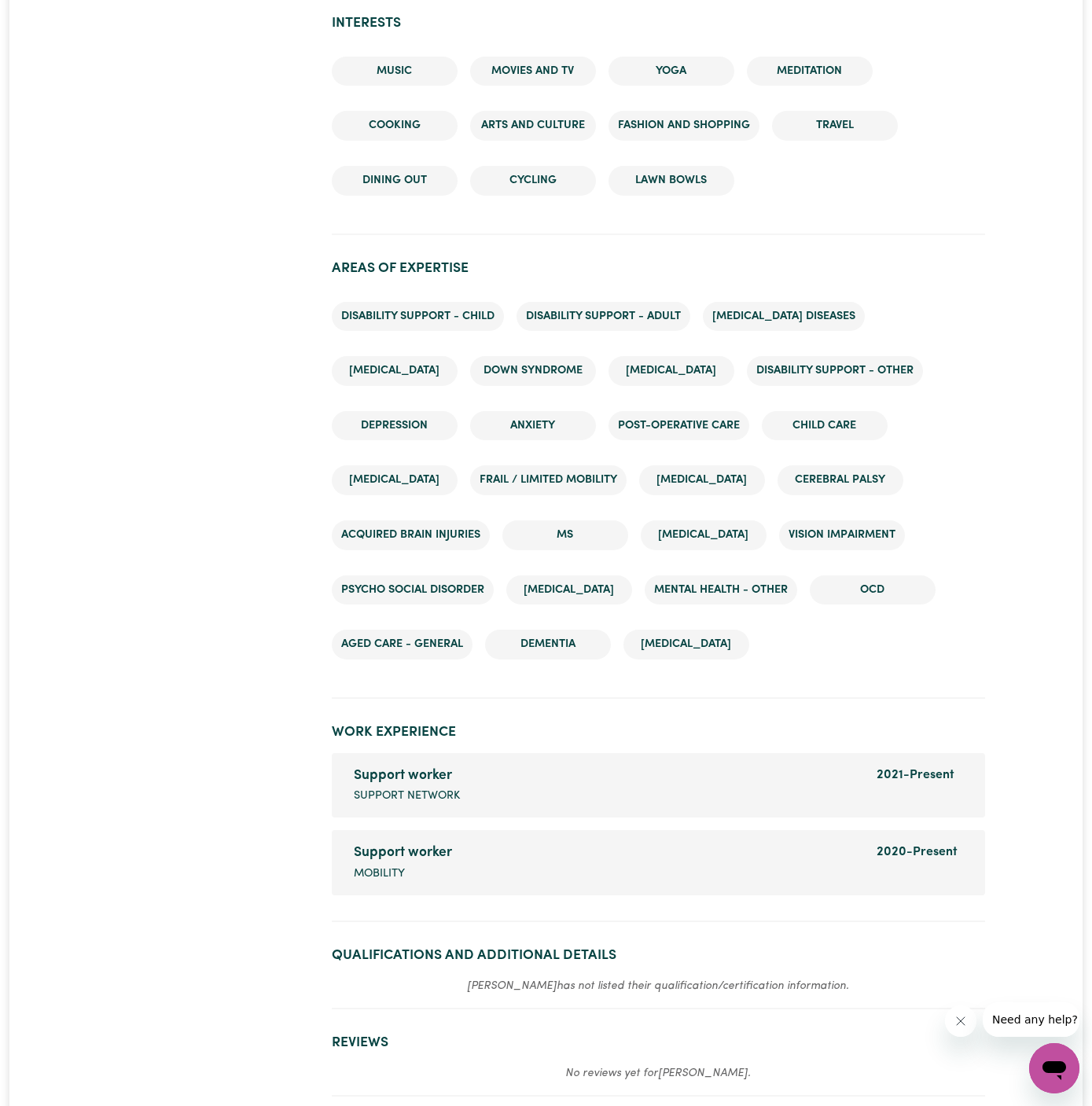
scroll to position [2076, 0]
